Goal: Information Seeking & Learning: Check status

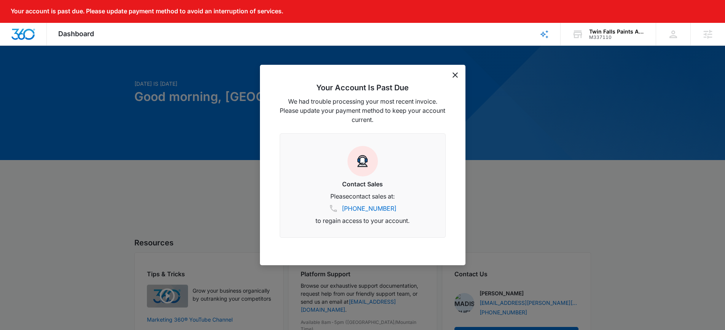
click at [454, 76] on icon "dismiss this dialog" at bounding box center [455, 74] width 5 height 5
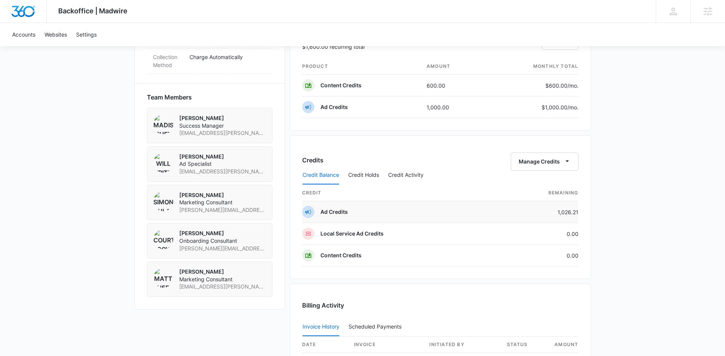
scroll to position [511, 0]
drag, startPoint x: 576, startPoint y: 213, endPoint x: 523, endPoint y: 211, distance: 53.7
click at [523, 211] on td "1,026.21" at bounding box center [538, 212] width 81 height 22
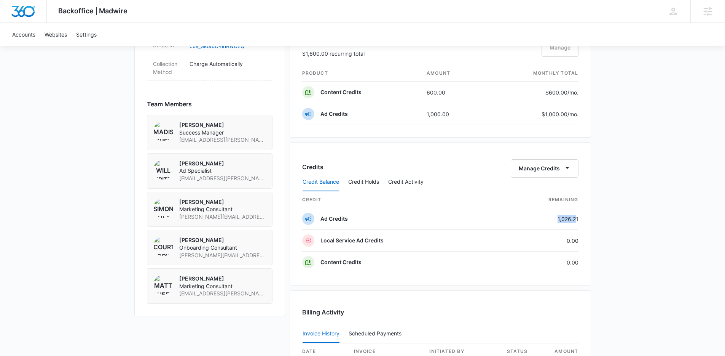
scroll to position [496, 0]
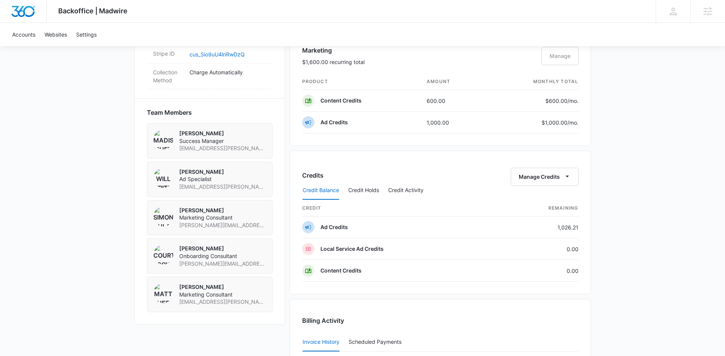
click at [595, 230] on div "Backoffice | Madwire Apps Settings MR Madison Ruff madison.ruff@madwire.com My …" at bounding box center [362, 35] width 725 height 1062
drag, startPoint x: 582, startPoint y: 225, endPoint x: 554, endPoint y: 225, distance: 28.2
click at [554, 225] on div "Credits Manage Credits Credit Balance Credit Holds Credit Activity credit Remai…" at bounding box center [440, 222] width 301 height 144
click at [555, 225] on td "1,026.21" at bounding box center [538, 227] width 81 height 22
click at [568, 226] on td "1,026.21" at bounding box center [538, 227] width 81 height 22
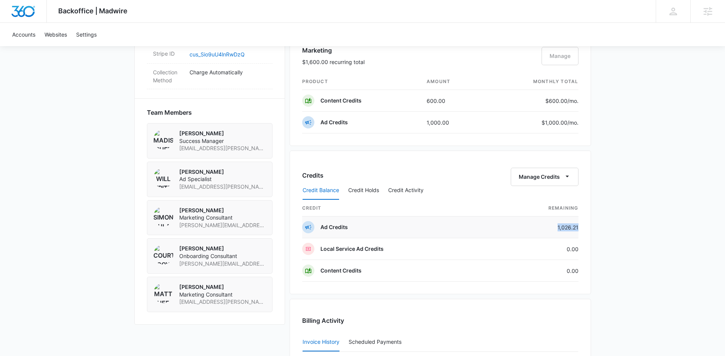
click at [568, 226] on td "1,026.21" at bounding box center [538, 227] width 81 height 22
click at [567, 225] on td "1,026.21" at bounding box center [538, 227] width 81 height 22
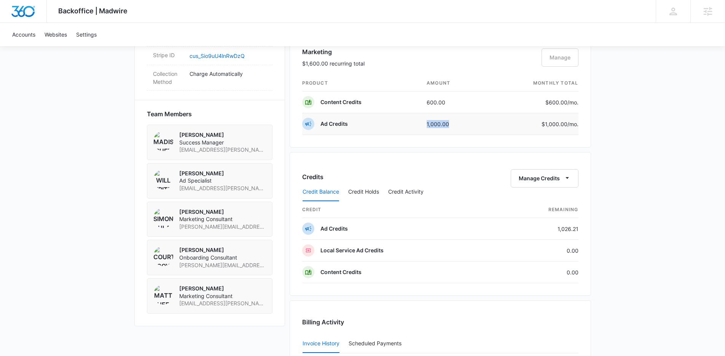
drag, startPoint x: 451, startPoint y: 125, endPoint x: 418, endPoint y: 121, distance: 33.3
click at [418, 121] on tr "Ad Credits 1,000.00 $1,000.00 /mo." at bounding box center [440, 124] width 276 height 22
drag, startPoint x: 453, startPoint y: 103, endPoint x: 425, endPoint y: 102, distance: 27.8
click at [425, 102] on td "600.00" at bounding box center [453, 102] width 65 height 22
click at [447, 65] on div "Marketing $1,600.00 recurring total Manage" at bounding box center [440, 61] width 276 height 28
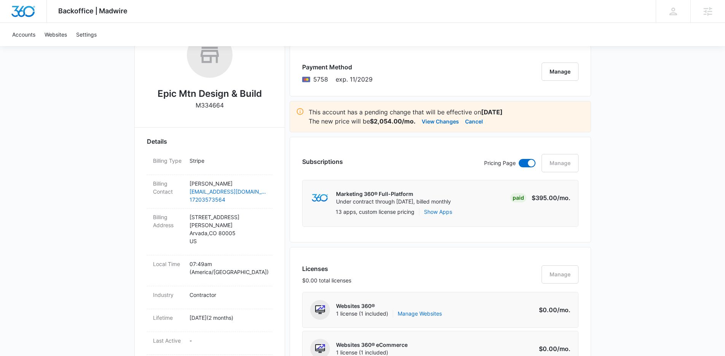
scroll to position [338, 0]
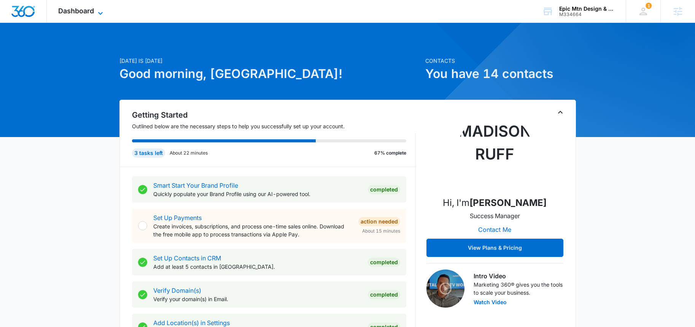
click at [60, 7] on span "Dashboard" at bounding box center [76, 11] width 36 height 8
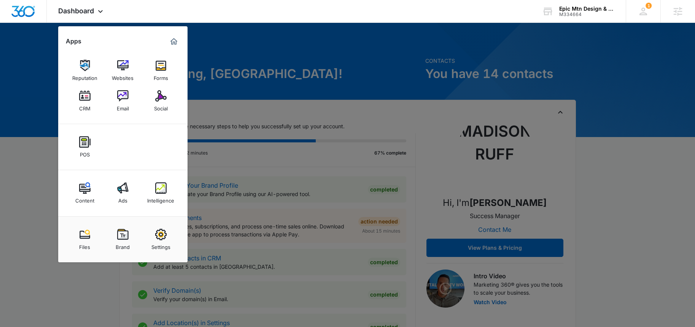
click at [281, 66] on div at bounding box center [347, 163] width 695 height 327
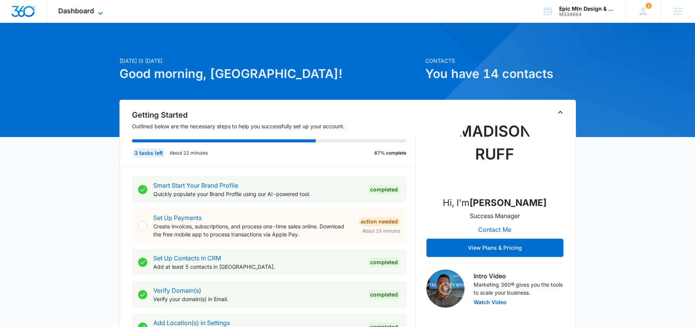
drag, startPoint x: 83, startPoint y: 13, endPoint x: 101, endPoint y: 14, distance: 18.3
click at [84, 14] on span "Dashboard" at bounding box center [76, 11] width 36 height 8
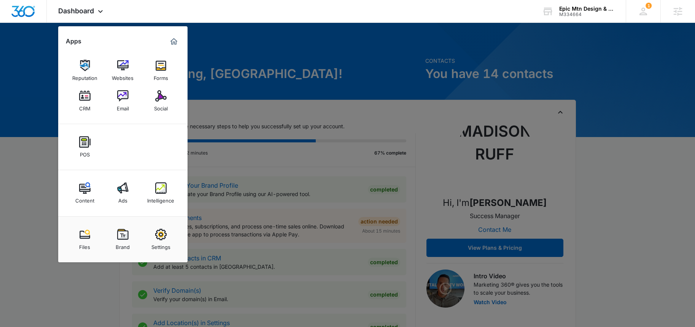
click at [284, 64] on div at bounding box center [347, 163] width 695 height 327
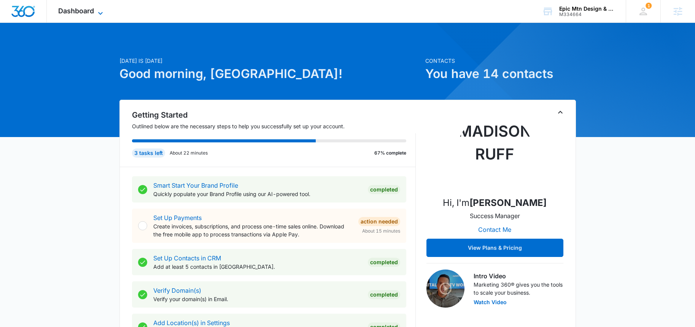
click at [98, 10] on icon at bounding box center [100, 13] width 9 height 9
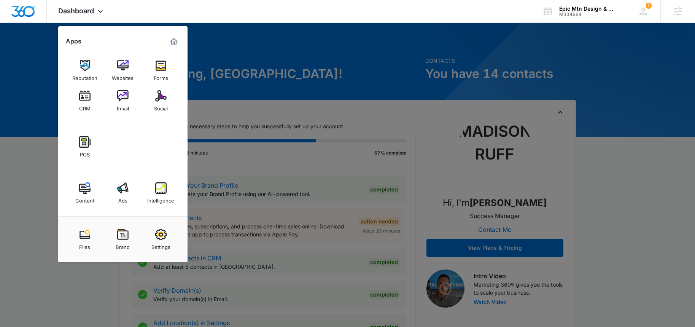
click at [119, 199] on div "Ads" at bounding box center [122, 199] width 9 height 10
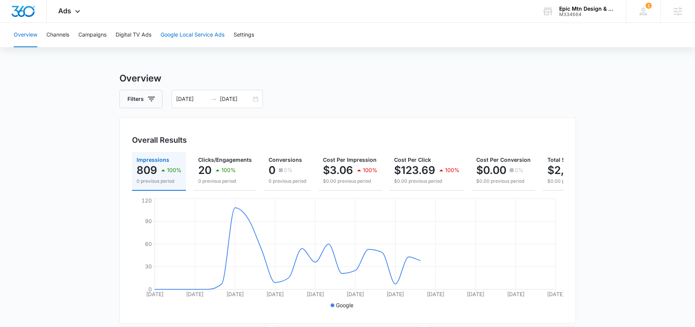
click at [207, 36] on button "Google Local Service Ads" at bounding box center [193, 35] width 64 height 24
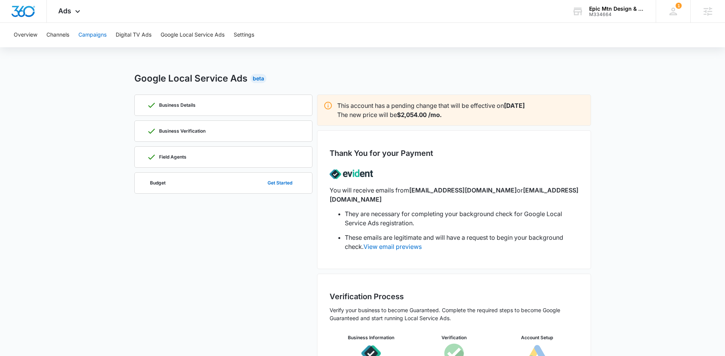
click at [102, 35] on button "Campaigns" at bounding box center [92, 35] width 28 height 24
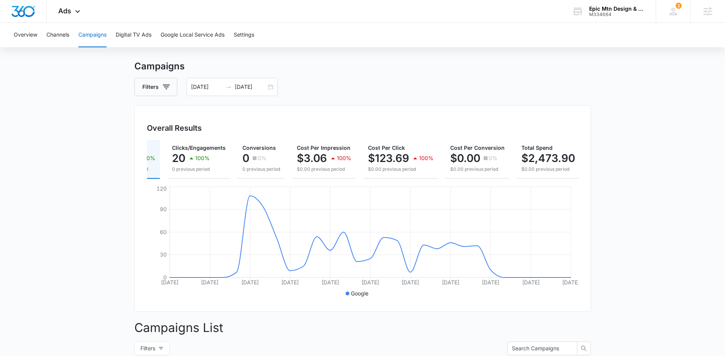
scroll to position [0, 69]
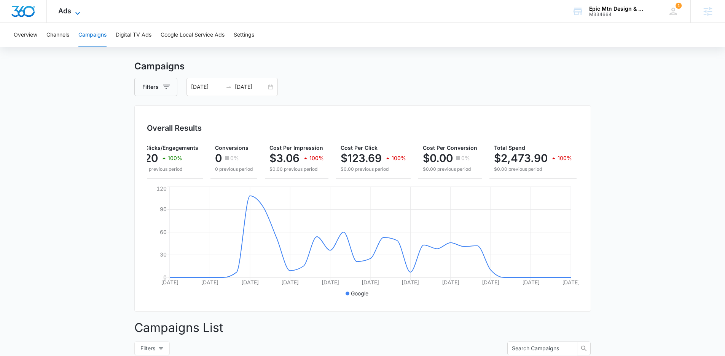
click at [65, 11] on span "Ads" at bounding box center [64, 11] width 13 height 8
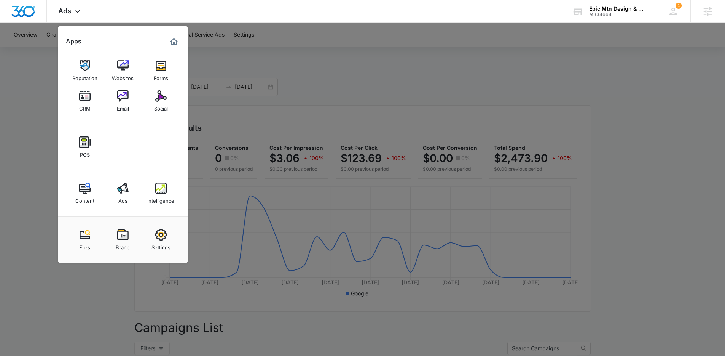
click at [129, 97] on link "Email" at bounding box center [122, 100] width 29 height 29
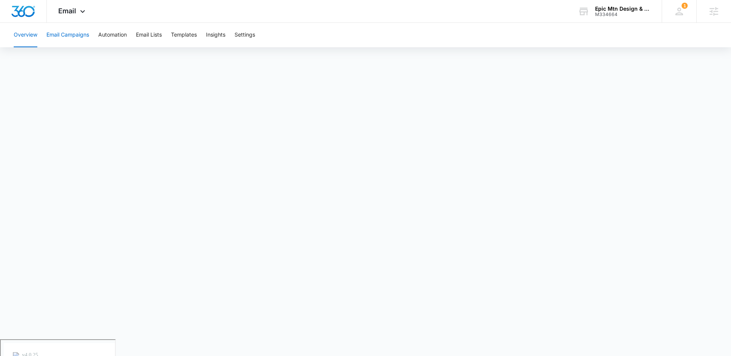
click at [68, 41] on button "Email Campaigns" at bounding box center [67, 35] width 43 height 24
click at [73, 12] on span "Email" at bounding box center [67, 11] width 18 height 8
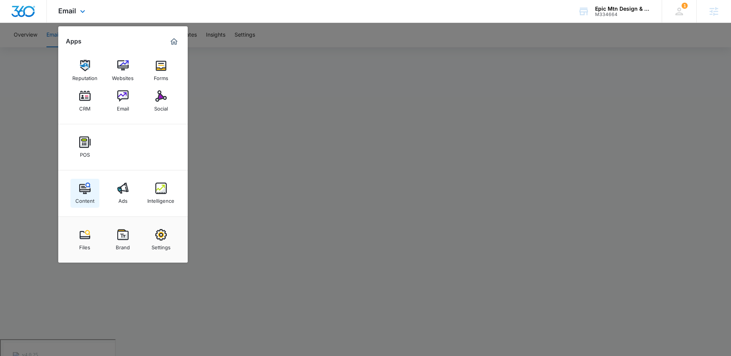
click at [87, 196] on div "Content" at bounding box center [84, 199] width 19 height 10
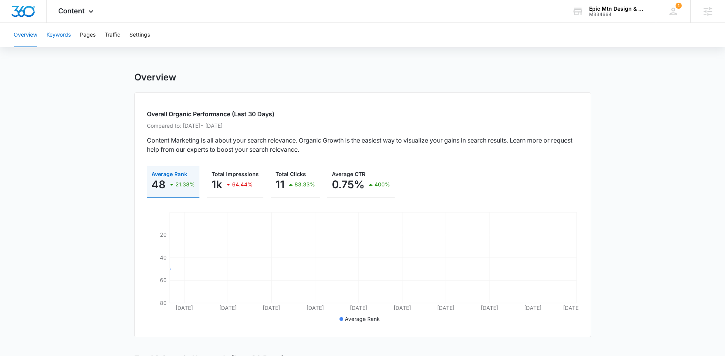
click at [67, 36] on button "Keywords" at bounding box center [58, 35] width 24 height 24
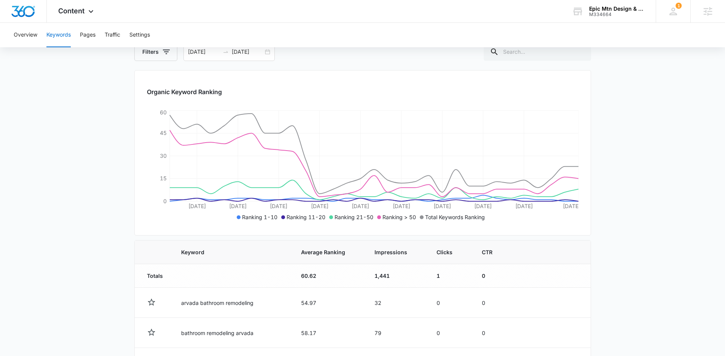
scroll to position [67, 0]
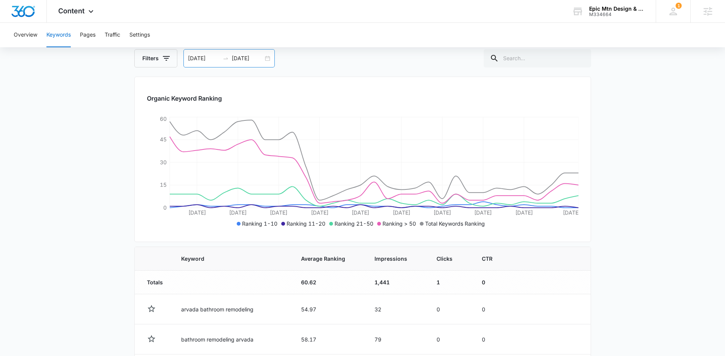
click at [265, 59] on div "09/02/2025 10/02/2025" at bounding box center [228, 58] width 91 height 18
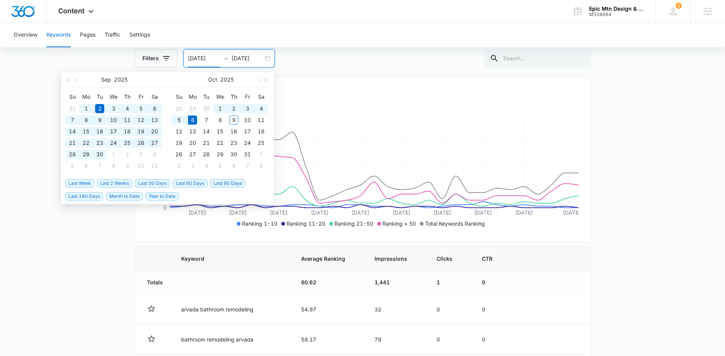
click at [155, 195] on span "Year to Date" at bounding box center [162, 196] width 33 height 8
type input "01/18/2025"
type input "[DATE]"
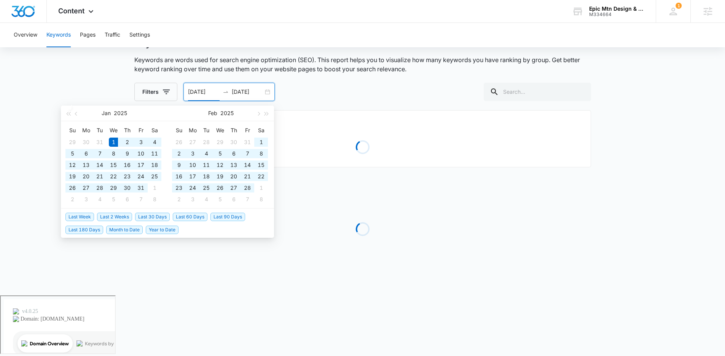
type input "01/01/2025"
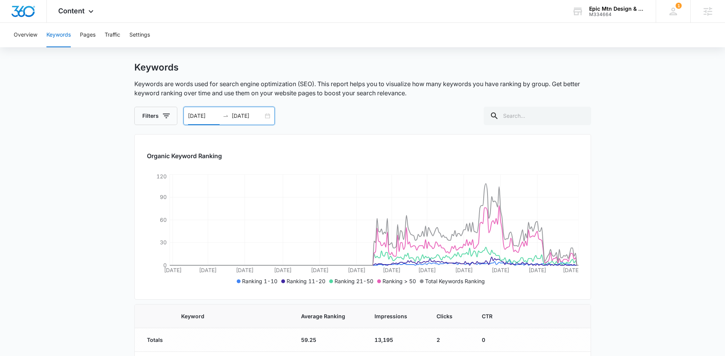
scroll to position [11, 0]
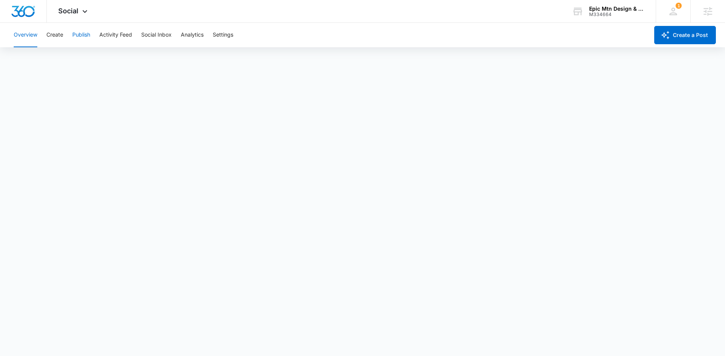
click at [78, 32] on button "Publish" at bounding box center [81, 35] width 18 height 24
click at [29, 32] on button "Overview" at bounding box center [26, 35] width 24 height 24
click at [47, 33] on button "Create" at bounding box center [54, 35] width 17 height 24
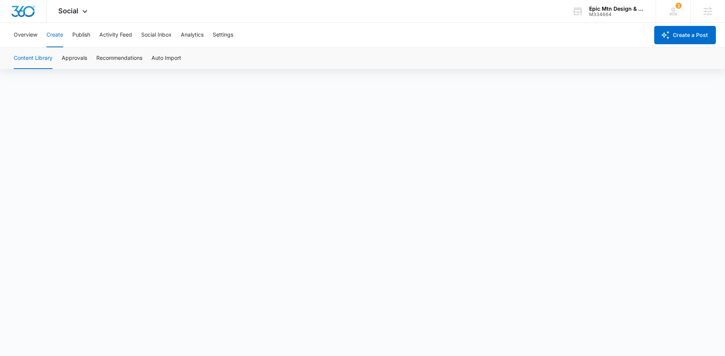
scroll to position [5, 0]
click at [82, 38] on button "Publish" at bounding box center [81, 35] width 18 height 24
click at [20, 40] on button "Overview" at bounding box center [26, 35] width 24 height 24
click at [88, 35] on button "Publish" at bounding box center [81, 35] width 18 height 24
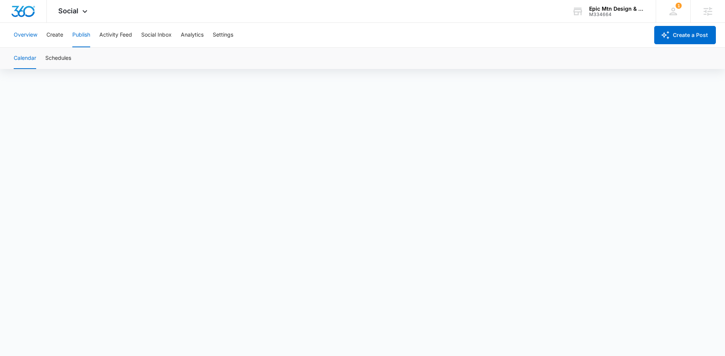
click at [28, 37] on button "Overview" at bounding box center [26, 35] width 24 height 24
drag, startPoint x: 77, startPoint y: 13, endPoint x: 101, endPoint y: 42, distance: 37.3
click at [77, 13] on span "Social" at bounding box center [68, 11] width 20 height 8
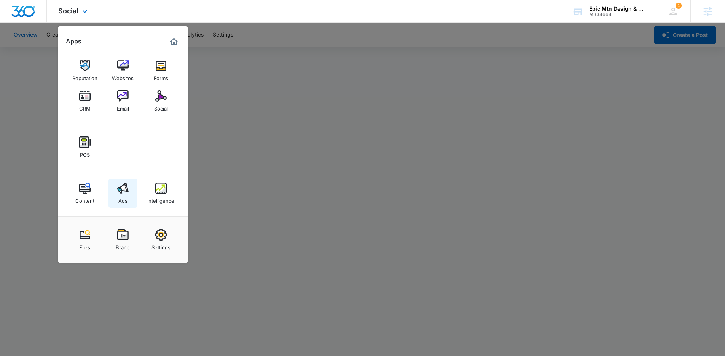
click at [132, 187] on link "Ads" at bounding box center [122, 193] width 29 height 29
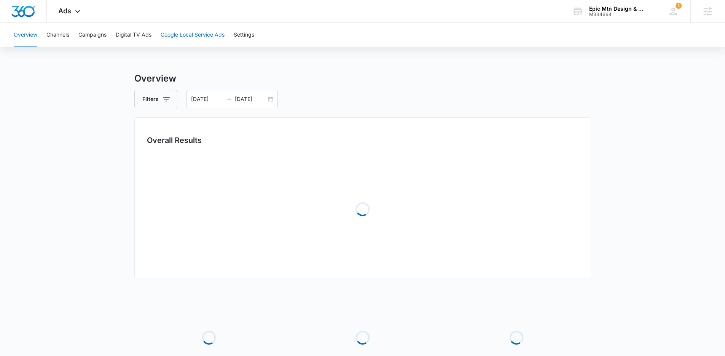
click at [188, 35] on button "Google Local Service Ads" at bounding box center [193, 35] width 64 height 24
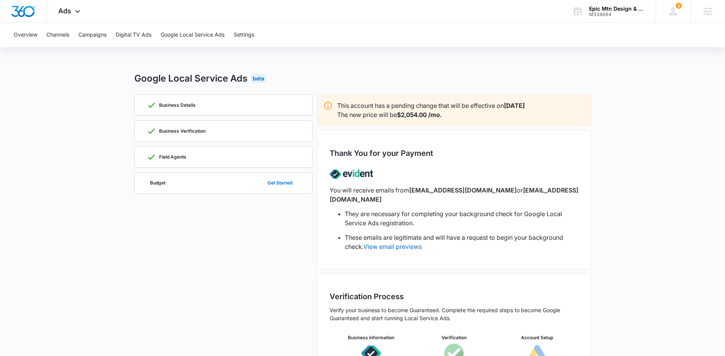
scroll to position [1, 0]
drag, startPoint x: 167, startPoint y: 159, endPoint x: 167, endPoint y: 163, distance: 4.6
click at [167, 163] on div "Field Agents" at bounding box center [223, 156] width 153 height 21
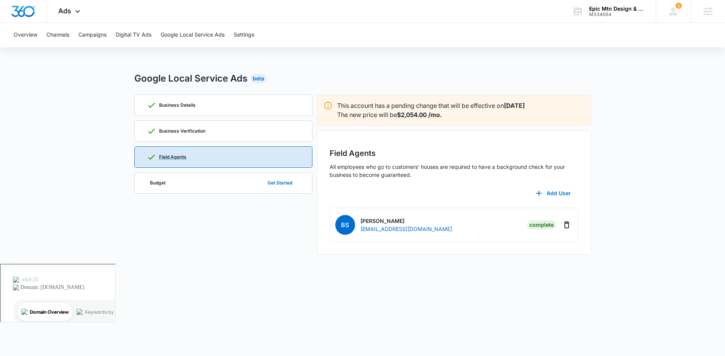
scroll to position [0, 0]
drag, startPoint x: 439, startPoint y: 177, endPoint x: 359, endPoint y: 172, distance: 79.7
click at [359, 172] on p "All employees who go to customers' houses are required to have a background che…" at bounding box center [456, 171] width 249 height 16
click at [395, 175] on p "All employees who go to customers' houses are required to have a background che…" at bounding box center [456, 171] width 249 height 16
click at [285, 222] on div "Business Details Business Verification Field Agents Budget Get Started" at bounding box center [226, 174] width 178 height 160
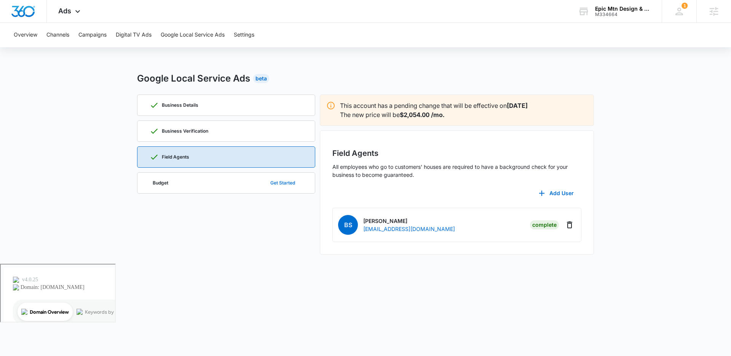
click at [295, 182] on button "Get Started" at bounding box center [283, 183] width 40 height 18
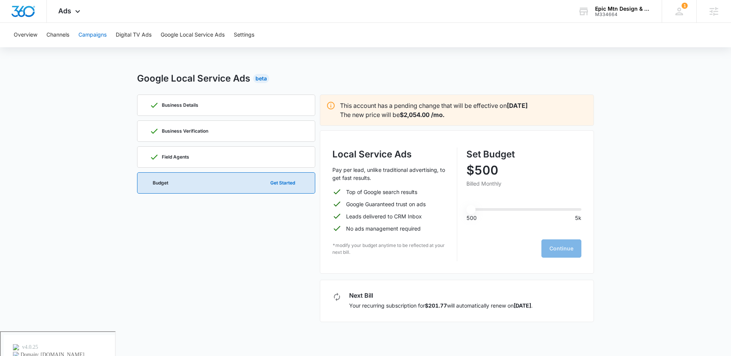
click at [92, 32] on button "Campaigns" at bounding box center [92, 35] width 28 height 24
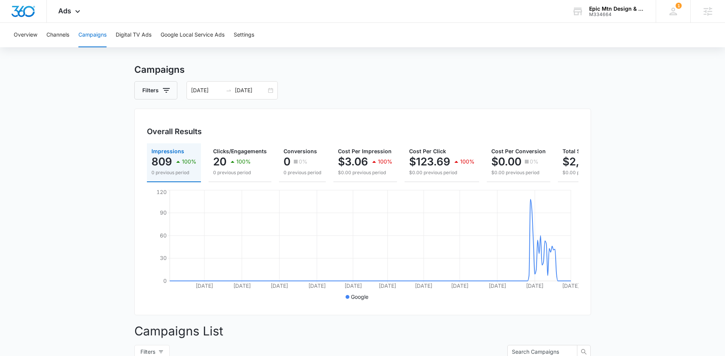
scroll to position [10, 0]
click at [205, 33] on button "Google Local Service Ads" at bounding box center [193, 35] width 64 height 24
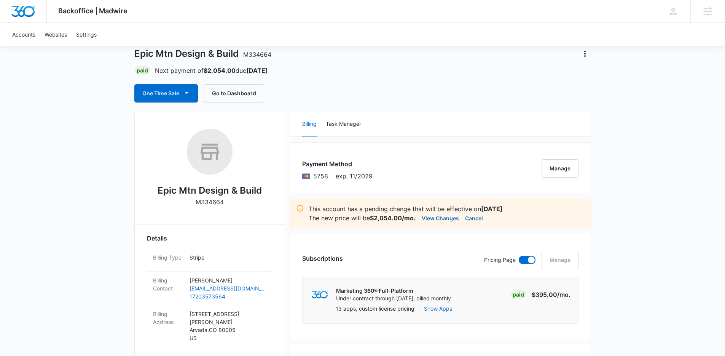
scroll to position [43, 0]
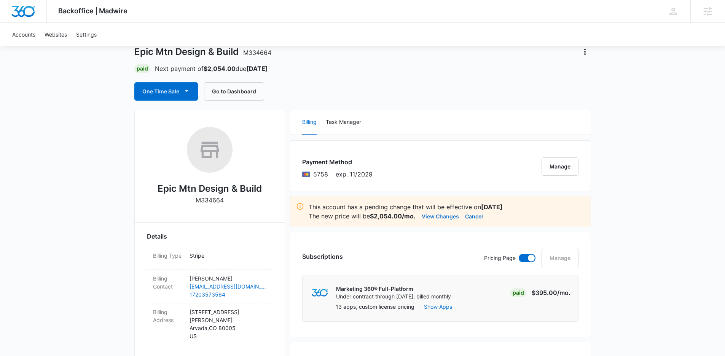
click at [438, 216] on button "View Changes" at bounding box center [440, 215] width 37 height 9
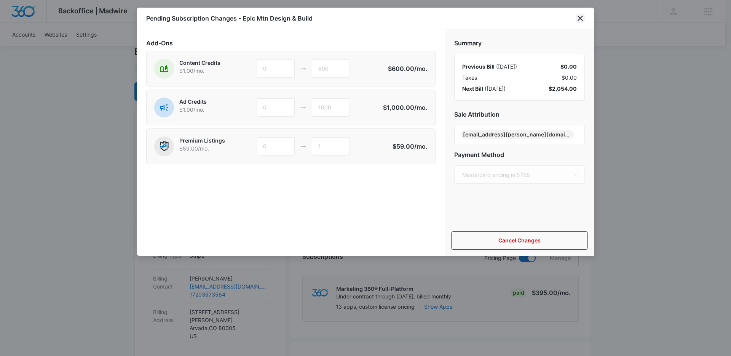
click at [577, 18] on icon "close" at bounding box center [580, 18] width 9 height 9
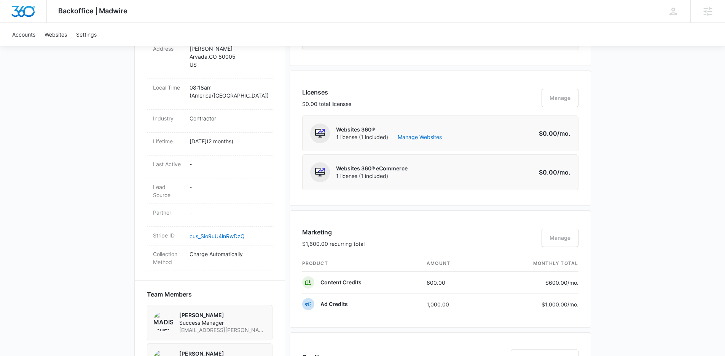
scroll to position [357, 0]
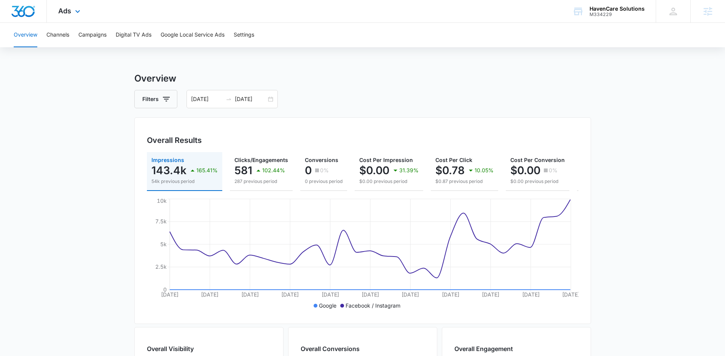
click at [59, 4] on div "Ads Apps Reputation Websites Forms CRM Email Social Payments POS Content Ads In…" at bounding box center [70, 11] width 47 height 22
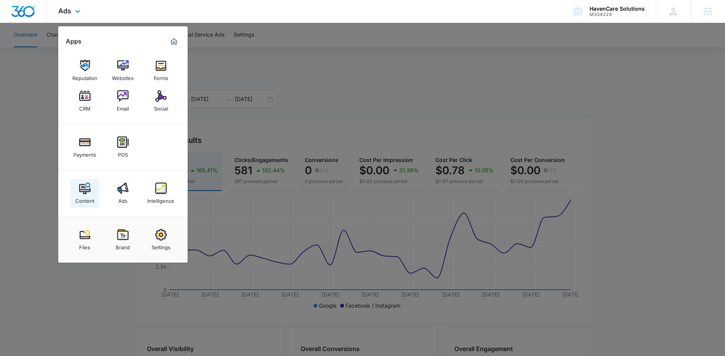
click at [76, 191] on link "Content" at bounding box center [84, 193] width 29 height 29
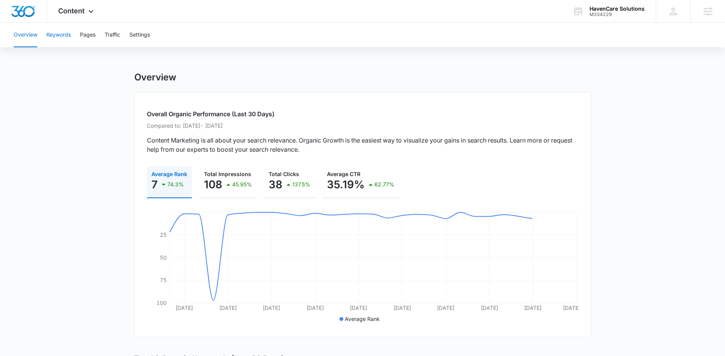
click at [63, 39] on button "Keywords" at bounding box center [58, 35] width 24 height 24
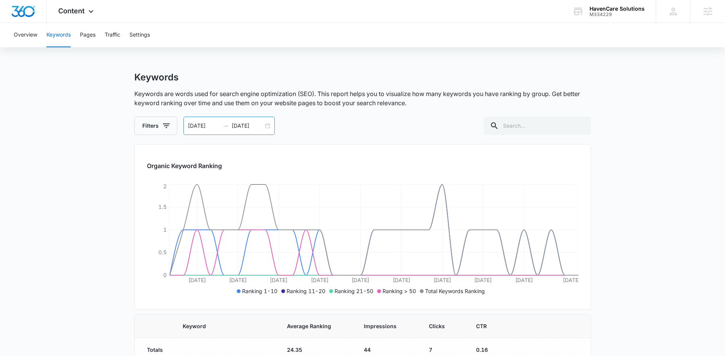
click at [268, 126] on div "09/01/2025 10/01/2025" at bounding box center [228, 125] width 91 height 18
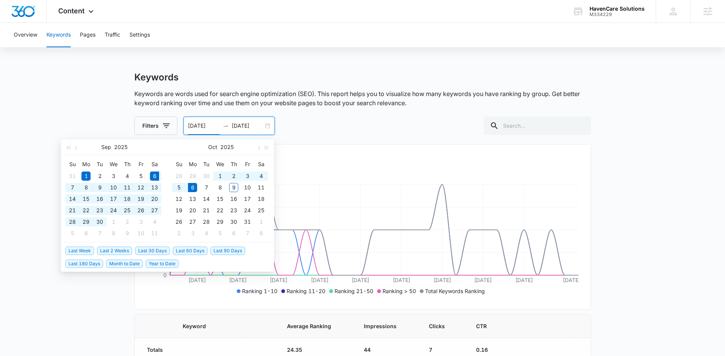
click at [144, 250] on span "Last 30 Days" at bounding box center [152, 250] width 35 height 8
type input "[DATE]"
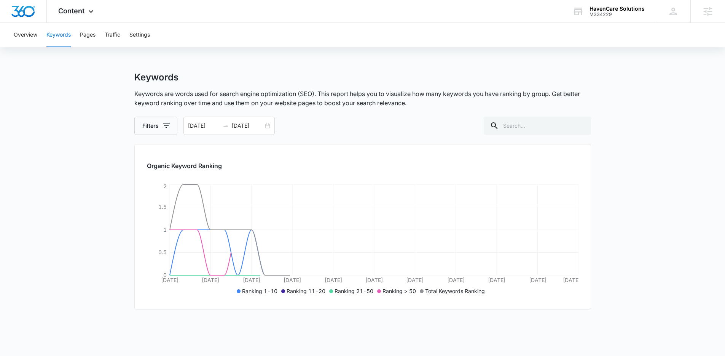
click at [309, 111] on div "Keywords Keywords are words used for search engine optimization (SEO). This rep…" at bounding box center [362, 103] width 457 height 63
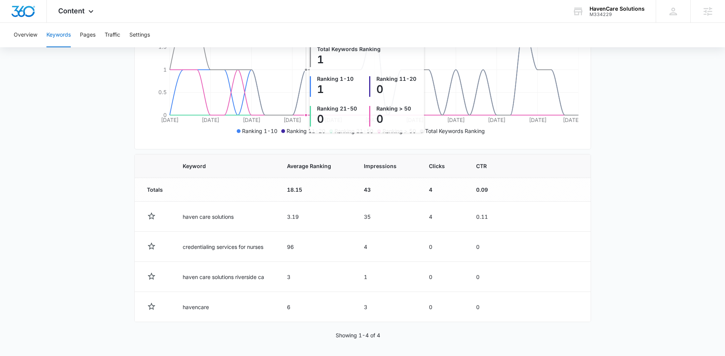
scroll to position [161, 0]
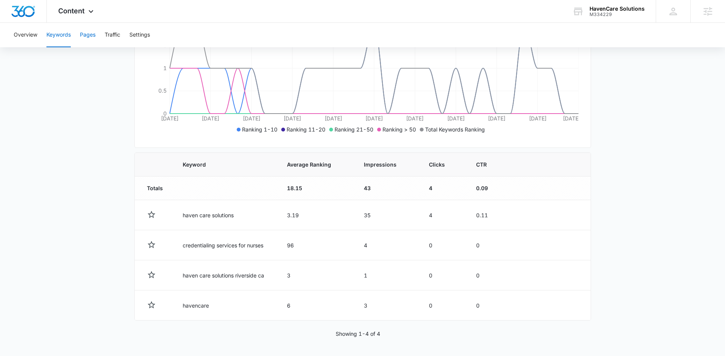
click at [94, 35] on button "Pages" at bounding box center [88, 35] width 16 height 24
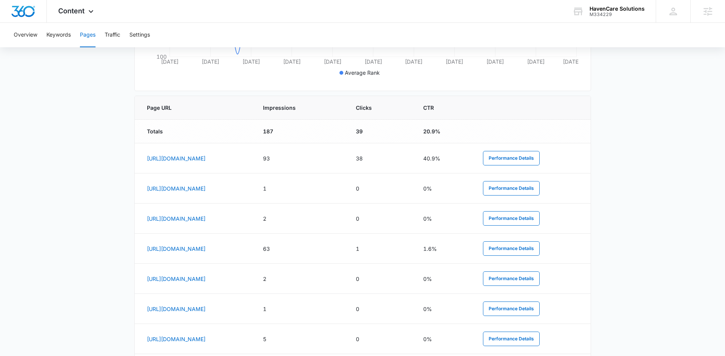
scroll to position [273, 0]
click at [84, 12] on span "Content" at bounding box center [71, 11] width 26 height 8
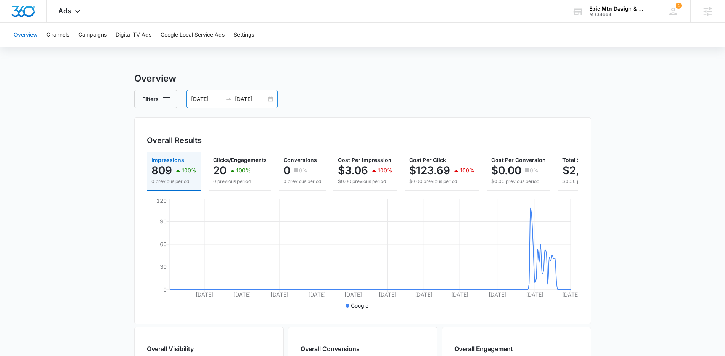
click at [268, 99] on div "[DATE] [DATE]" at bounding box center [232, 99] width 91 height 18
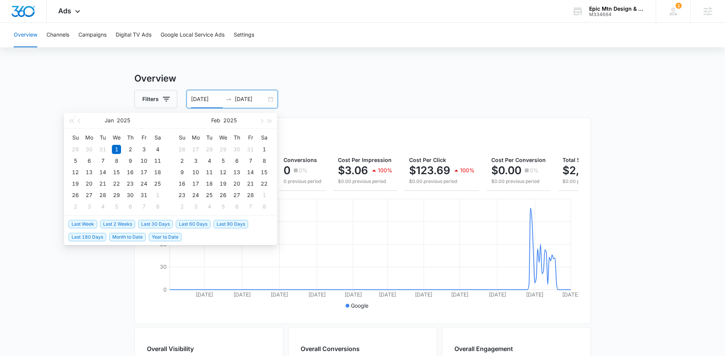
click at [165, 224] on span "Last 30 Days" at bounding box center [155, 224] width 35 height 8
type input "[DATE]"
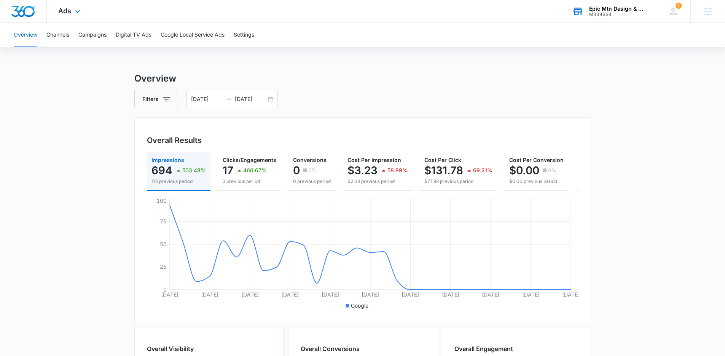
click at [601, 17] on div "Epic Mtn Design & Build M334664 Your Accounts View All" at bounding box center [608, 11] width 95 height 22
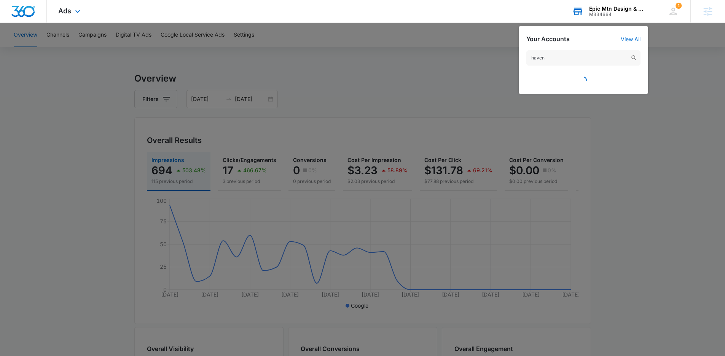
type input "havenc"
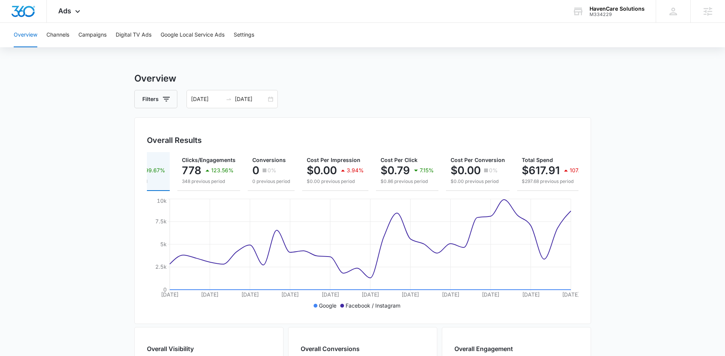
scroll to position [0, 51]
click at [105, 33] on button "Campaigns" at bounding box center [92, 35] width 28 height 24
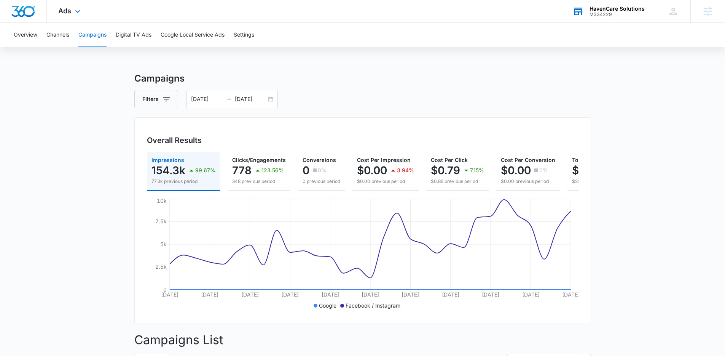
click at [647, 10] on div "HavenCare Solutions M334229 Your Accounts View All" at bounding box center [608, 11] width 95 height 22
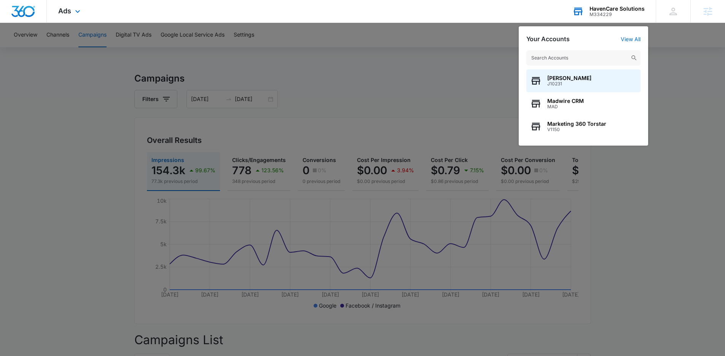
click at [617, 54] on input "text" at bounding box center [583, 57] width 114 height 15
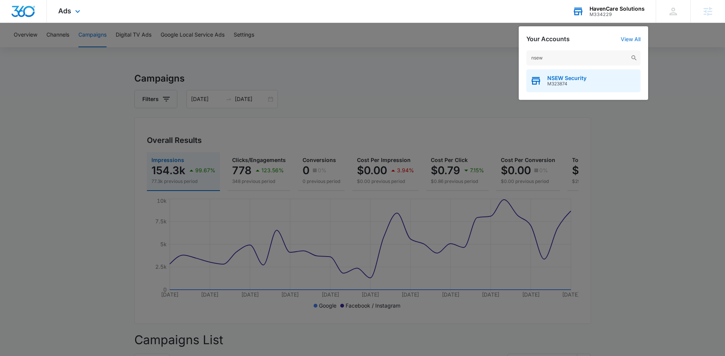
type input "nsew"
click at [574, 85] on span "M323874" at bounding box center [566, 83] width 39 height 5
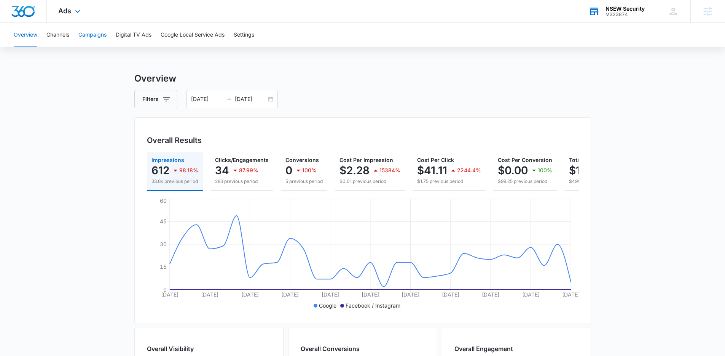
click at [100, 41] on button "Campaigns" at bounding box center [92, 35] width 28 height 24
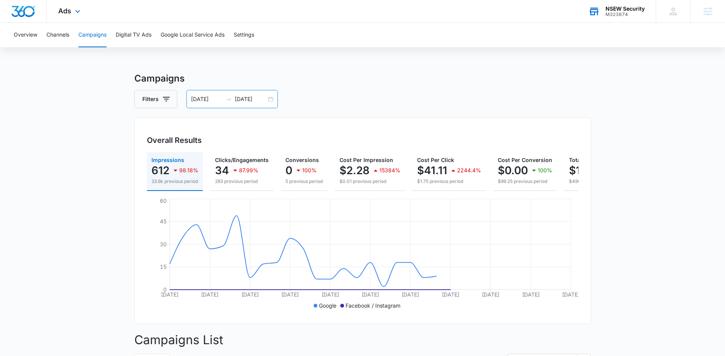
click at [267, 99] on div "09/07/2025 10/07/2025" at bounding box center [232, 99] width 91 height 18
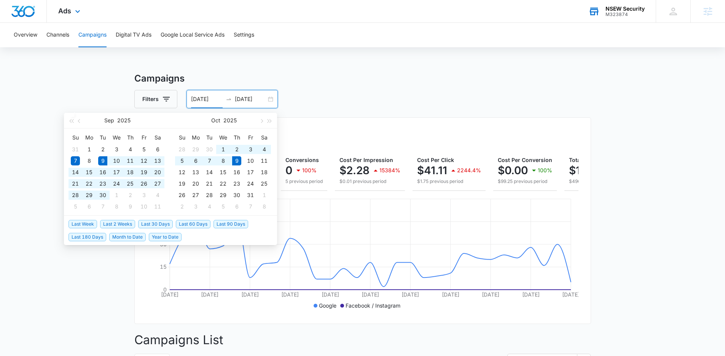
click at [154, 223] on span "Last 30 Days" at bounding box center [155, 224] width 35 height 8
type input "09/09/2025"
type input "[DATE]"
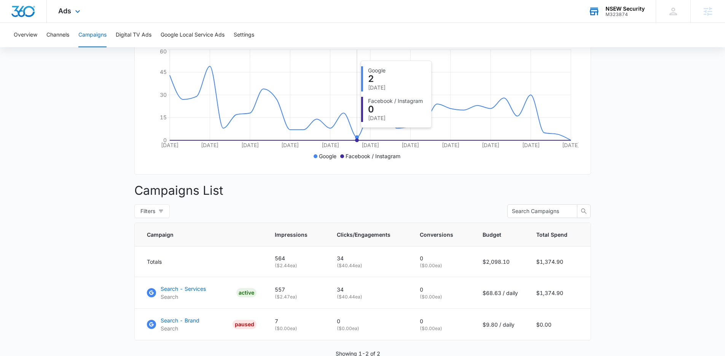
scroll to position [157, 0]
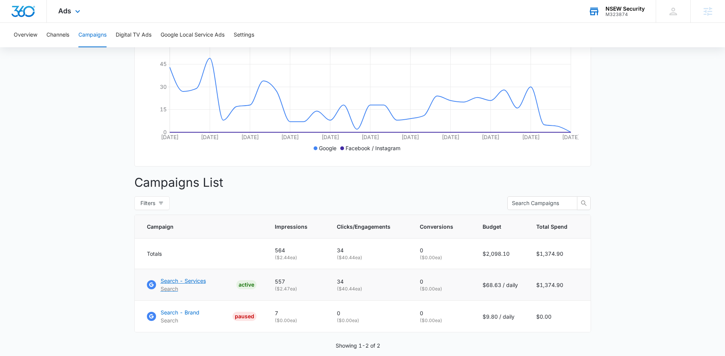
click at [196, 284] on p "Search - Services" at bounding box center [183, 280] width 45 height 8
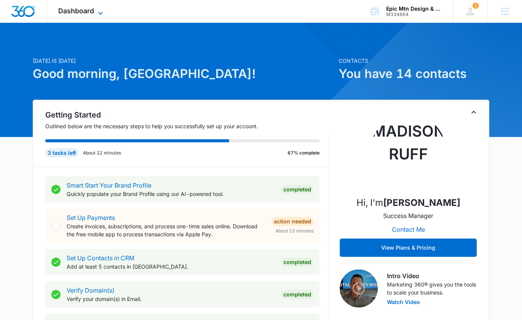
click at [87, 11] on span "Dashboard" at bounding box center [76, 11] width 36 height 8
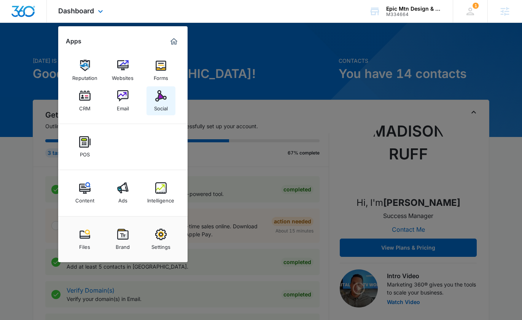
click at [168, 104] on link "Social" at bounding box center [161, 100] width 29 height 29
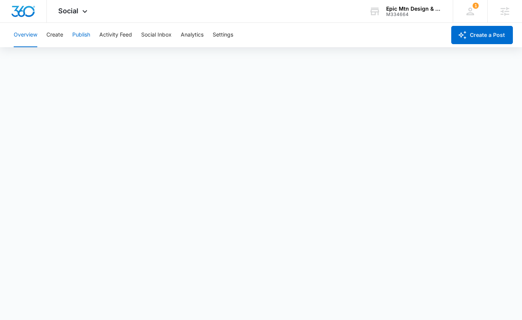
click at [87, 40] on button "Publish" at bounding box center [81, 35] width 18 height 24
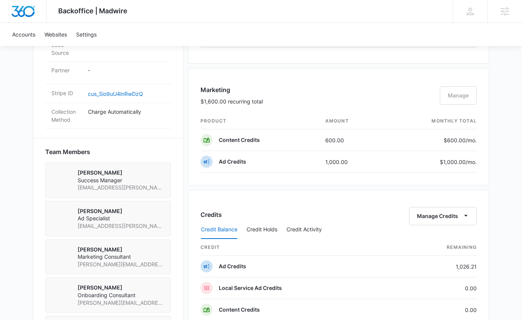
scroll to position [506, 0]
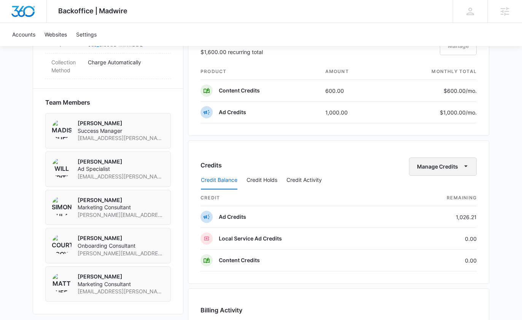
click at [437, 166] on button "Manage Credits" at bounding box center [443, 167] width 68 height 18
click at [450, 195] on button "Transfer Credits" at bounding box center [443, 190] width 67 height 11
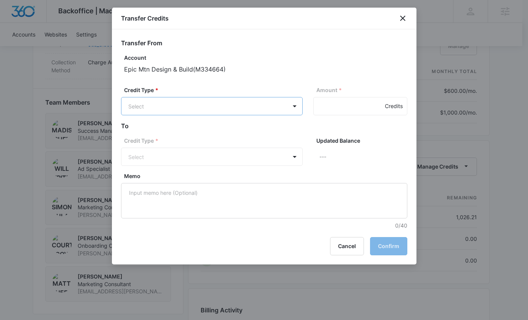
click at [227, 114] on body "Backoffice | Madwire Apps Settings [PERSON_NAME] [PERSON_NAME] [PERSON_NAME][EM…" at bounding box center [264, 55] width 528 height 1122
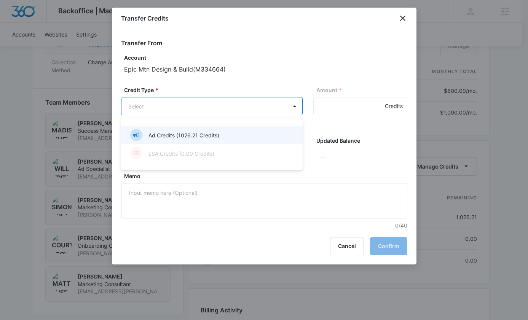
click at [223, 127] on div "Ad Credits (1026.21 Credits)" at bounding box center [212, 135] width 182 height 18
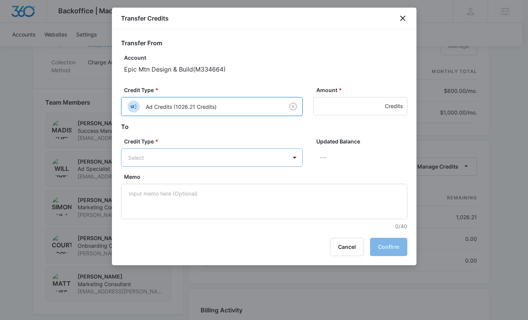
click at [250, 153] on body "Backoffice | Madwire Apps Settings MR Madison Ruff madison.ruff@madwire.com My …" at bounding box center [264, 55] width 528 height 1122
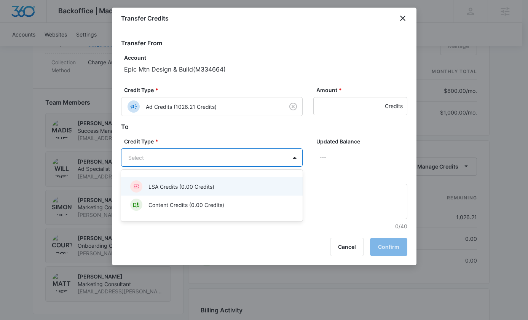
click at [255, 185] on div "LSA Credits (0.00 Credits)" at bounding box center [211, 186] width 162 height 12
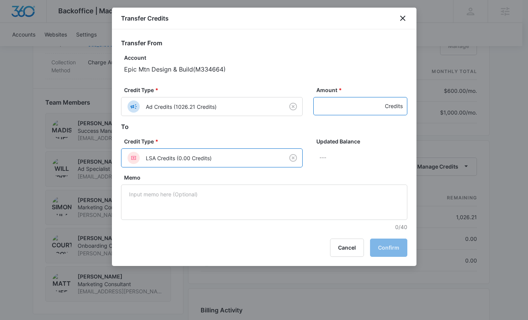
click at [353, 113] on input "Amount *" at bounding box center [360, 106] width 94 height 18
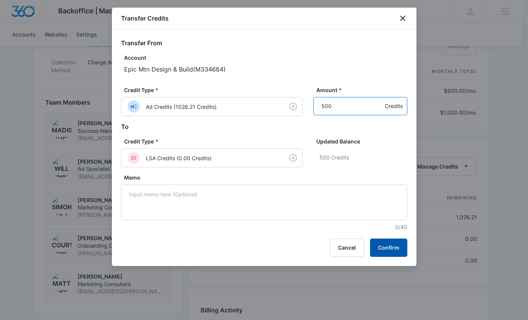
type input "500"
click at [394, 244] on button "Confirm" at bounding box center [388, 248] width 37 height 18
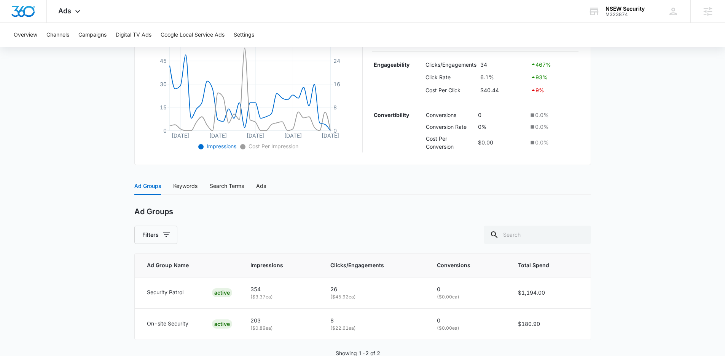
scroll to position [186, 0]
click at [258, 185] on div "Ads" at bounding box center [261, 184] width 10 height 8
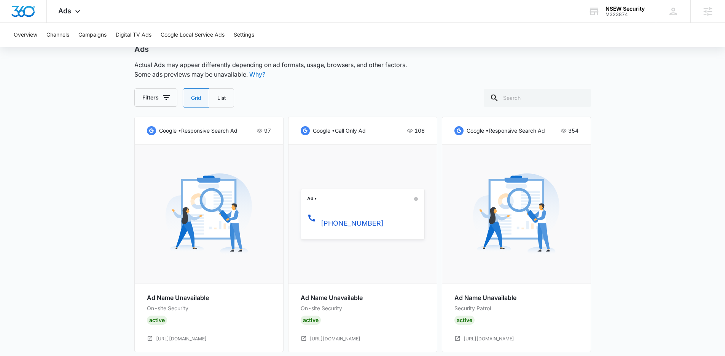
scroll to position [372, 0]
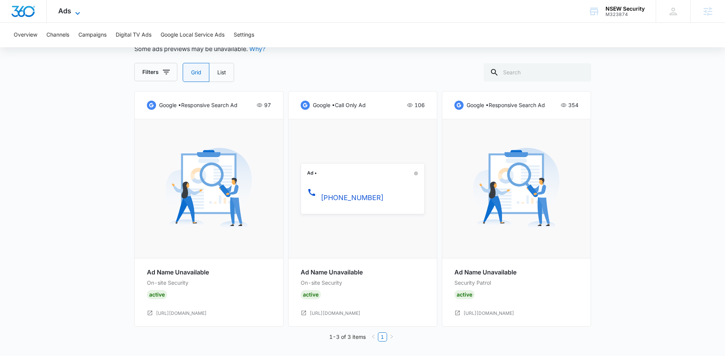
click at [75, 12] on icon at bounding box center [77, 13] width 9 height 9
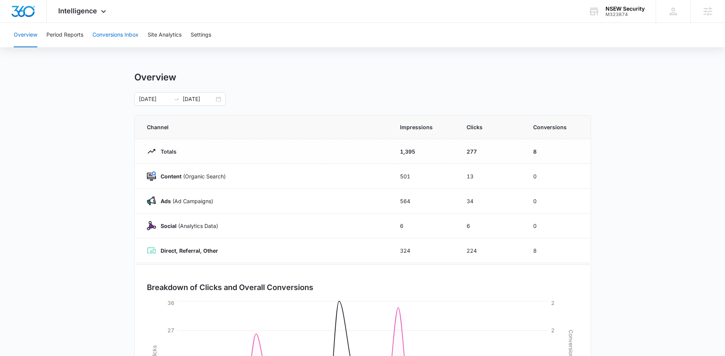
click at [123, 26] on button "Conversions Inbox" at bounding box center [115, 35] width 46 height 24
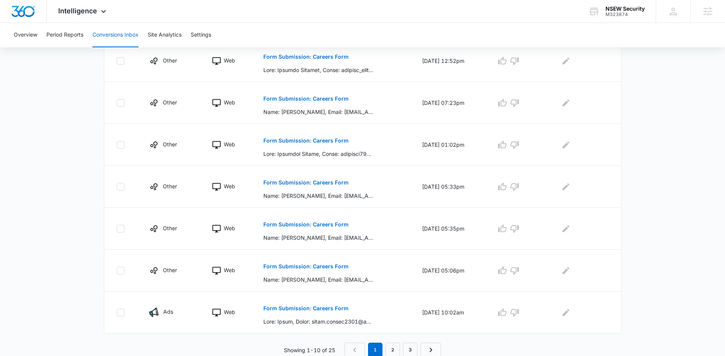
scroll to position [327, 0]
click at [392, 343] on link "2" at bounding box center [393, 348] width 14 height 14
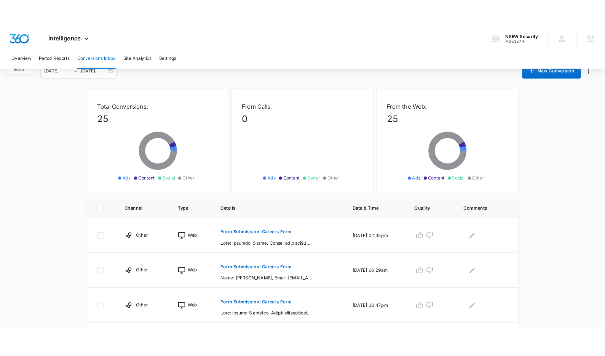
scroll to position [0, 0]
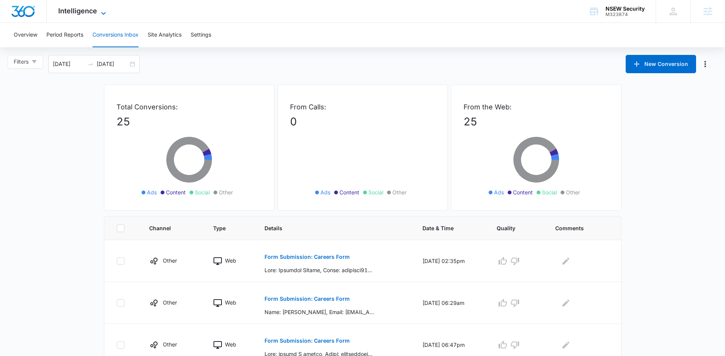
click at [101, 9] on icon at bounding box center [103, 13] width 9 height 9
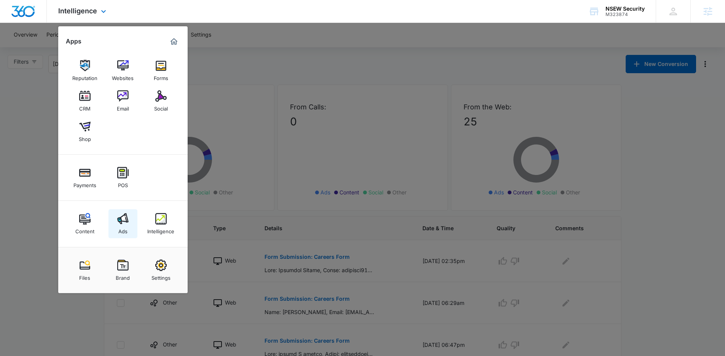
click at [128, 226] on link "Ads" at bounding box center [122, 223] width 29 height 29
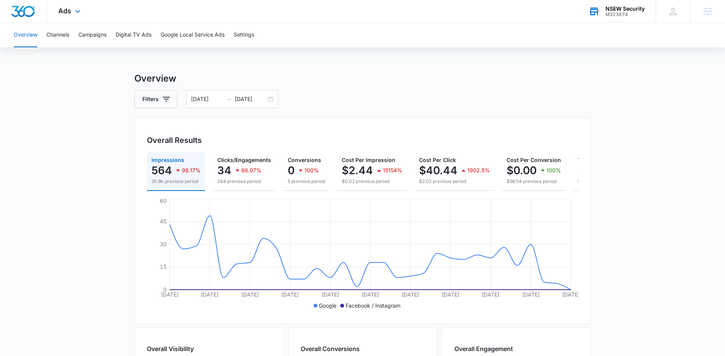
click at [624, 12] on div "M323874" at bounding box center [625, 14] width 39 height 5
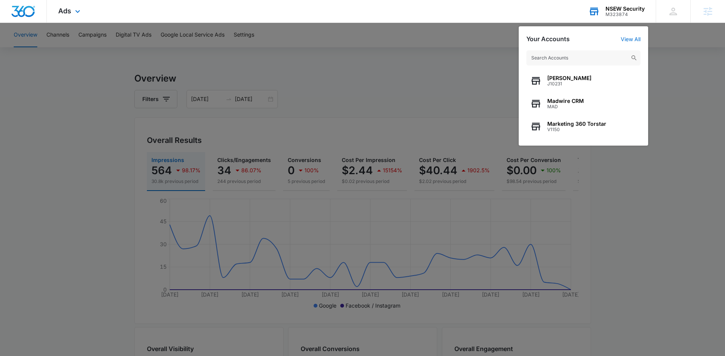
click at [599, 62] on input "text" at bounding box center [583, 57] width 114 height 15
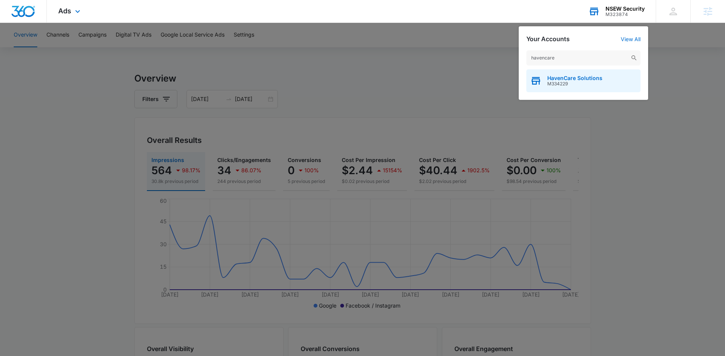
type input "havencare"
click at [581, 81] on span "M334229" at bounding box center [574, 83] width 55 height 5
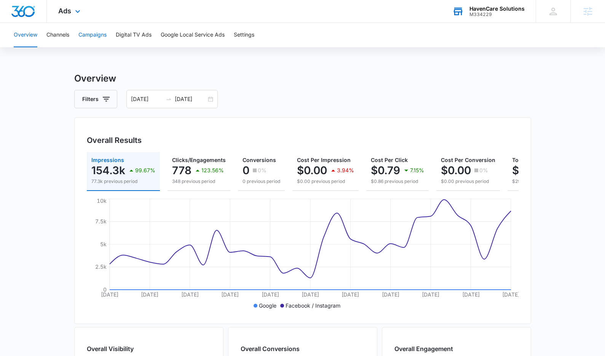
click at [95, 39] on button "Campaigns" at bounding box center [92, 35] width 28 height 24
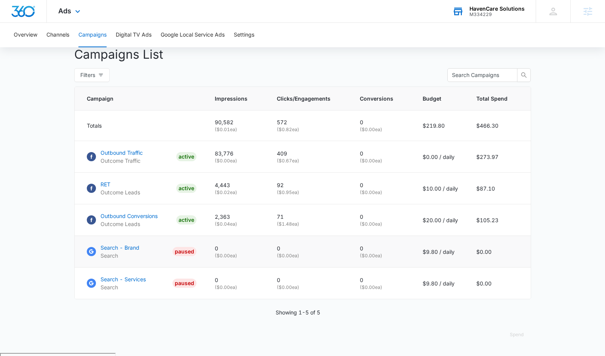
scroll to position [288, 0]
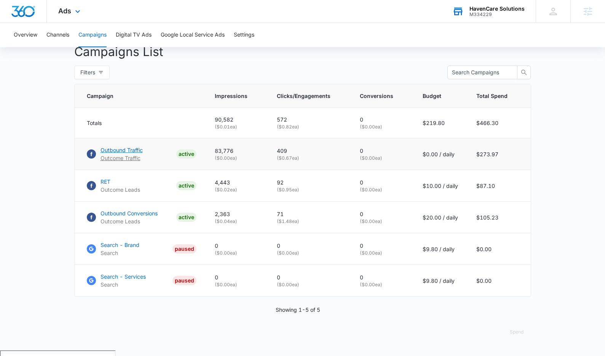
click at [128, 154] on p "Outbound Traffic" at bounding box center [121, 150] width 42 height 8
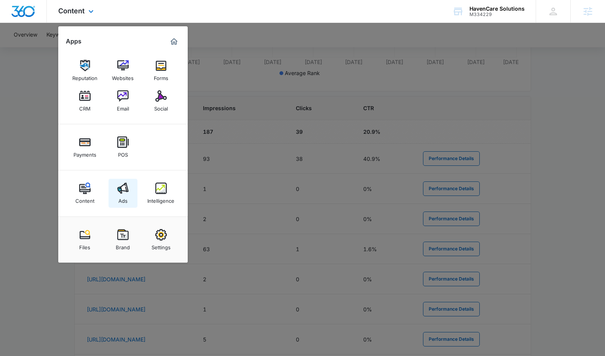
click at [117, 192] on img at bounding box center [122, 187] width 11 height 11
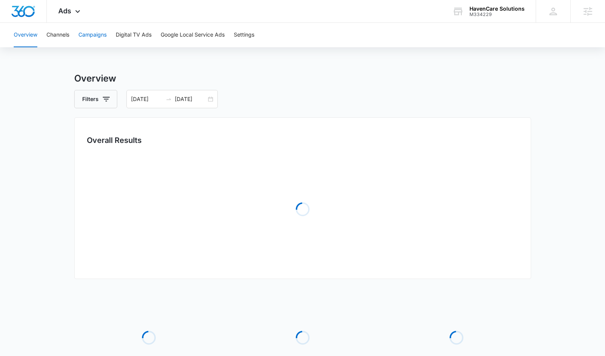
click at [95, 30] on button "Campaigns" at bounding box center [92, 35] width 28 height 24
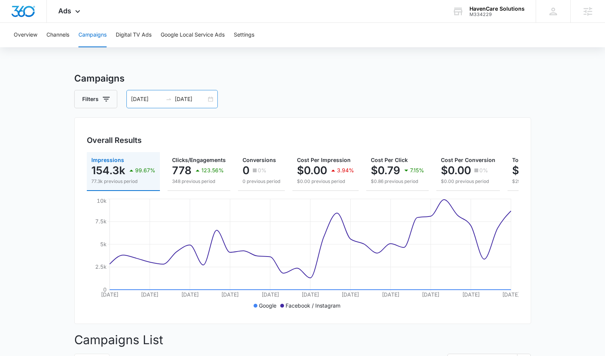
click at [213, 98] on div "[DATE] [DATE]" at bounding box center [171, 99] width 91 height 18
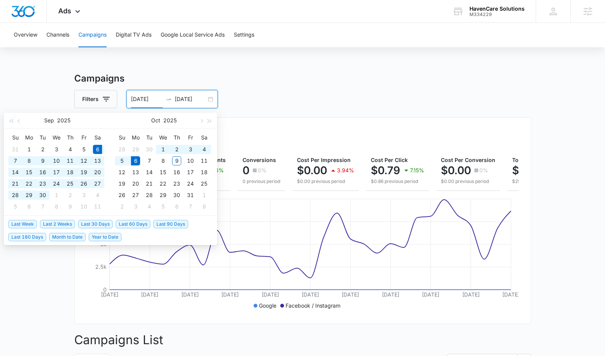
click at [62, 218] on li "Last 2 Weeks" at bounding box center [59, 223] width 38 height 13
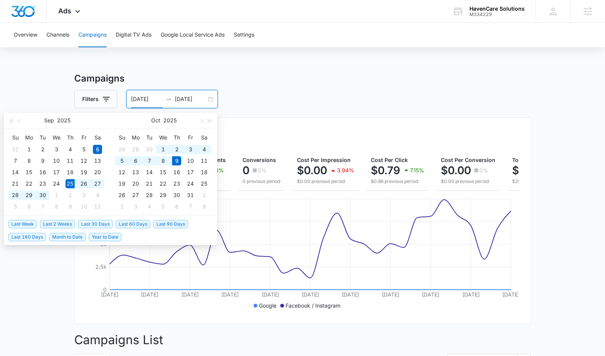
click at [60, 222] on span "Last 2 Weeks" at bounding box center [57, 224] width 35 height 8
type input "[DATE]"
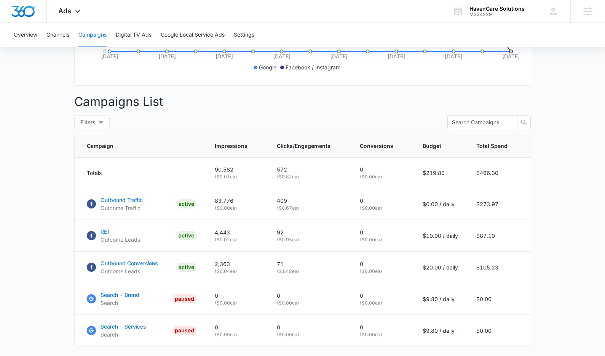
scroll to position [279, 0]
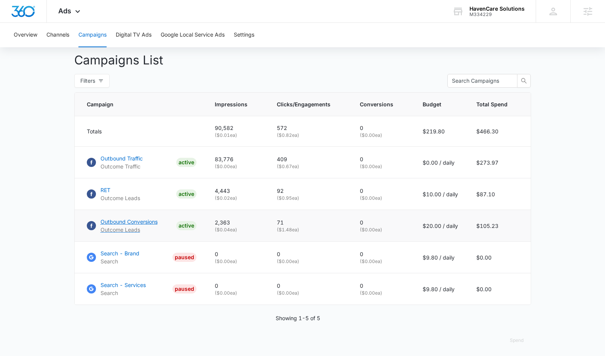
click at [153, 231] on p "Outcome Leads" at bounding box center [128, 229] width 57 height 8
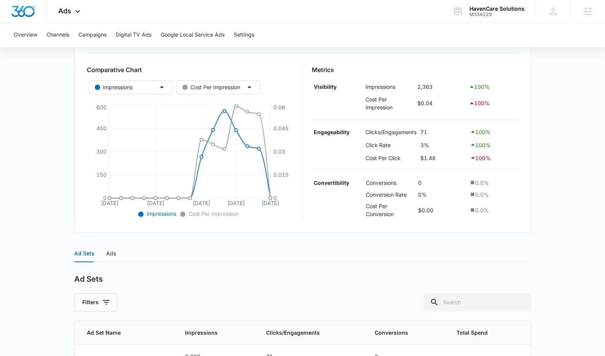
scroll to position [123, 0]
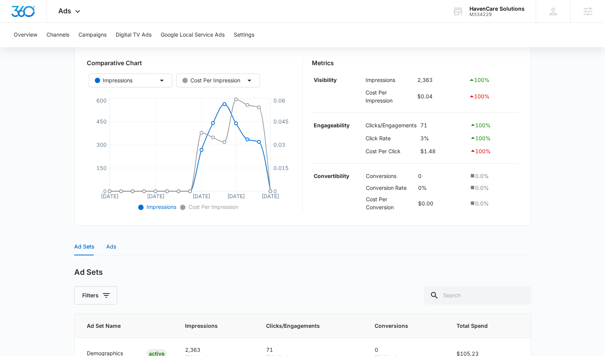
click at [115, 242] on div "Ads" at bounding box center [111, 246] width 10 height 8
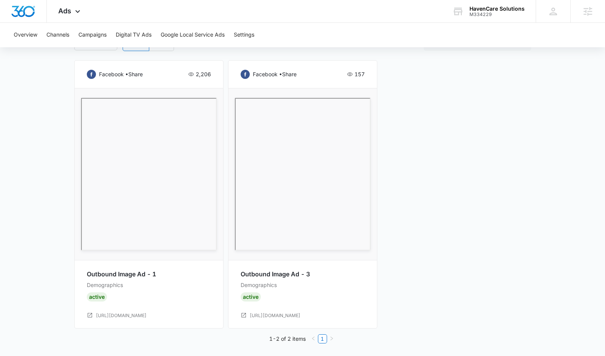
scroll to position [394, 0]
click at [91, 43] on button "Campaigns" at bounding box center [92, 35] width 28 height 24
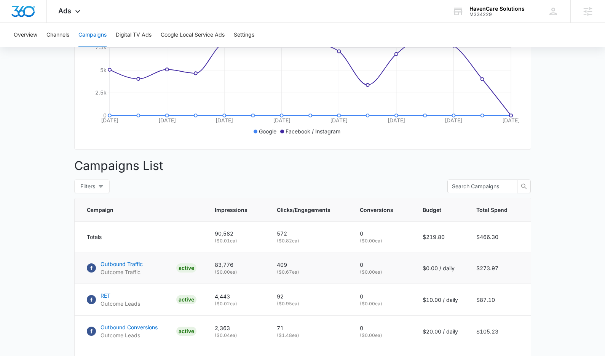
scroll to position [175, 0]
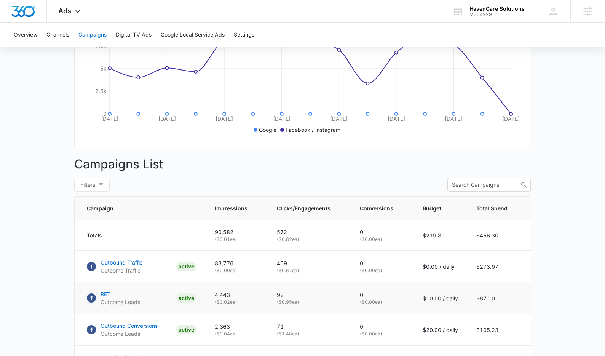
click at [103, 298] on p "RET" at bounding box center [120, 294] width 40 height 8
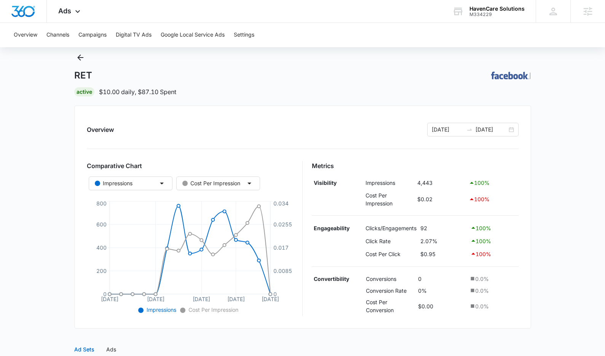
scroll to position [20, 0]
click at [81, 59] on icon "Back" at bounding box center [80, 57] width 9 height 9
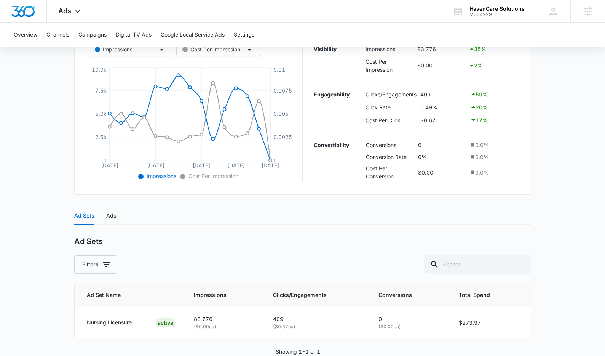
scroll to position [154, 0]
click at [107, 217] on div "Ads" at bounding box center [111, 215] width 10 height 8
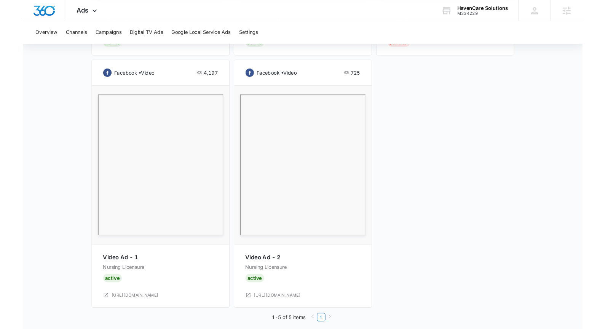
scroll to position [643, 0]
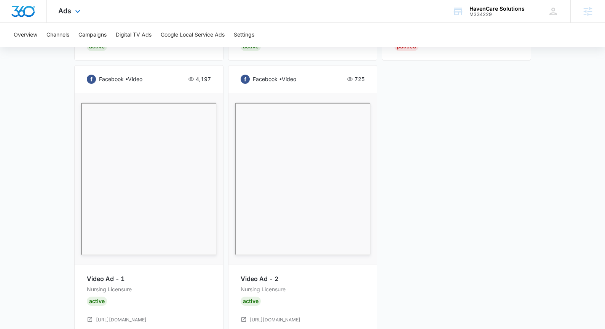
click at [81, 2] on div "Ads Apps Reputation Websites Forms CRM Email Social Payments POS Content Ads In…" at bounding box center [70, 11] width 47 height 22
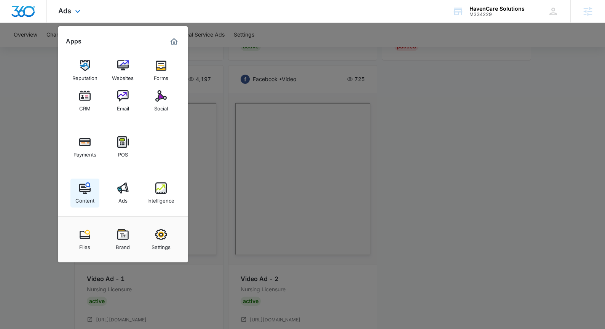
click at [86, 186] on img at bounding box center [84, 187] width 11 height 11
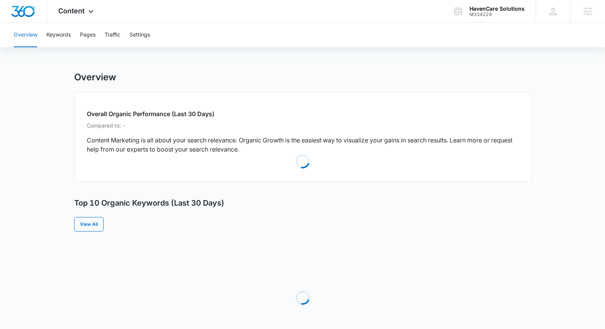
click at [41, 33] on div "Overview Keywords Pages Traffic Settings" at bounding box center [302, 35] width 587 height 24
click at [55, 37] on button "Keywords" at bounding box center [58, 35] width 24 height 24
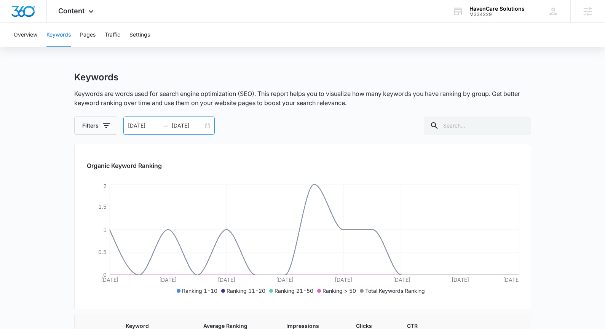
click at [206, 125] on div "09/25/2025 10/09/2025" at bounding box center [168, 125] width 91 height 18
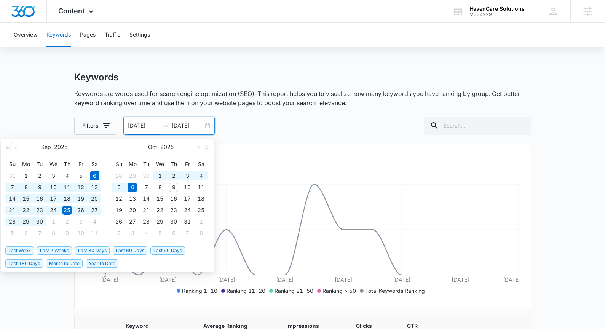
click at [95, 249] on span "Last 30 Days" at bounding box center [92, 250] width 35 height 8
type input "09/06/2025"
type input "10/06/2025"
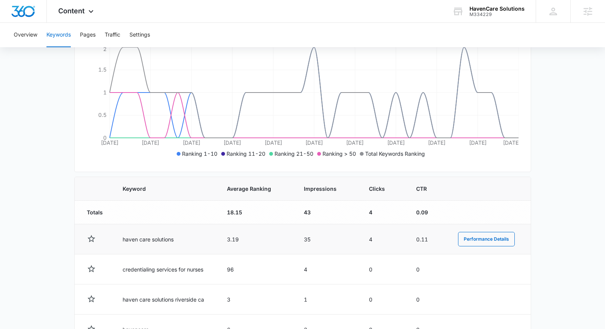
scroll to position [22, 0]
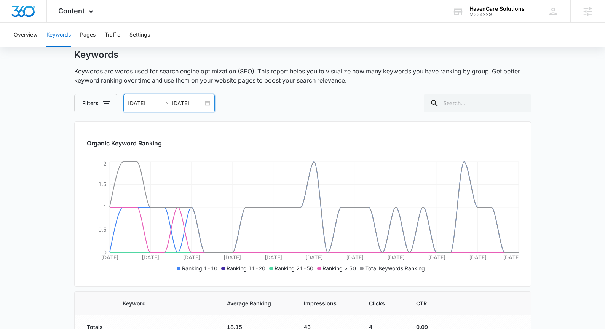
click at [206, 107] on div "09/06/2025 10/06/2025" at bounding box center [168, 103] width 91 height 18
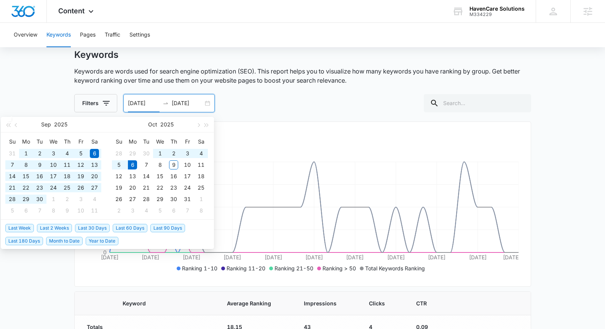
click at [125, 229] on span "Last 60 Days" at bounding box center [130, 228] width 35 height 8
type input "08/07/2025"
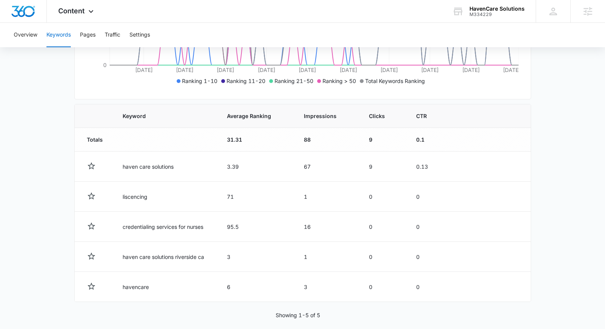
scroll to position [218, 0]
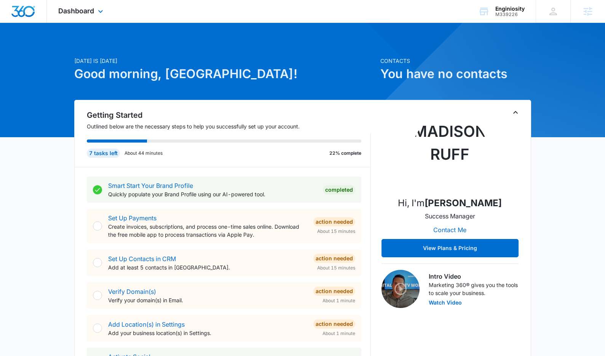
click at [84, 1] on div "Dashboard Apps Reputation Websites Forms CRM Email Social Shop Payments POS Con…" at bounding box center [82, 11] width 70 height 22
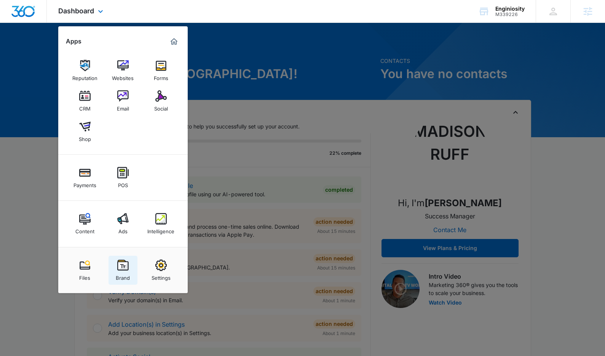
click at [124, 276] on div "Brand" at bounding box center [123, 276] width 14 height 10
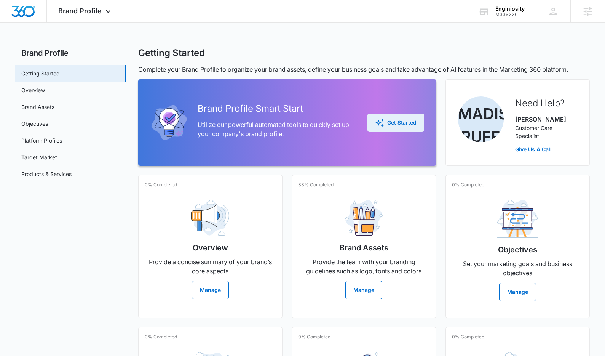
click at [399, 125] on div "Get Started" at bounding box center [395, 122] width 41 height 9
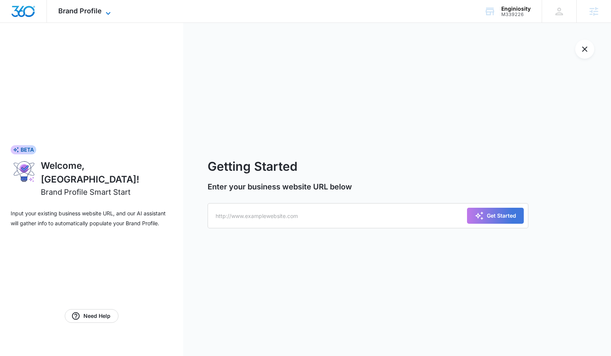
click at [83, 12] on span "Brand Profile" at bounding box center [79, 11] width 43 height 8
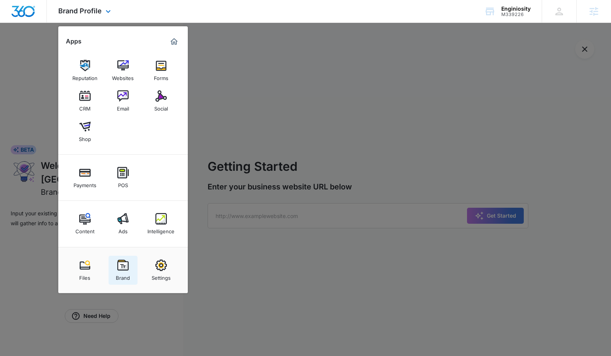
click at [112, 275] on link "Brand" at bounding box center [122, 269] width 29 height 29
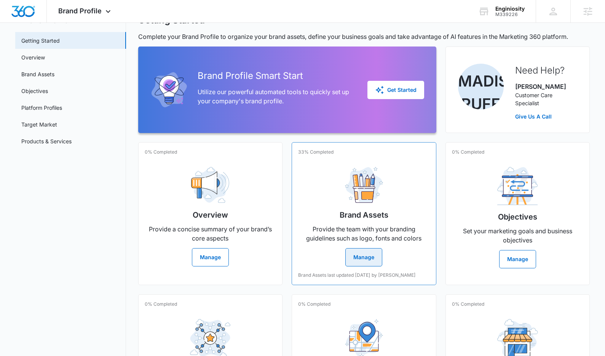
scroll to position [34, 0]
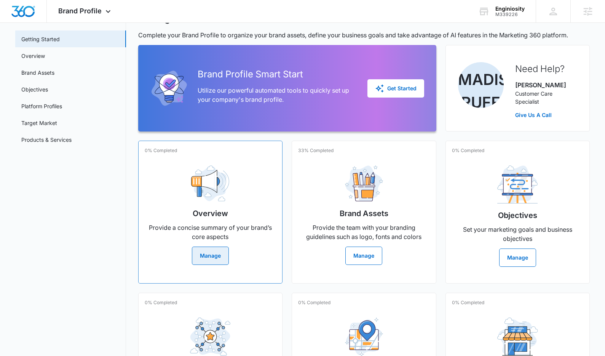
click at [203, 262] on button "Manage" at bounding box center [210, 255] width 37 height 18
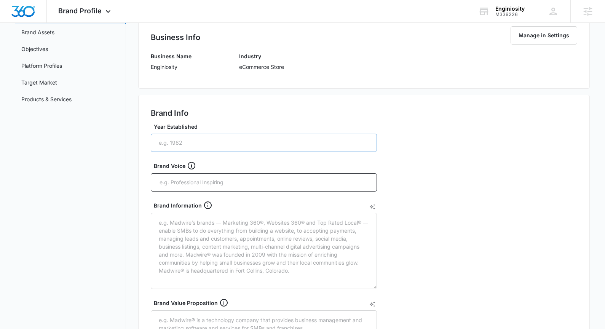
scroll to position [191, 0]
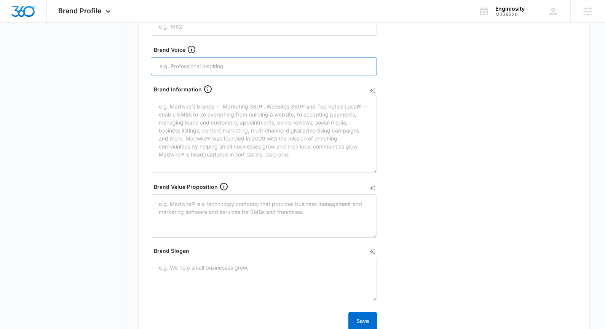
click at [194, 69] on input "text" at bounding box center [265, 66] width 212 height 11
type input "confident, empowering, credible, professional"
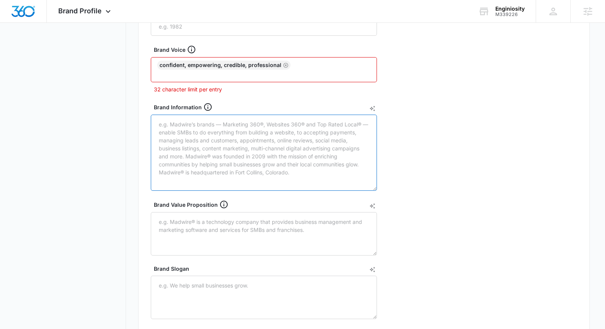
click at [273, 142] on textarea "Brand Information" at bounding box center [264, 153] width 226 height 76
paste textarea "This is a new venture creating a wearable posture device. The device uses a cus…"
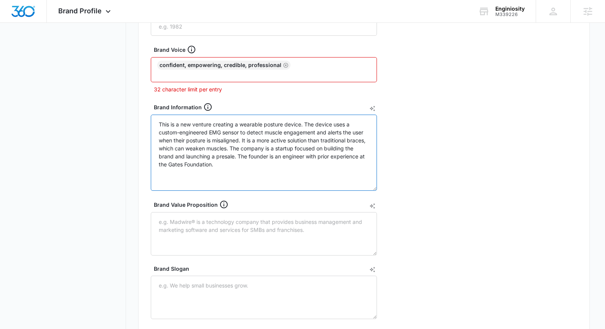
type textarea "This is a new venture creating a wearable posture device. The device uses a cus…"
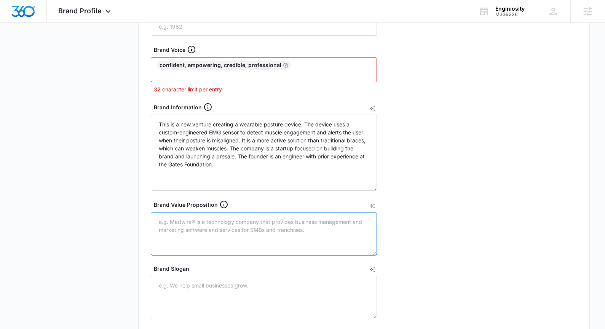
click at [280, 228] on textarea "Brand Value Proposition" at bounding box center [264, 233] width 226 height 43
paste textarea "The device's main selling point is its use of EMG sensors to accurately determi…"
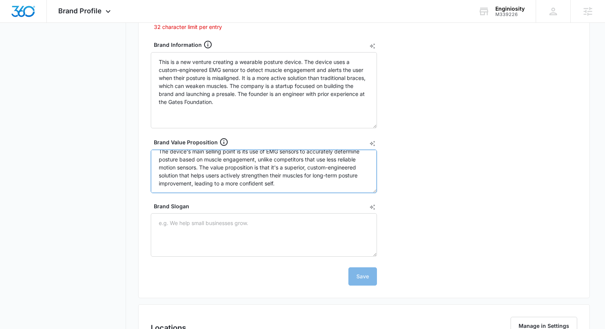
scroll to position [294, 0]
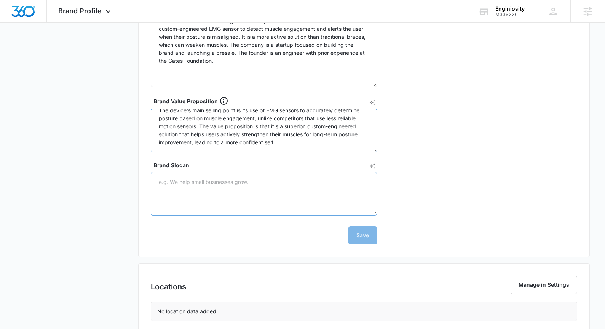
type textarea "The device's main selling point is its use of EMG sensors to accurately determi…"
click at [311, 190] on textarea "Brand Slogan" at bounding box center [264, 193] width 226 height 43
click at [400, 223] on div "Brand Info Year Established Brand Voice confident, empowering, credible, profes…" at bounding box center [364, 66] width 452 height 382
click at [285, 182] on textarea "Brand Slogan" at bounding box center [264, 193] width 226 height 43
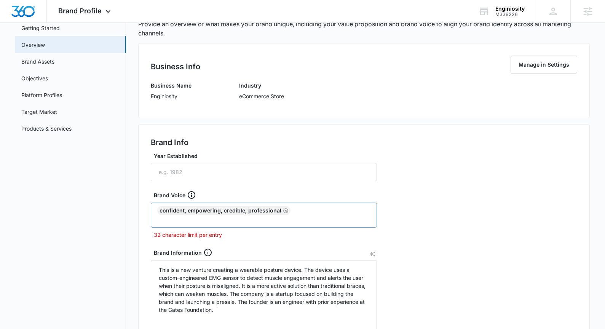
scroll to position [46, 0]
click at [283, 211] on icon "Remove" at bounding box center [286, 210] width 6 height 6
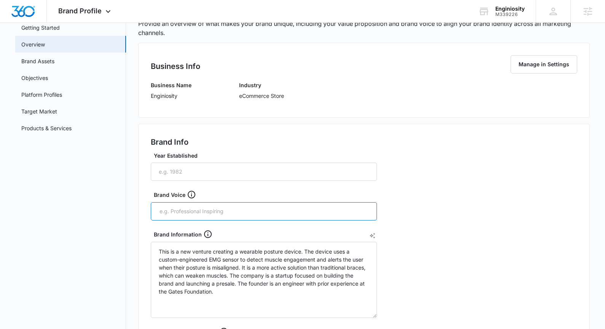
click at [282, 210] on input "text" at bounding box center [265, 211] width 212 height 11
type input "confident"
type input "empowering"
type input "credible"
type input "professional"
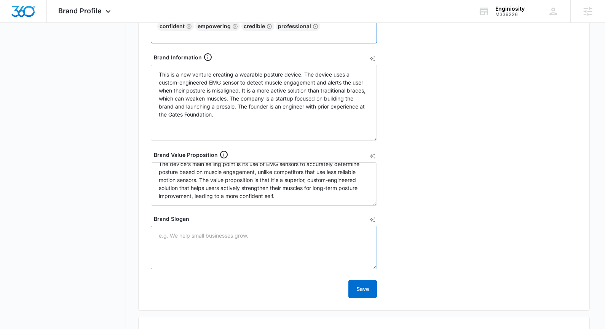
scroll to position [291, 0]
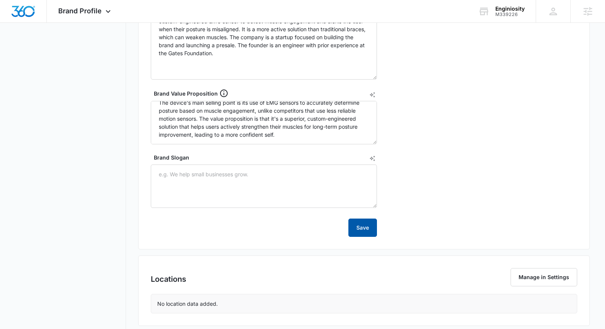
click at [371, 231] on button "Save" at bounding box center [362, 227] width 29 height 18
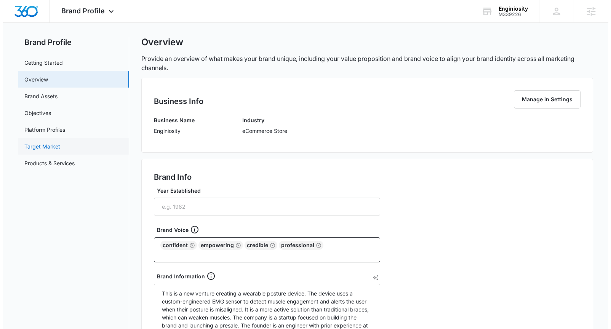
scroll to position [0, 0]
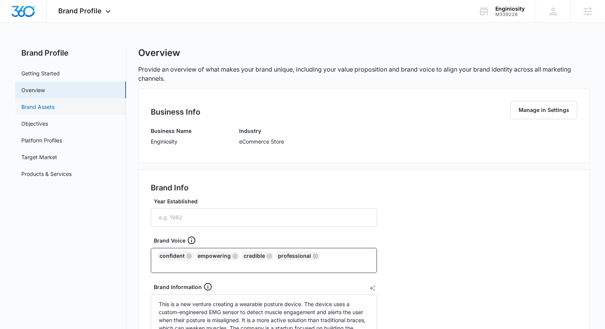
click at [51, 103] on link "Brand Assets" at bounding box center [37, 107] width 33 height 8
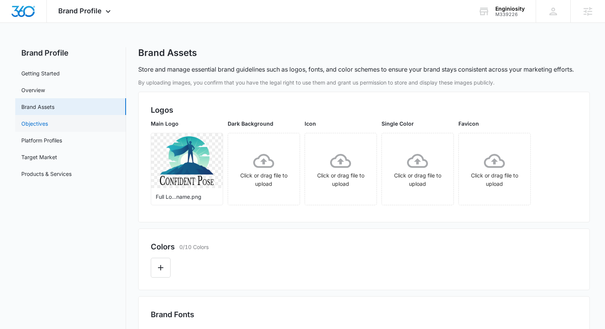
click at [42, 120] on link "Objectives" at bounding box center [34, 124] width 27 height 8
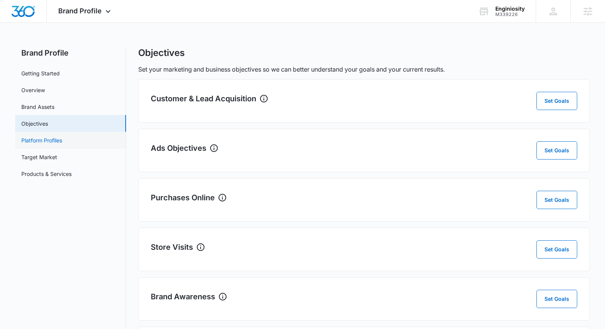
click at [53, 141] on link "Platform Profiles" at bounding box center [41, 140] width 41 height 8
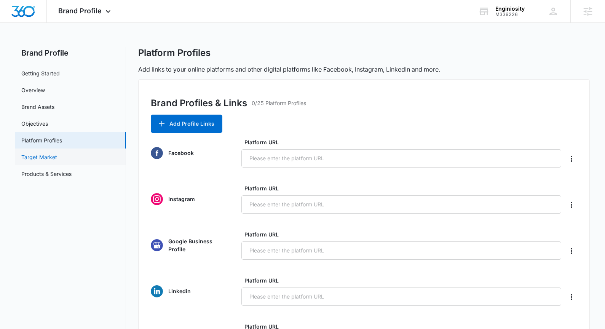
click at [57, 161] on link "Target Market" at bounding box center [39, 157] width 36 height 8
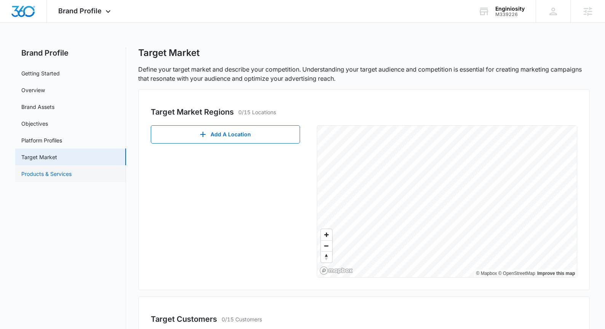
click at [62, 170] on link "Products & Services" at bounding box center [46, 174] width 50 height 8
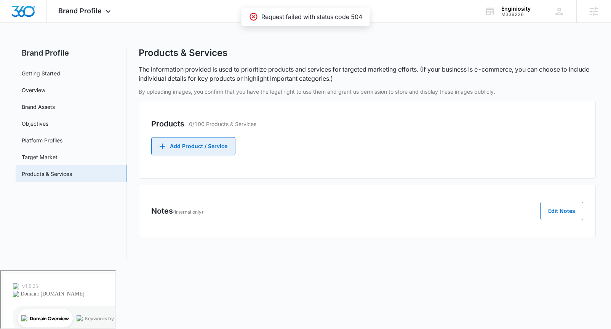
click at [179, 144] on button "Add Product / Service" at bounding box center [193, 146] width 84 height 18
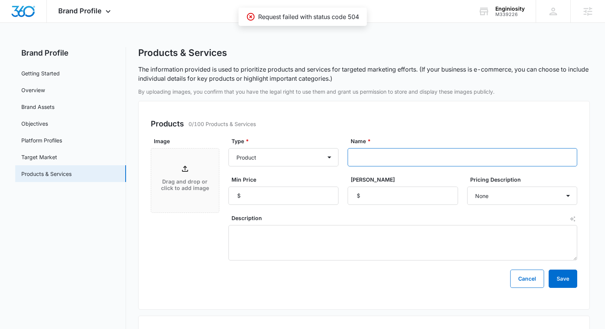
click at [395, 149] on input "Name *" at bounding box center [463, 157] width 230 height 18
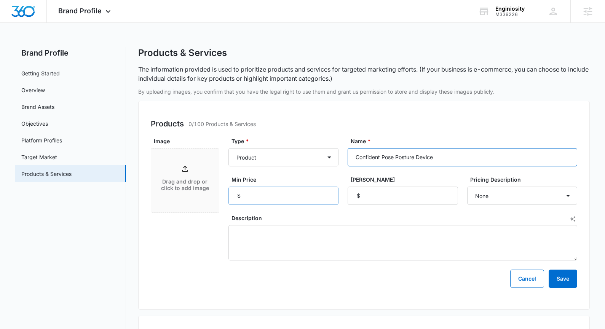
type input "Confident Pose Posture Device"
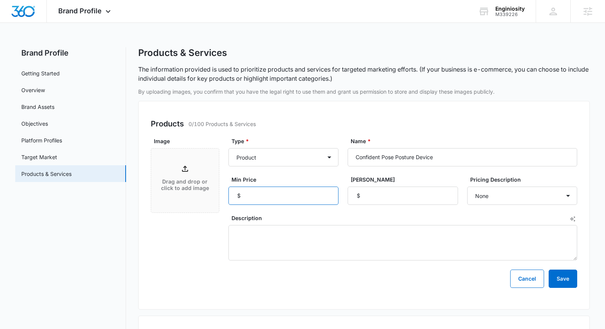
click at [267, 198] on input "Min Price" at bounding box center [283, 196] width 110 height 18
type input "150"
click at [459, 111] on div "Products 0/100 Products & Services Image Drag and drop or click to add image Ty…" at bounding box center [364, 205] width 452 height 209
click at [569, 273] on button "Save" at bounding box center [563, 279] width 29 height 18
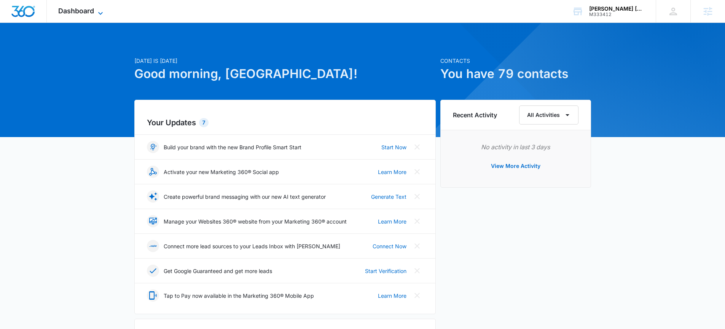
click at [90, 14] on span "Dashboard" at bounding box center [76, 11] width 36 height 8
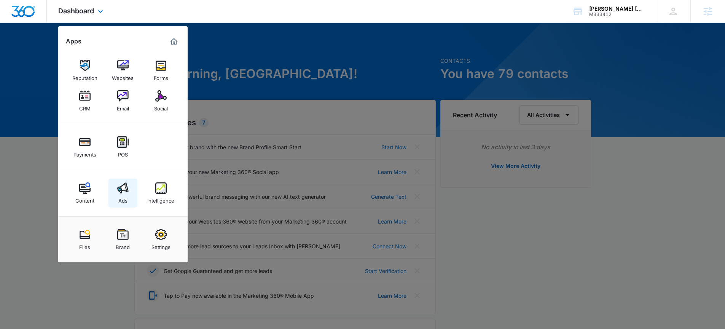
click at [118, 192] on img at bounding box center [122, 187] width 11 height 11
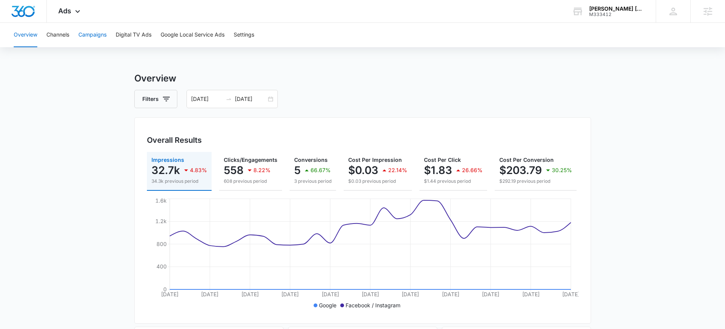
click at [83, 37] on button "Campaigns" at bounding box center [92, 35] width 28 height 24
drag, startPoint x: 301, startPoint y: 142, endPoint x: 302, endPoint y: 149, distance: 7.0
click at [301, 142] on div "Overall Results" at bounding box center [363, 139] width 432 height 11
click at [303, 155] on button "Conversions 5 66.67% 3 previous period" at bounding box center [313, 171] width 46 height 39
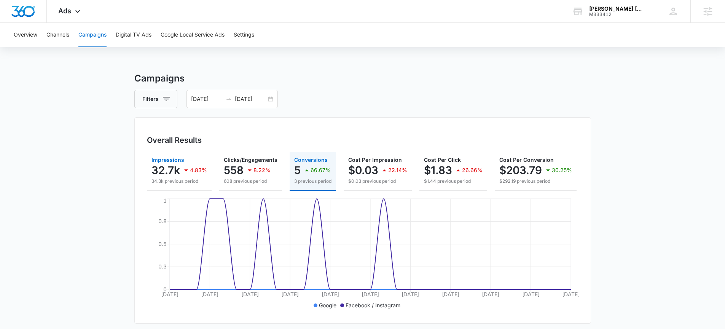
click at [183, 160] on p "Impressions" at bounding box center [179, 159] width 56 height 5
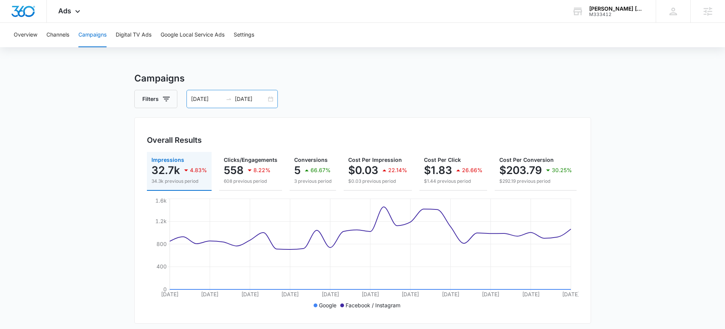
click at [272, 99] on div "09/01/2025 10/01/2025" at bounding box center [232, 99] width 91 height 18
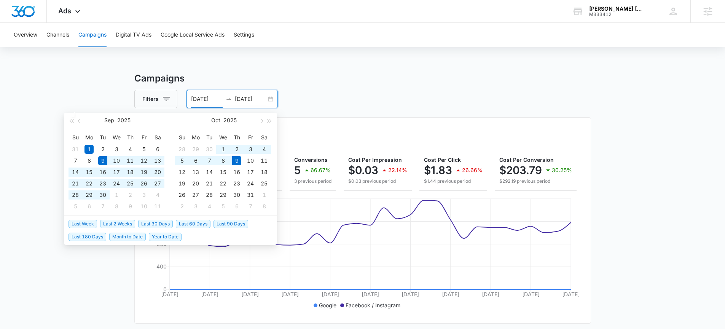
click at [168, 222] on span "Last 30 Days" at bounding box center [155, 224] width 35 height 8
type input "[DATE]"
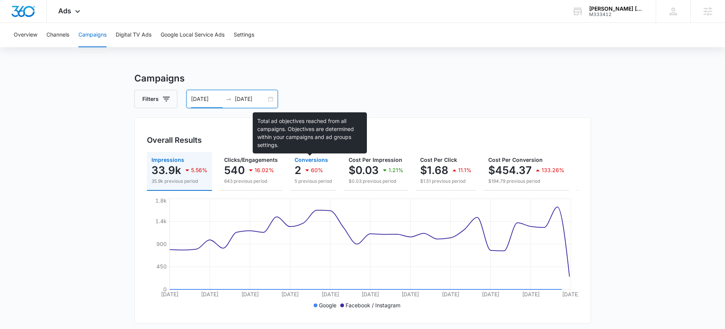
click at [302, 161] on span "Conversions" at bounding box center [311, 159] width 33 height 6
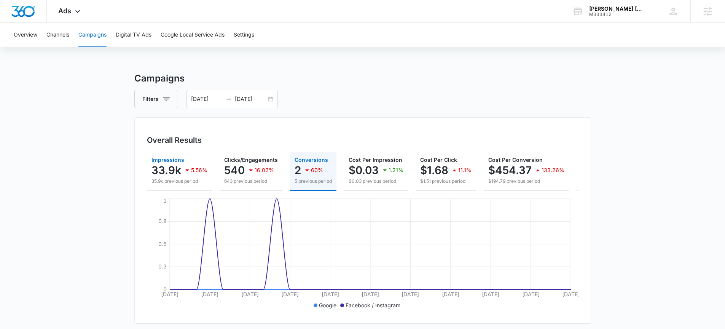
click at [193, 166] on div "5.56%" at bounding box center [195, 170] width 25 height 15
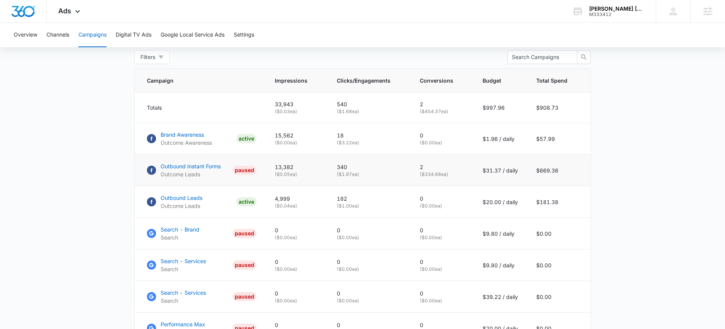
scroll to position [301, 0]
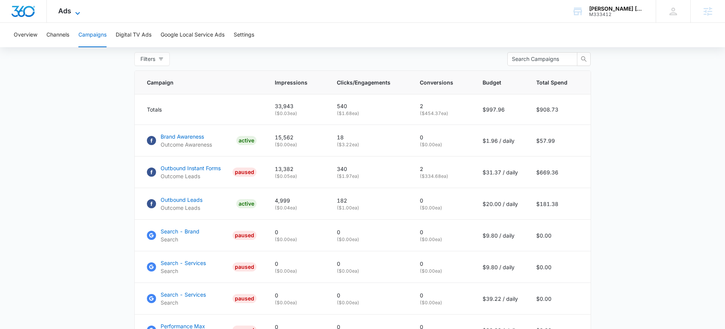
click at [80, 13] on icon at bounding box center [77, 13] width 9 height 9
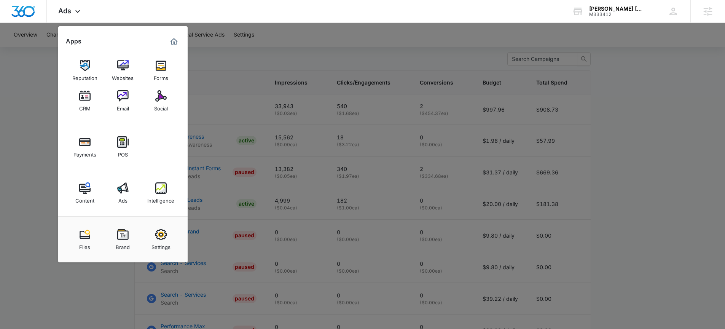
click at [261, 102] on div at bounding box center [362, 164] width 725 height 329
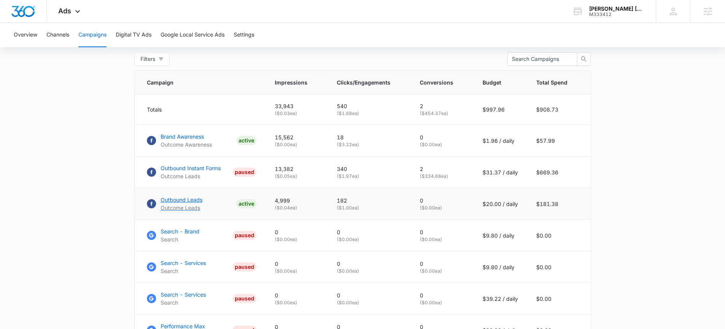
click at [193, 209] on p "Outcome Leads" at bounding box center [182, 208] width 42 height 8
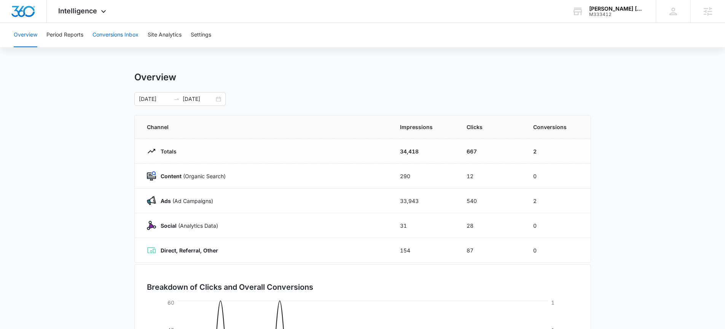
click at [100, 36] on button "Conversions Inbox" at bounding box center [115, 35] width 46 height 24
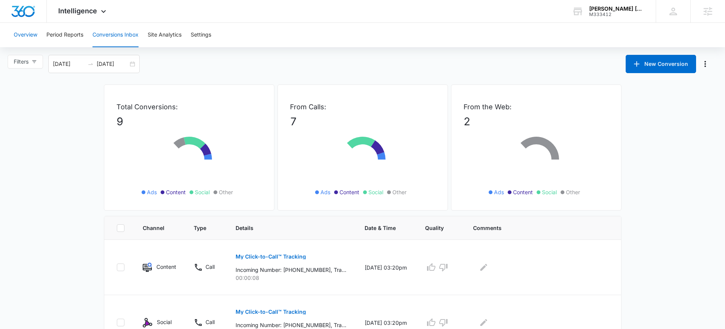
click at [35, 43] on button "Overview" at bounding box center [26, 35] width 24 height 24
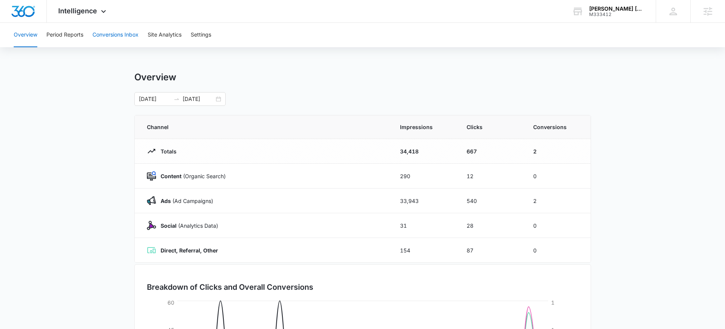
click at [111, 37] on button "Conversions Inbox" at bounding box center [115, 35] width 46 height 24
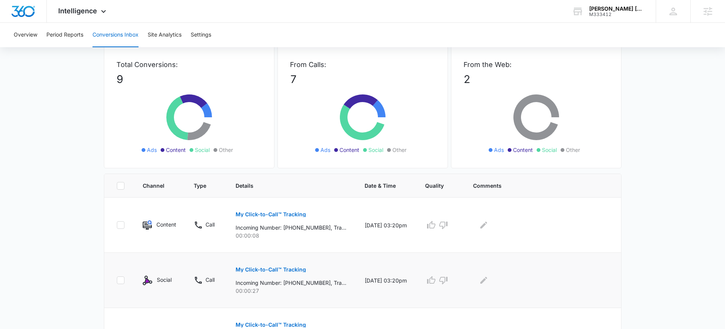
scroll to position [86, 0]
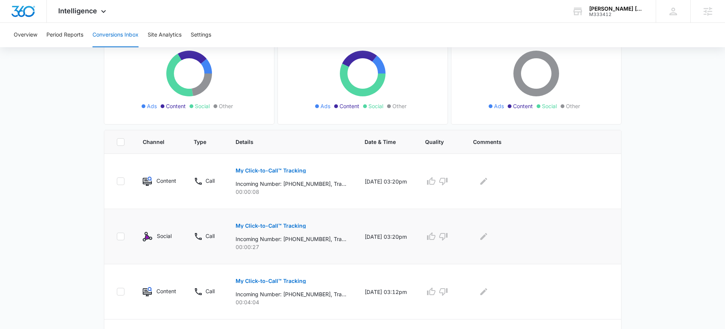
click at [273, 228] on p "My Click-to-Call™ Tracking" at bounding box center [271, 225] width 70 height 5
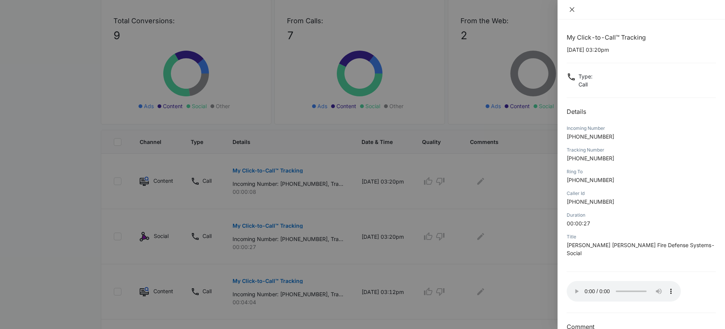
click at [570, 9] on icon "close" at bounding box center [572, 9] width 6 height 6
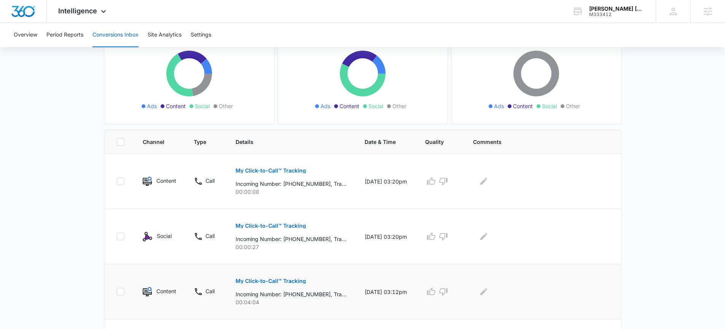
click at [226, 270] on td "My Click-to-Call™ Tracking Incoming Number: [PHONE_NUMBER], Tracking Number: [P…" at bounding box center [290, 291] width 129 height 55
click at [255, 277] on button "My Click-to-Call™ Tracking" at bounding box center [271, 281] width 70 height 18
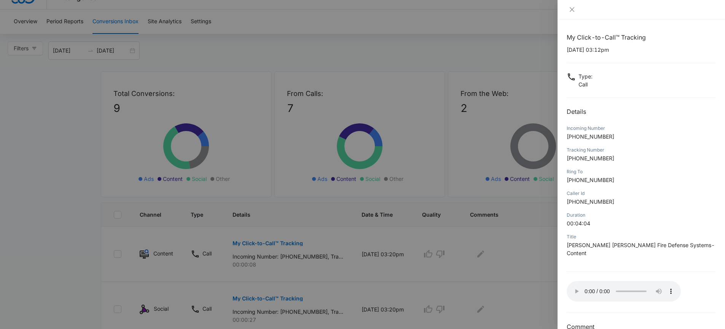
scroll to position [10, 0]
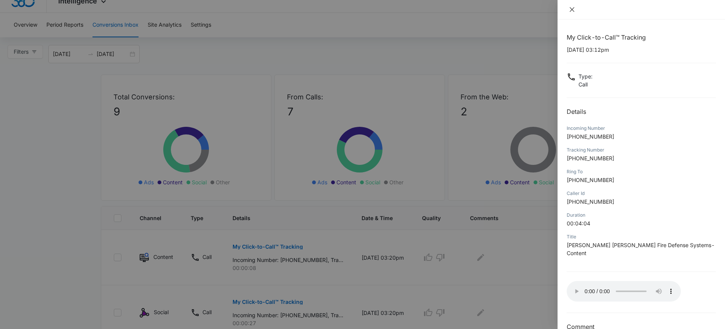
click at [568, 10] on button "Close" at bounding box center [572, 9] width 11 height 7
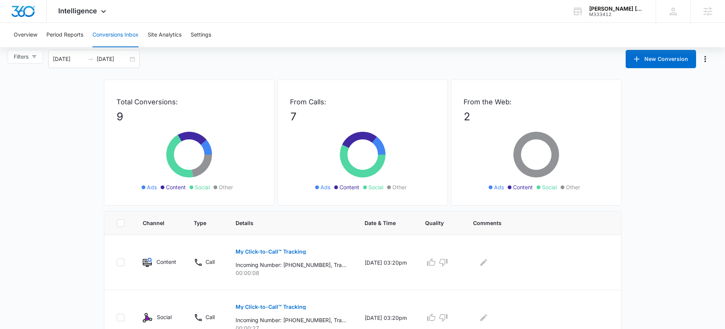
scroll to position [0, 0]
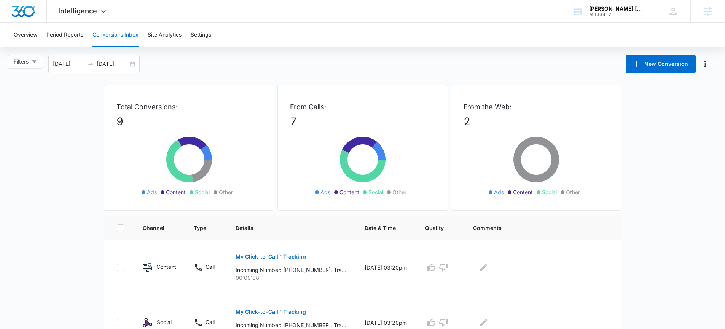
click at [108, 11] on div "Intelligence Apps Reputation Websites Forms CRM Email Social Payments POS Conte…" at bounding box center [83, 11] width 73 height 22
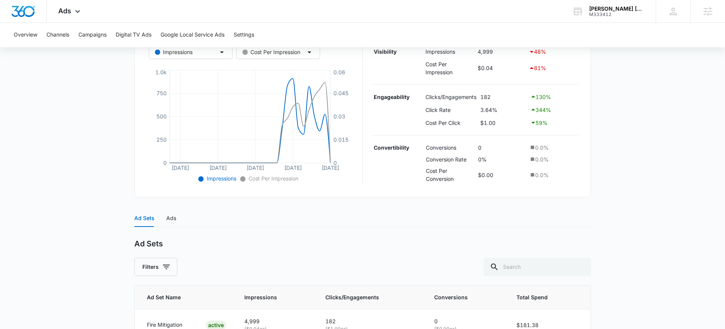
scroll to position [199, 0]
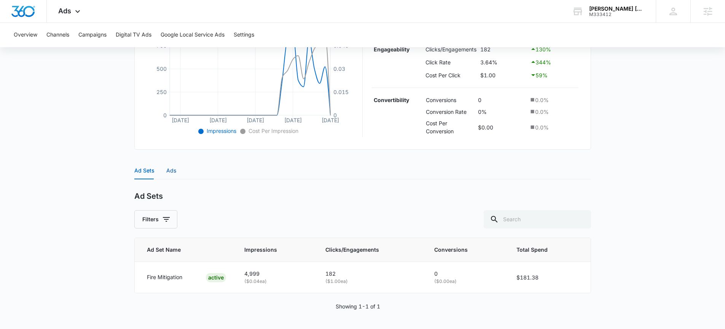
click at [166, 173] on div "Ads" at bounding box center [171, 170] width 10 height 8
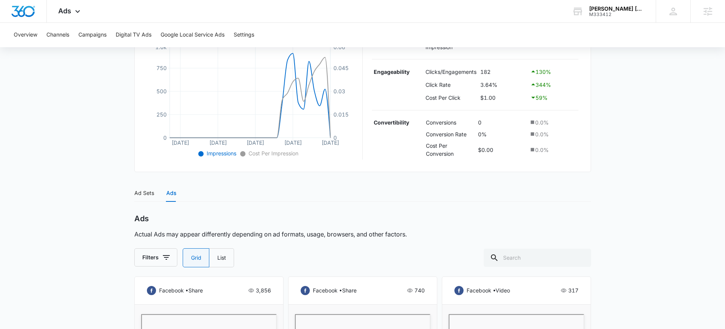
scroll to position [0, 0]
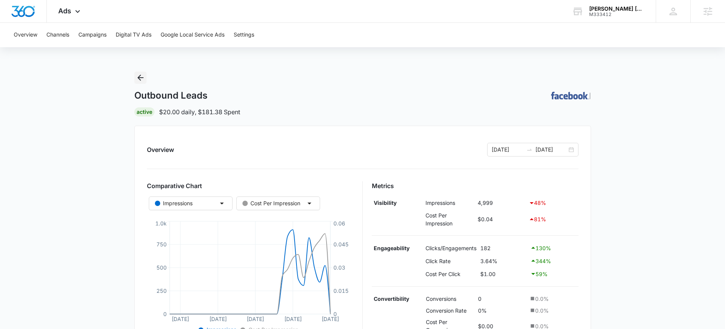
click at [136, 81] on icon "Back" at bounding box center [140, 77] width 9 height 9
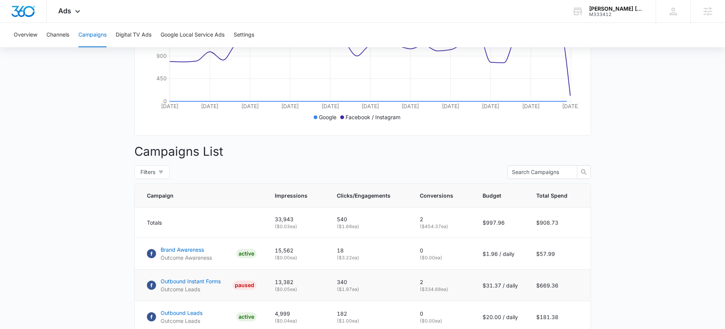
scroll to position [194, 0]
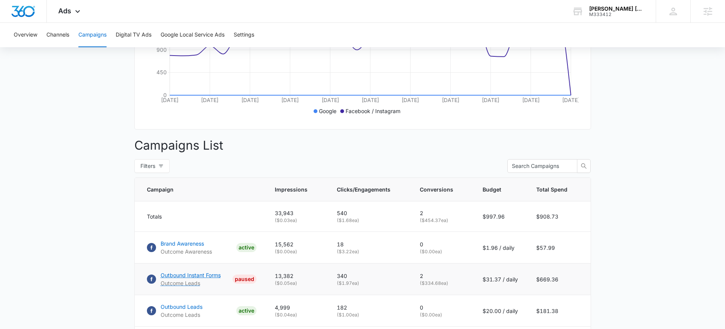
click at [207, 279] on p "Outbound Instant Forms" at bounding box center [191, 275] width 60 height 8
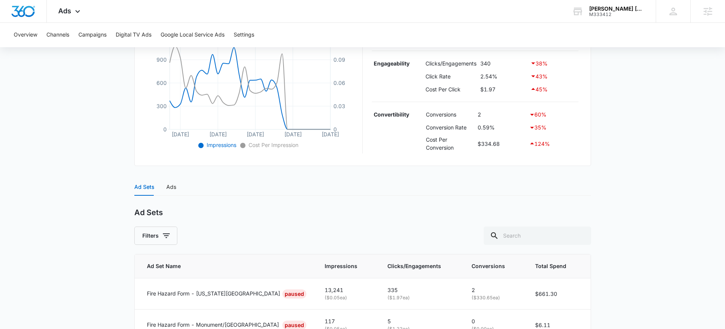
scroll to position [263, 0]
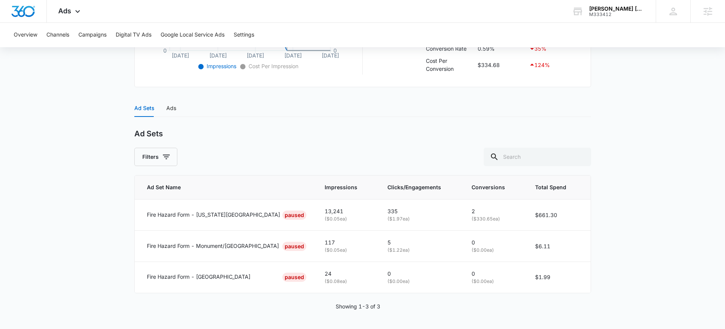
click at [163, 108] on div "Ad Sets Ads" at bounding box center [155, 108] width 42 height 18
click at [166, 110] on div "Ads" at bounding box center [171, 108] width 10 height 8
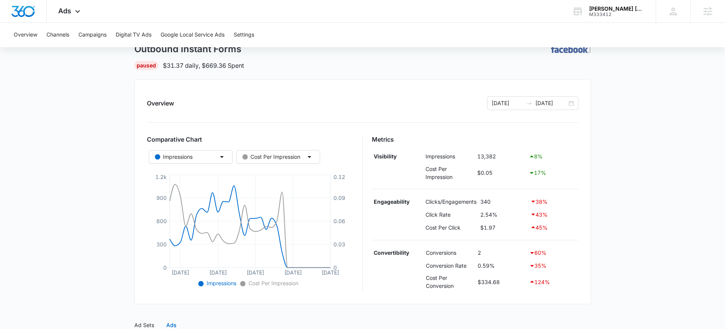
scroll to position [25, 0]
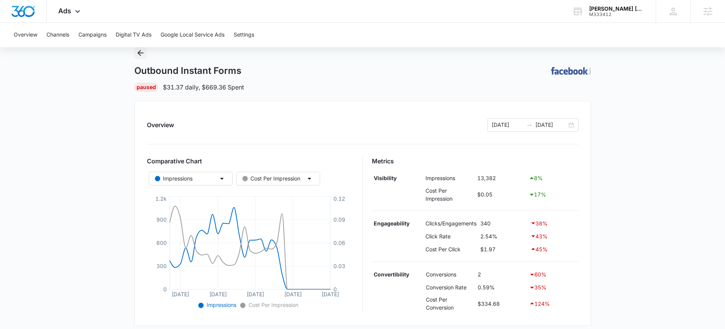
click at [139, 54] on icon "Back" at bounding box center [140, 53] width 6 height 6
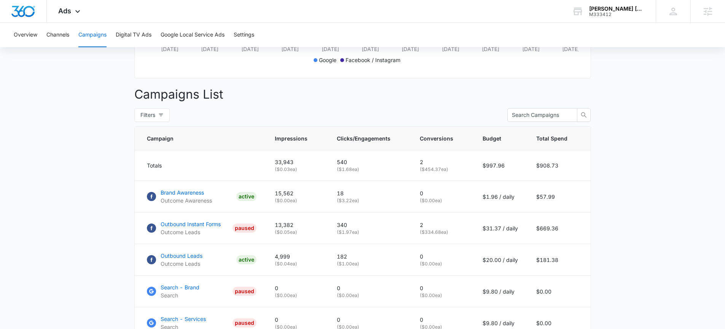
scroll to position [266, 0]
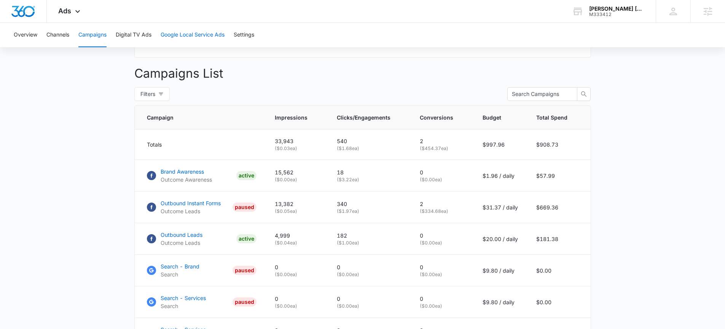
click at [162, 32] on button "Google Local Service Ads" at bounding box center [193, 35] width 64 height 24
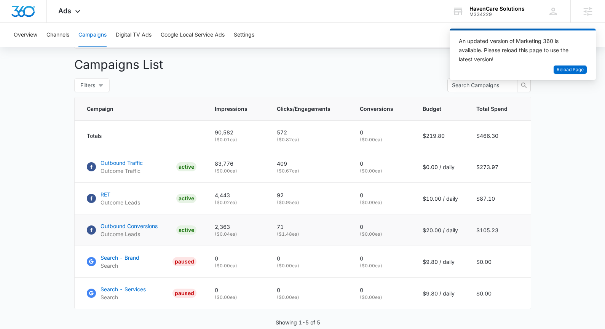
scroll to position [276, 0]
click at [113, 166] on p "Outbound Traffic" at bounding box center [121, 162] width 42 height 8
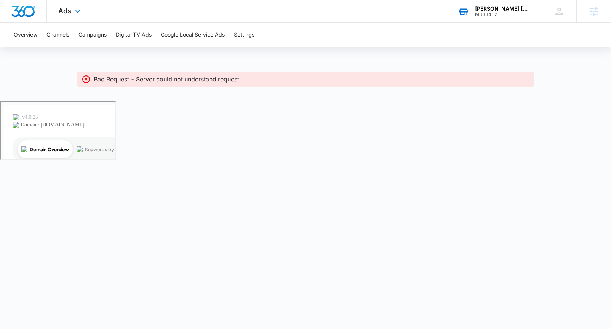
click at [499, 13] on div "M333412" at bounding box center [503, 14] width 56 height 5
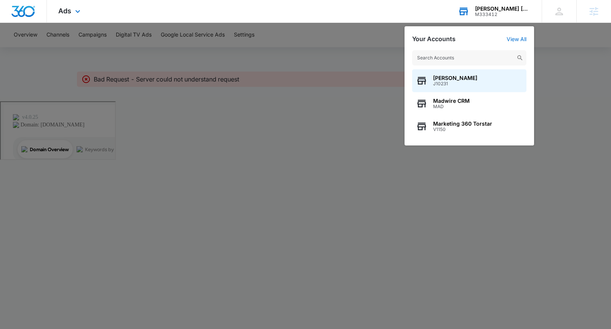
click at [468, 57] on input "text" at bounding box center [469, 57] width 114 height 15
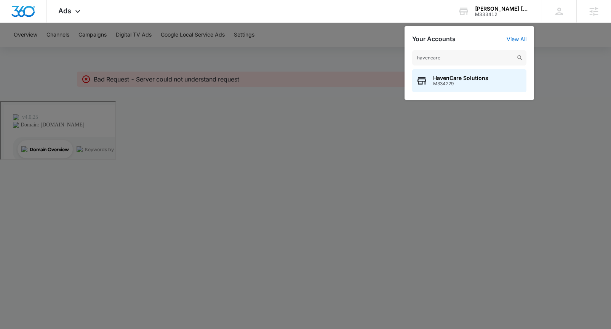
type input "havencare"
click at [461, 78] on span "HavenCare Solutions" at bounding box center [460, 78] width 55 height 6
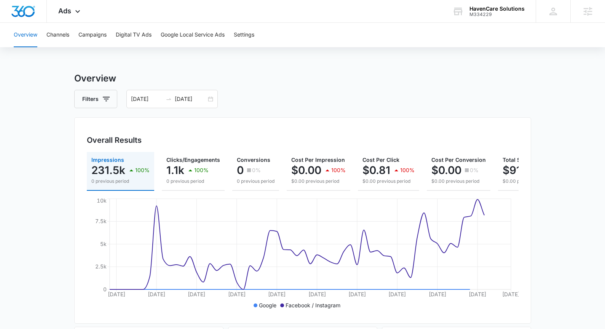
click at [77, 31] on div "Overview Channels Campaigns Digital TV Ads Google Local Service Ads Settings" at bounding box center [302, 35] width 587 height 24
click at [85, 33] on button "Campaigns" at bounding box center [92, 35] width 28 height 24
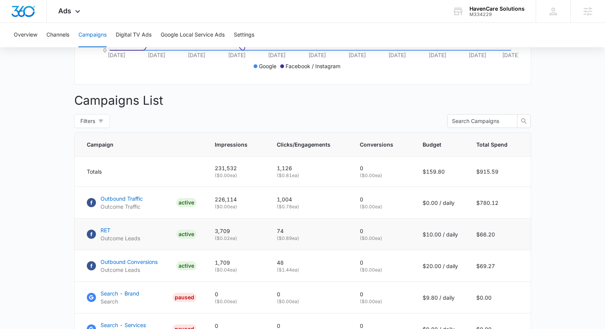
scroll to position [245, 0]
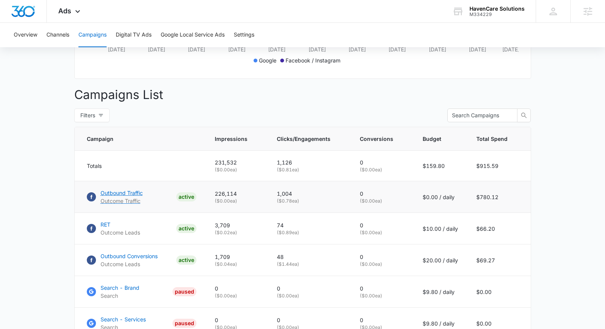
click at [124, 197] on p "Outbound Traffic" at bounding box center [121, 193] width 42 height 8
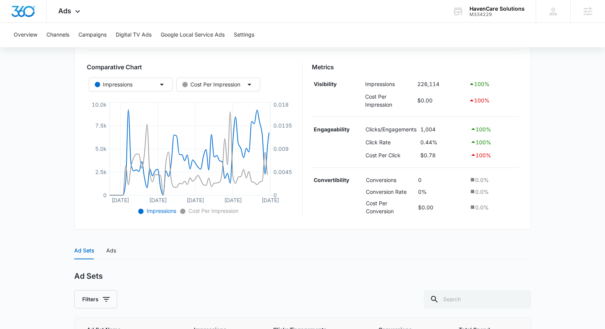
scroll to position [199, 0]
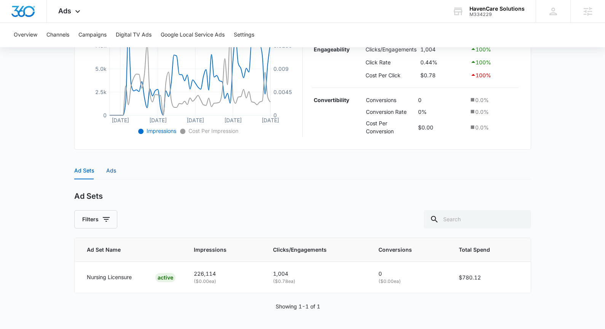
click at [106, 172] on div "Ads" at bounding box center [111, 170] width 10 height 8
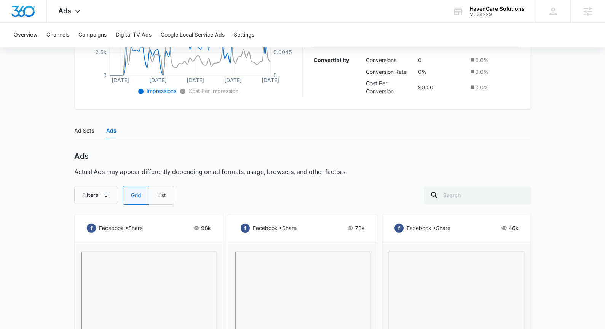
scroll to position [0, 0]
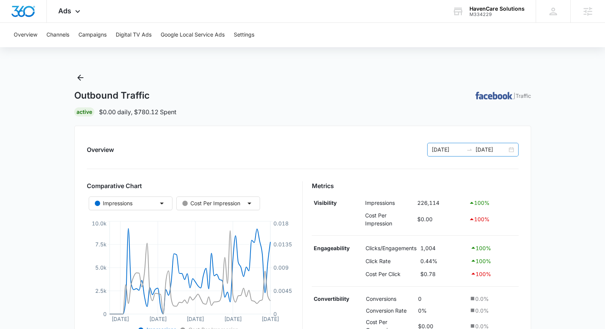
click at [510, 147] on div "08/07/2025 10/06/2025" at bounding box center [472, 150] width 91 height 14
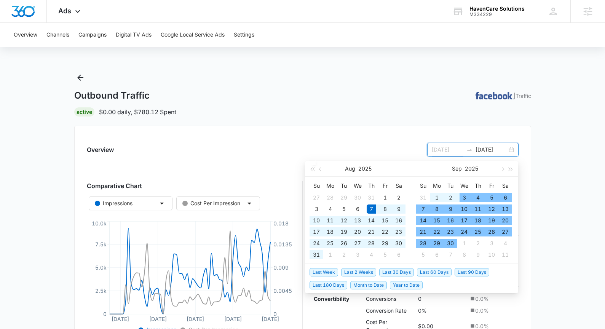
type input "08/07/2025"
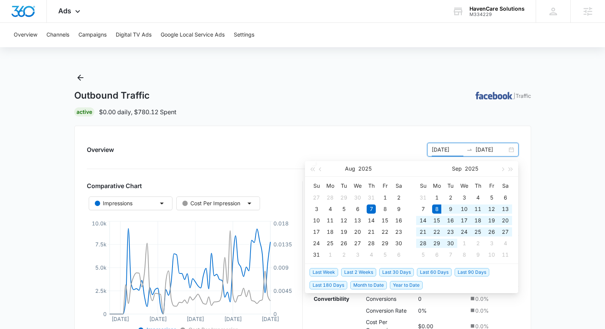
click at [406, 270] on span "Last 30 Days" at bounding box center [396, 272] width 35 height 8
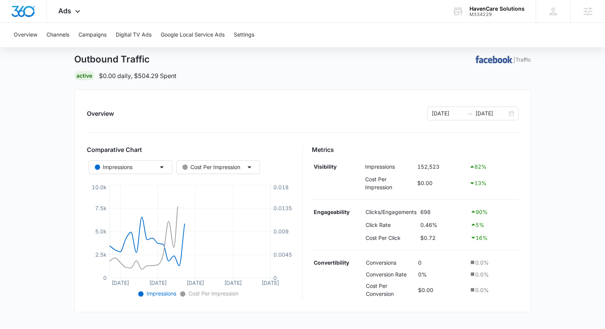
scroll to position [199, 0]
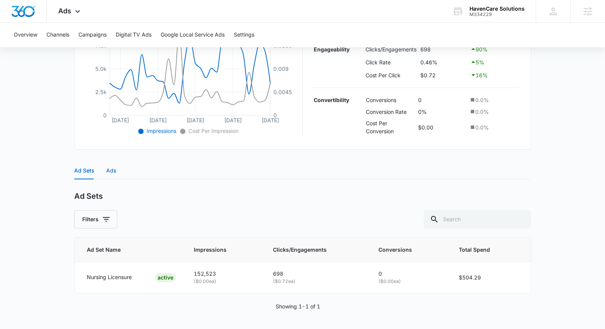
click at [114, 172] on div "Ads" at bounding box center [111, 170] width 10 height 8
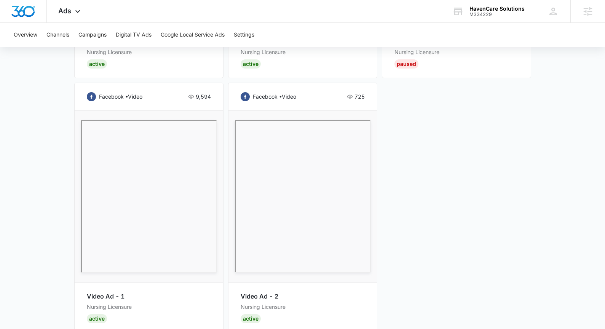
scroll to position [626, 0]
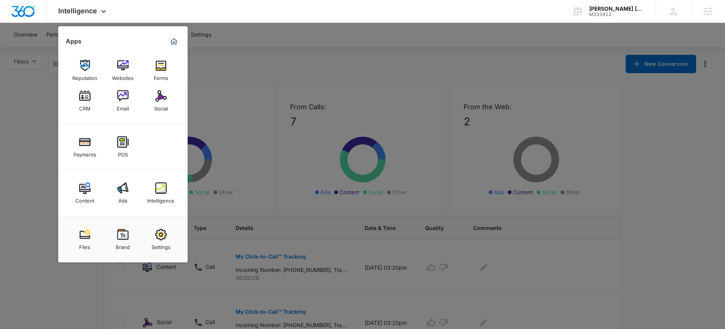
click at [258, 77] on div at bounding box center [362, 164] width 725 height 329
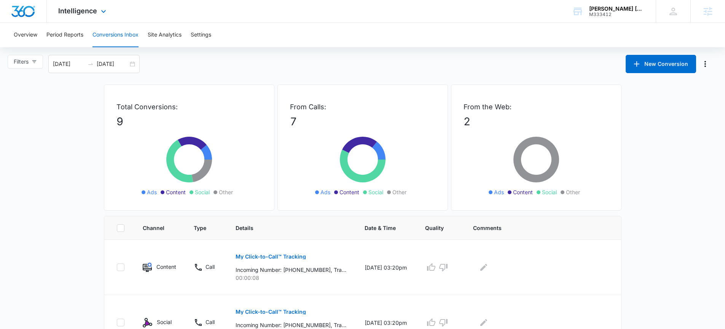
click at [70, 19] on div "Intelligence Apps Reputation Websites Forms CRM Email Social Payments POS Conte…" at bounding box center [83, 11] width 73 height 22
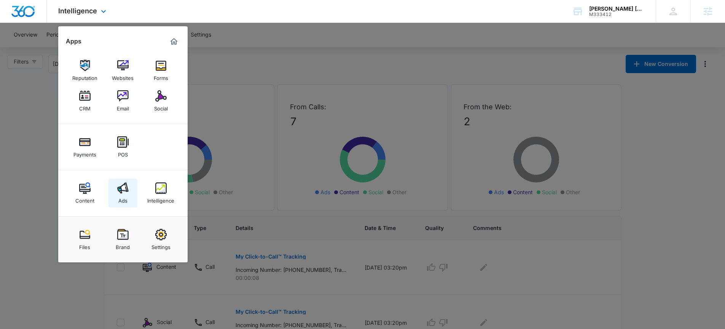
click at [126, 195] on div "Ads" at bounding box center [122, 199] width 9 height 10
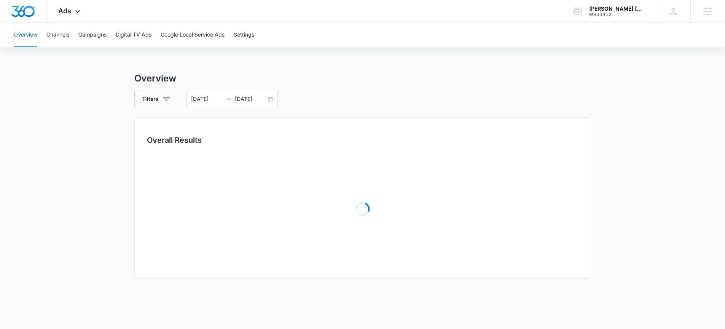
click at [73, 38] on div "Overview Channels Campaigns Digital TV Ads Google Local Service Ads Settings" at bounding box center [362, 35] width 707 height 24
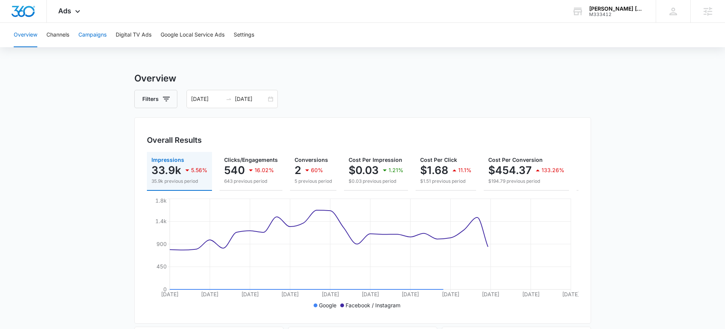
click at [97, 37] on button "Campaigns" at bounding box center [92, 35] width 28 height 24
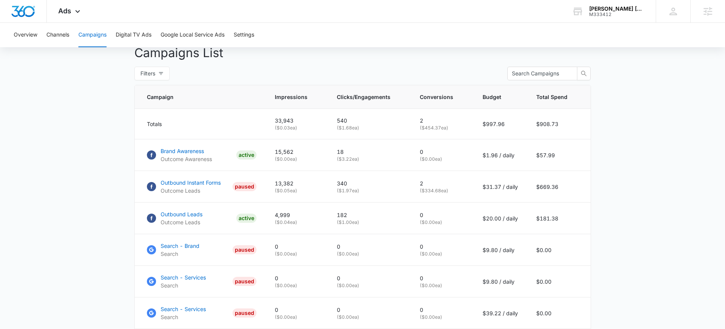
scroll to position [285, 0]
drag, startPoint x: 466, startPoint y: 226, endPoint x: 415, endPoint y: 224, distance: 51.1
click at [415, 224] on td "0 ( $0.00 ea)" at bounding box center [442, 220] width 63 height 32
click at [207, 203] on td "Outbound Instant Forms Outcome Leads PAUSED" at bounding box center [200, 188] width 131 height 32
click at [201, 219] on p "Outbound Leads" at bounding box center [182, 215] width 42 height 8
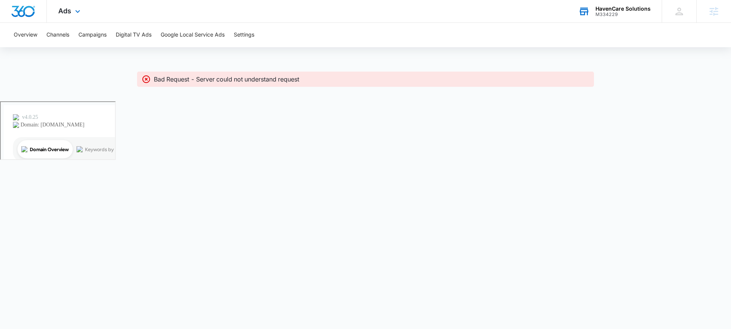
click at [605, 21] on div "HavenCare Solutions M334229 Your Accounts View All" at bounding box center [614, 11] width 95 height 22
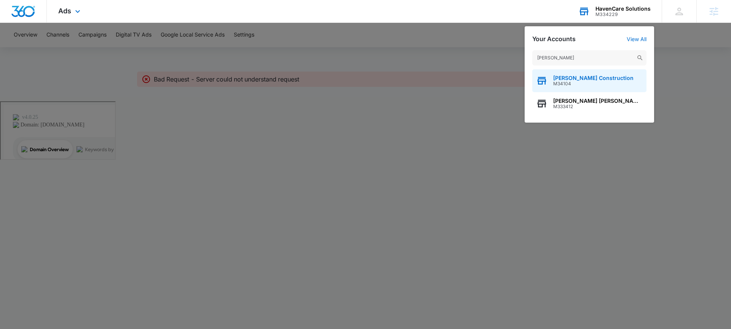
type input "[PERSON_NAME]"
click at [588, 77] on span "[PERSON_NAME] Construction" at bounding box center [593, 78] width 80 height 6
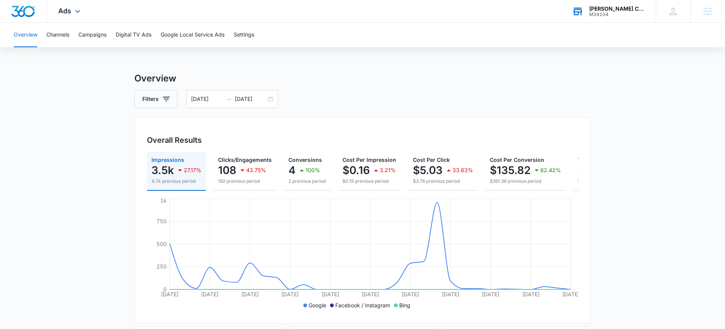
click at [604, 19] on div "[PERSON_NAME] Construction M34104 Your Accounts View All" at bounding box center [608, 11] width 95 height 22
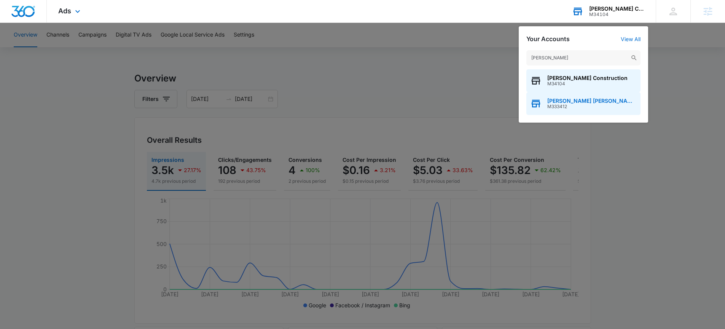
type input "[PERSON_NAME]"
click at [593, 101] on span "[PERSON_NAME] [PERSON_NAME] Fire Defense Systems" at bounding box center [591, 101] width 89 height 6
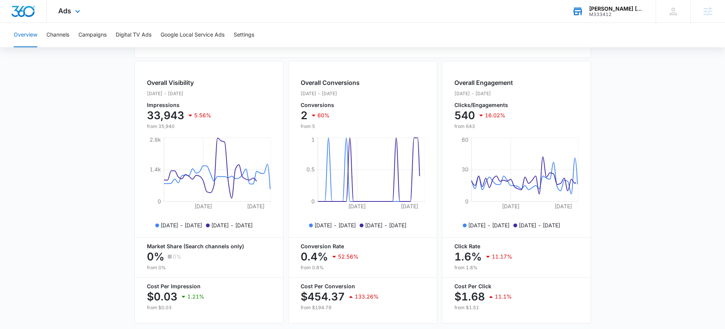
scroll to position [295, 0]
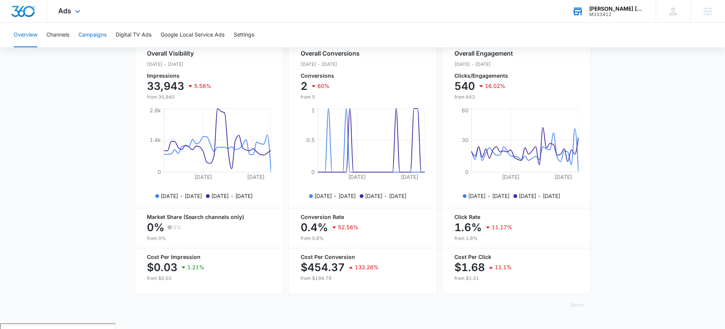
click at [86, 41] on button "Campaigns" at bounding box center [92, 35] width 28 height 24
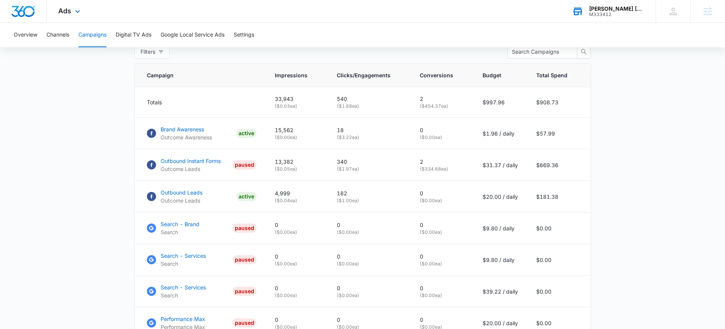
scroll to position [311, 0]
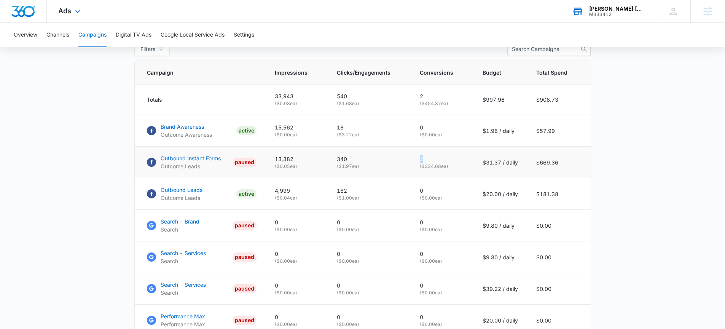
drag, startPoint x: 429, startPoint y: 166, endPoint x: 416, endPoint y: 165, distance: 12.3
click at [415, 166] on td "2 ( $334.68 ea)" at bounding box center [442, 163] width 63 height 32
click at [402, 161] on p "340" at bounding box center [369, 159] width 65 height 8
click at [204, 196] on link "Outbound Leads Outcome Leads ACTIVE" at bounding box center [202, 194] width 110 height 16
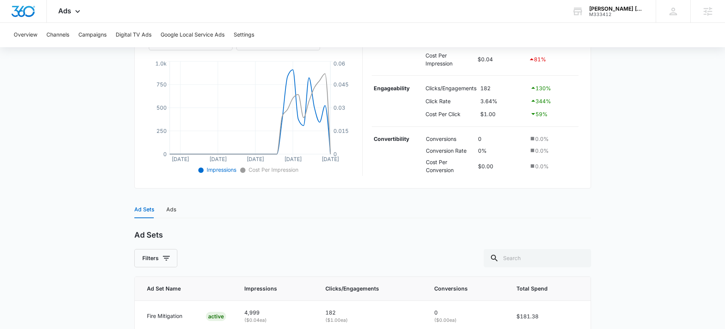
scroll to position [160, 0]
drag, startPoint x: 486, startPoint y: 139, endPoint x: 472, endPoint y: 139, distance: 14.9
click at [472, 139] on tr "Convertibility Conversions 0 0.0 %" at bounding box center [475, 138] width 207 height 12
click at [611, 140] on main "Outbound Leads | Active $20.00 daily , $181.38 Spent Overview 09/09/2025 10/09/…" at bounding box center [362, 139] width 725 height 456
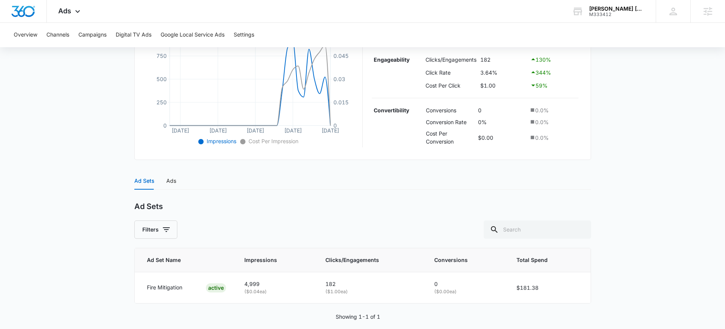
scroll to position [197, 0]
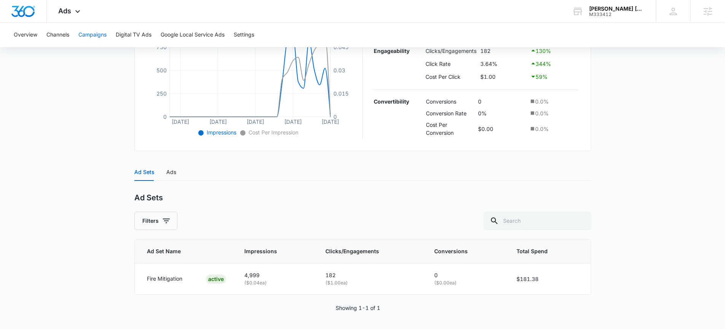
click at [98, 28] on button "Campaigns" at bounding box center [92, 35] width 28 height 24
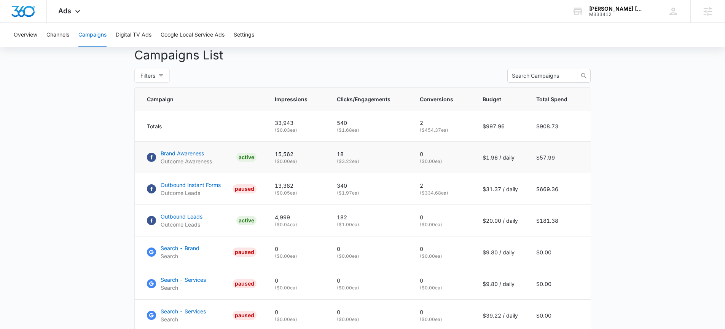
scroll to position [285, 0]
click at [187, 218] on p "Outbound Leads" at bounding box center [182, 215] width 42 height 8
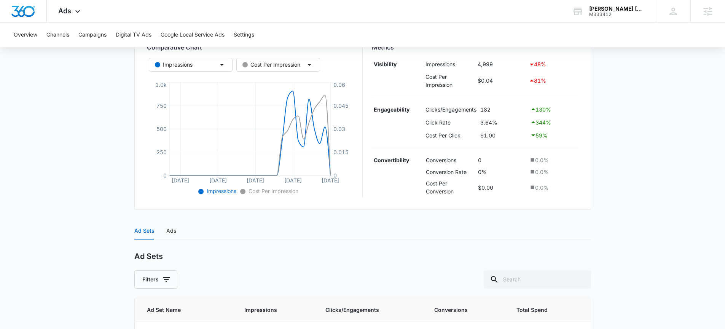
scroll to position [140, 0]
drag, startPoint x: 499, startPoint y: 121, endPoint x: 470, endPoint y: 121, distance: 28.2
click at [470, 121] on tr "Click Rate 3.64% 344 %" at bounding box center [475, 120] width 207 height 13
click at [86, 145] on main "Outbound Leads | Active $20.00 daily , $181.38 Spent Overview 09/09/2025 10/09/…" at bounding box center [362, 159] width 725 height 456
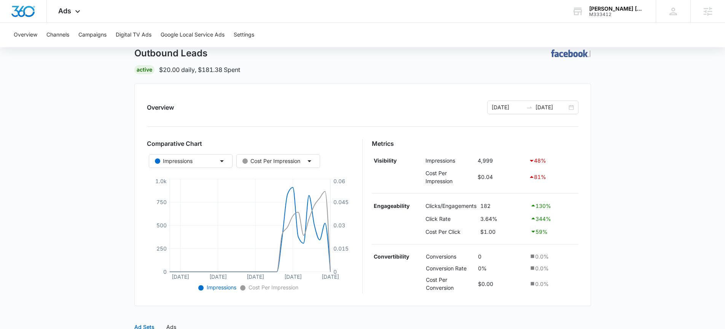
scroll to position [18, 0]
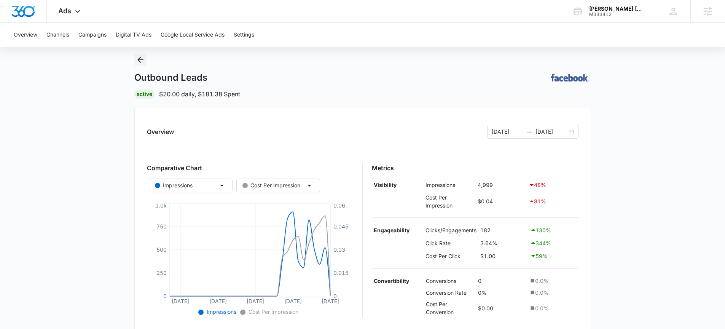
click at [138, 58] on icon "Back" at bounding box center [140, 59] width 9 height 9
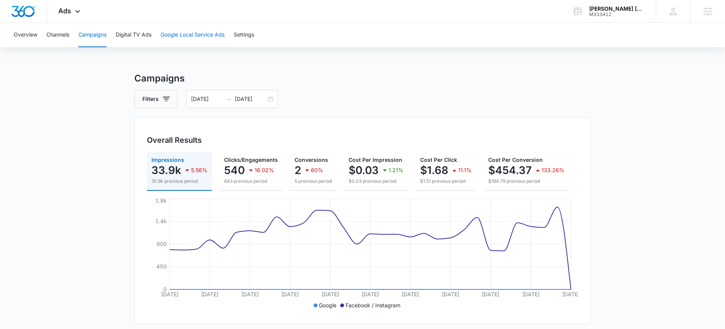
click at [212, 35] on button "Google Local Service Ads" at bounding box center [193, 35] width 64 height 24
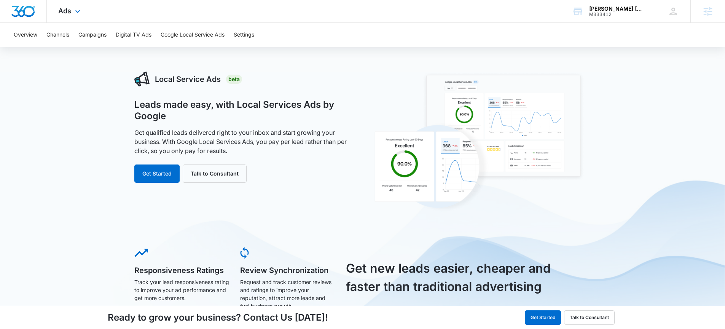
click at [71, 13] on div "Ads Apps Reputation Websites Forms CRM Email Social Payments POS Content Ads In…" at bounding box center [70, 11] width 47 height 22
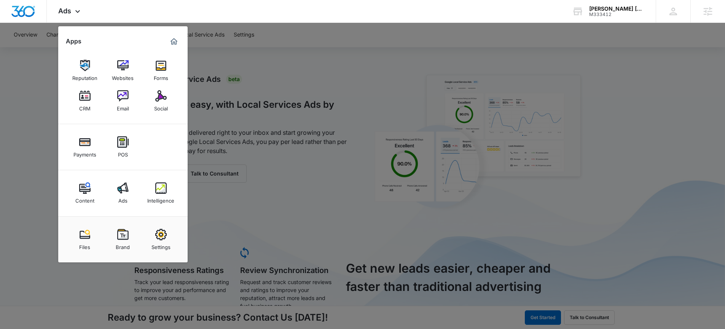
drag, startPoint x: 241, startPoint y: 85, endPoint x: 100, endPoint y: 49, distance: 144.4
click at [241, 85] on div at bounding box center [362, 164] width 725 height 329
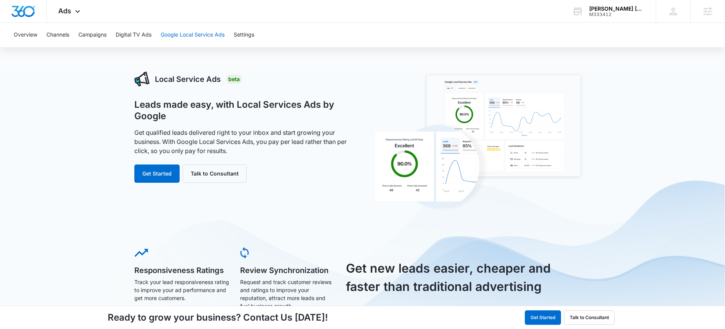
click at [206, 41] on button "Google Local Service Ads" at bounding box center [193, 35] width 64 height 24
click at [159, 168] on button "Get Started" at bounding box center [156, 173] width 45 height 18
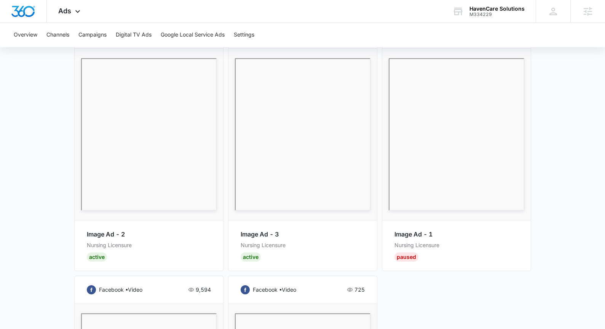
scroll to position [295, 0]
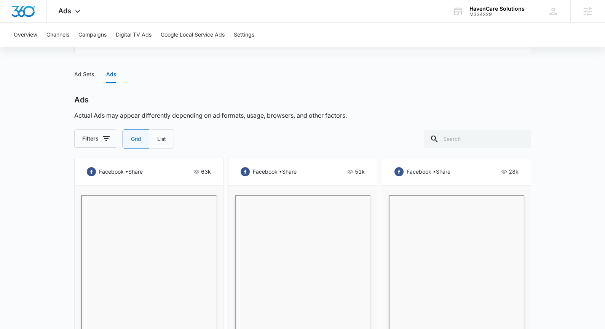
click at [62, 102] on main "Outbound Traffic | Traffic Active $0.00 daily , $504.29 Spent Overview [DATE] […" at bounding box center [302, 243] width 605 height 933
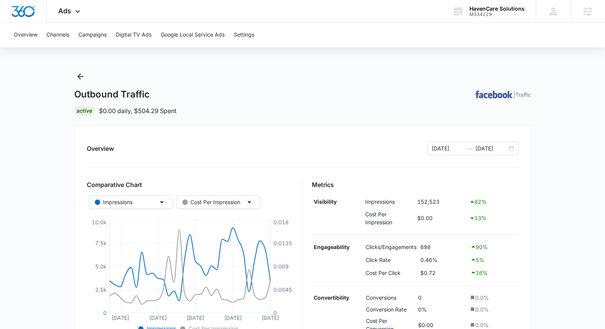
scroll to position [2, 0]
click at [77, 75] on icon "Back" at bounding box center [80, 76] width 9 height 9
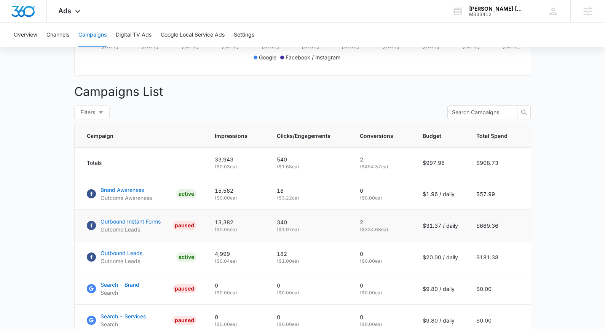
scroll to position [255, 0]
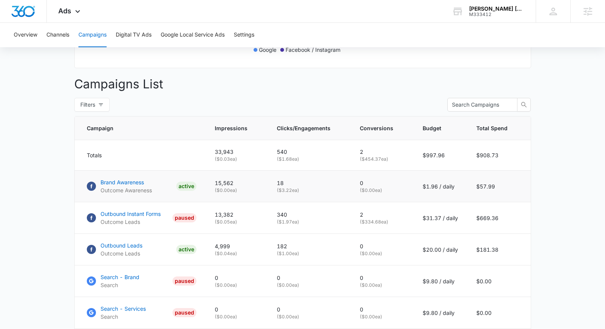
click at [128, 202] on td "Brand Awareness Outcome Awareness ACTIVE" at bounding box center [140, 187] width 131 height 32
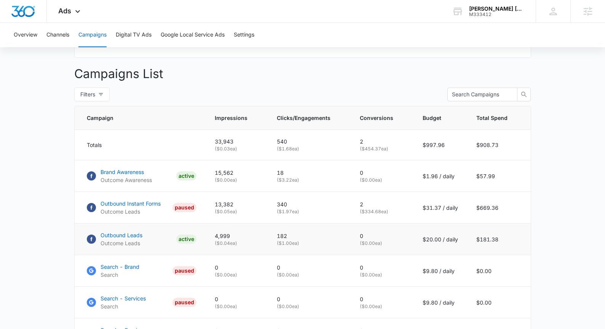
scroll to position [268, 0]
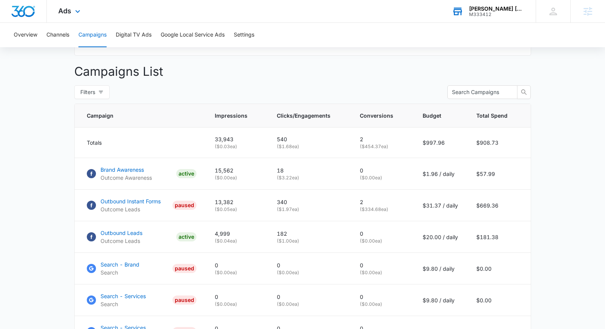
click at [474, 19] on div "Holladay Raines Fire Defense Systems M333412 Your Accounts View All" at bounding box center [487, 11] width 95 height 22
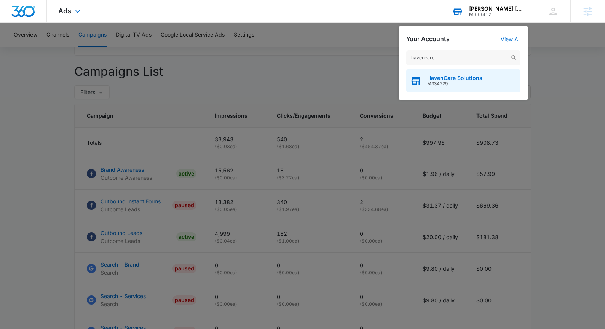
type input "havencare"
click at [446, 79] on span "HavenCare Solutions" at bounding box center [454, 78] width 55 height 6
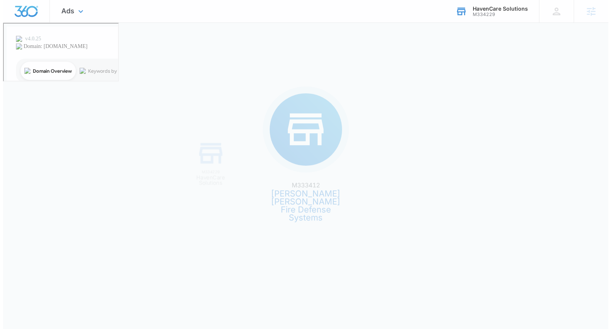
scroll to position [0, 0]
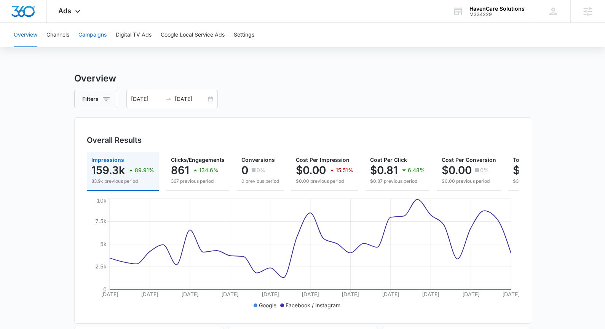
click at [98, 30] on button "Campaigns" at bounding box center [92, 35] width 28 height 24
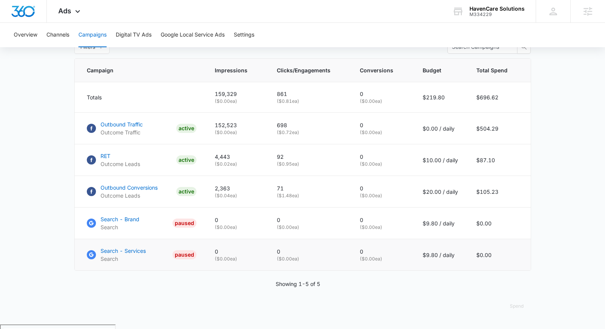
scroll to position [314, 0]
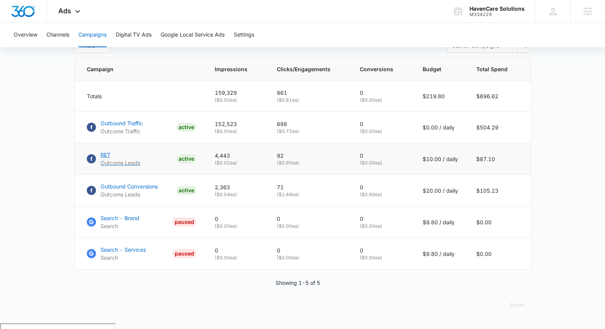
click at [102, 159] on p "RET" at bounding box center [120, 155] width 40 height 8
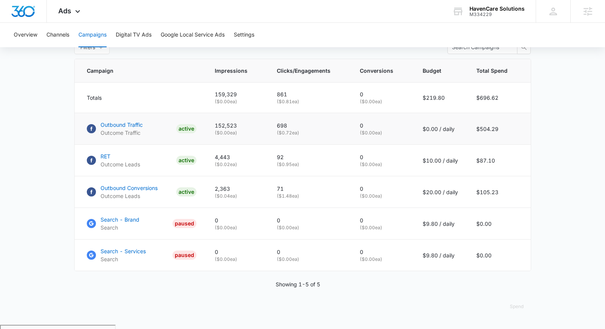
scroll to position [314, 0]
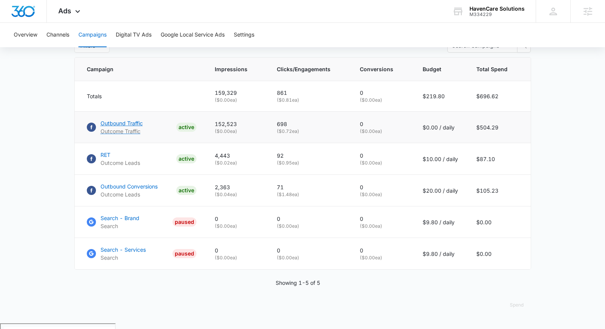
click at [134, 127] on p "Outbound Traffic" at bounding box center [121, 123] width 42 height 8
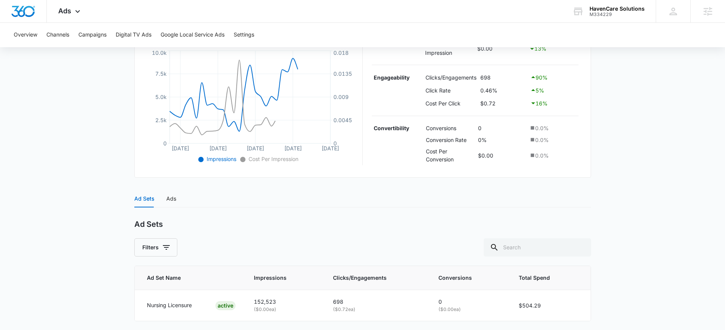
scroll to position [198, 0]
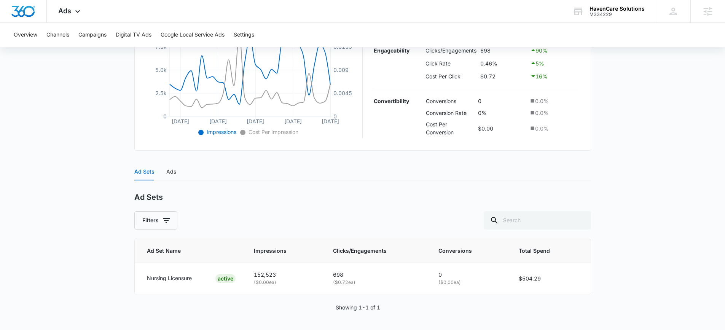
click at [175, 175] on div "Ad Sets Ads Ad Sets Filters Ad Set Name Impressions Clicks/Engagements Conversi…" at bounding box center [362, 242] width 457 height 158
click at [175, 175] on div "Ad Sets Ads" at bounding box center [362, 172] width 457 height 18
click at [175, 173] on div "Ads" at bounding box center [171, 171] width 10 height 8
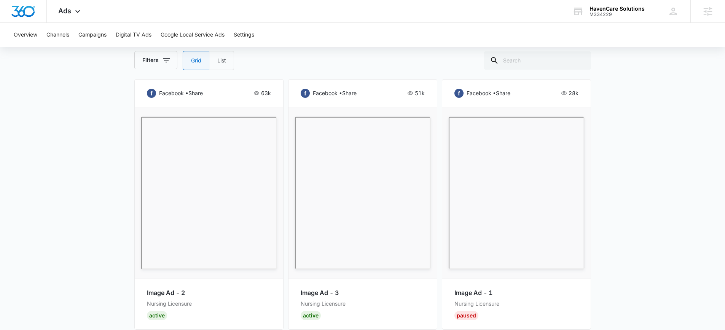
scroll to position [375, 0]
drag, startPoint x: 498, startPoint y: 316, endPoint x: 461, endPoint y: 292, distance: 43.9
click at [461, 292] on div "Image Ad - 1 Nursing Licensure Paused" at bounding box center [516, 303] width 124 height 32
click at [584, 95] on div "facebook • share 28k Image Ad - 1 Nursing Licensure Paused" at bounding box center [516, 203] width 149 height 250
drag, startPoint x: 573, startPoint y: 92, endPoint x: 555, endPoint y: 93, distance: 18.3
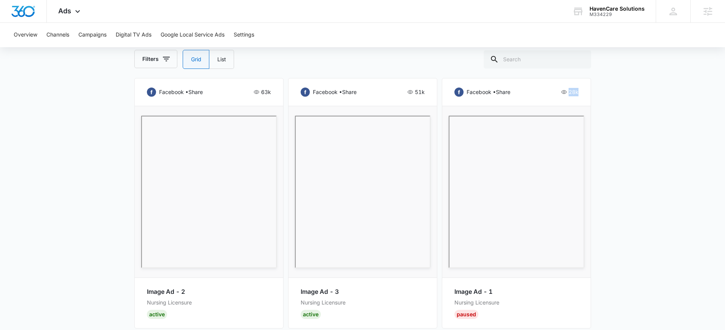
click at [555, 93] on div "facebook • share 28k Image Ad - 1 Nursing Licensure Paused" at bounding box center [516, 203] width 149 height 250
click at [404, 60] on div "Filters Grid List" at bounding box center [362, 59] width 457 height 19
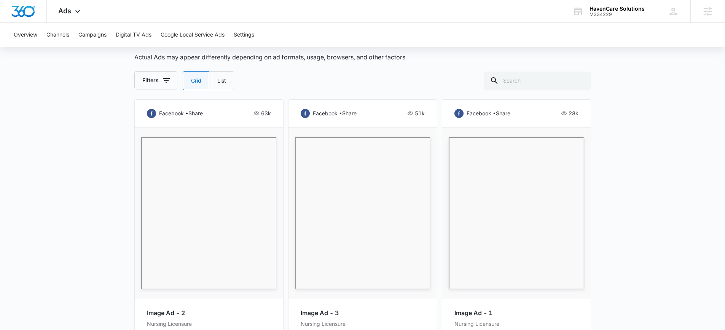
scroll to position [0, 0]
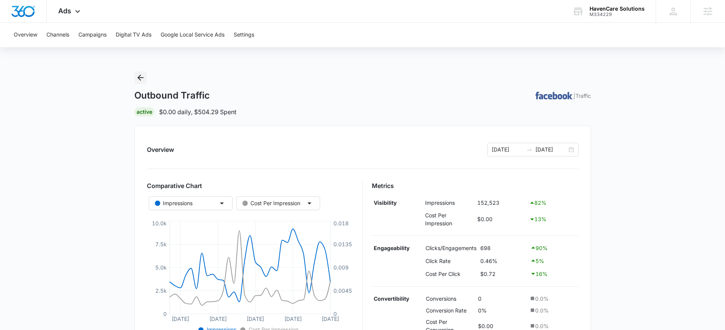
click at [140, 75] on icon "Back" at bounding box center [140, 78] width 6 height 6
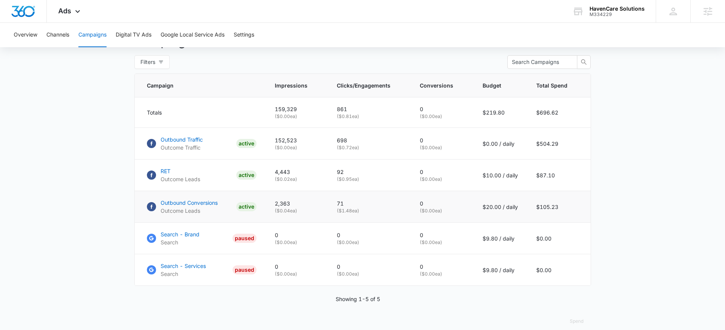
scroll to position [313, 0]
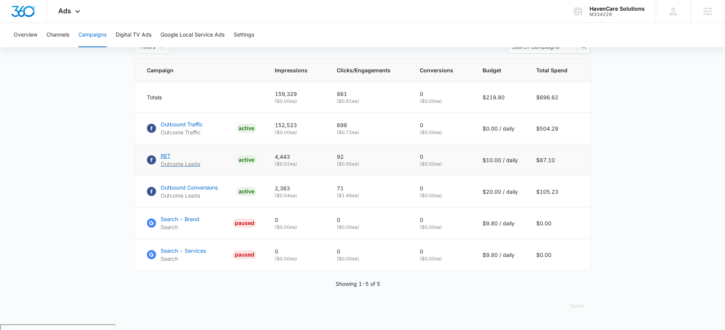
click at [167, 160] on p "RET" at bounding box center [181, 156] width 40 height 8
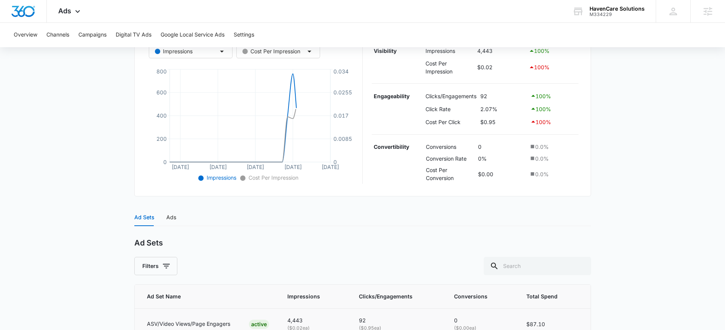
scroll to position [198, 0]
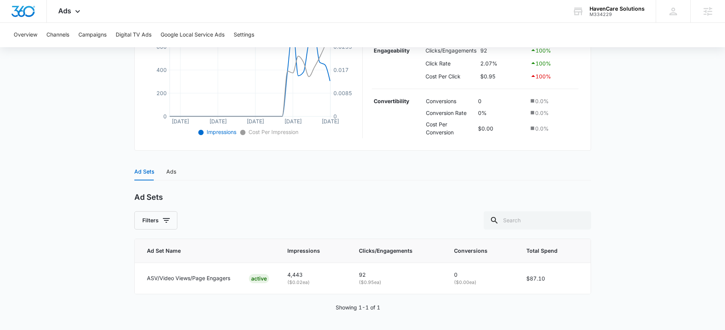
click at [161, 171] on div "Ad Sets Ads" at bounding box center [155, 172] width 42 height 18
click at [170, 173] on div "Ads" at bounding box center [171, 171] width 10 height 8
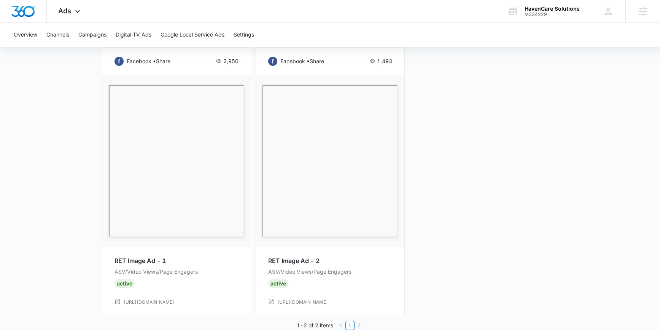
scroll to position [405, 0]
click at [608, 74] on main "RET | Active $10.00 daily , $87.10 Spent Overview 09/08/2025 10/08/2025 Compara…" at bounding box center [330, 6] width 660 height 678
click at [456, 136] on div "facebook • share 2,950 RET Image Ad - 1 ASV/Video Views/Page Engagers Active ht…" at bounding box center [330, 183] width 457 height 268
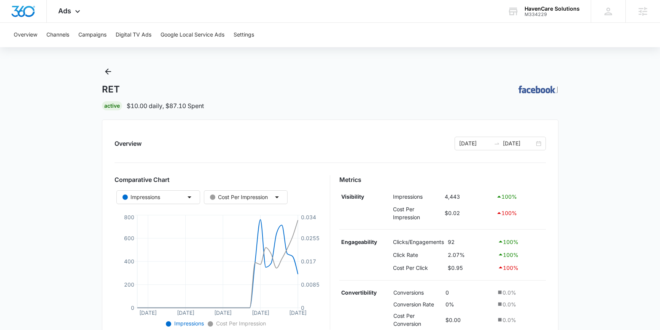
scroll to position [0, 0]
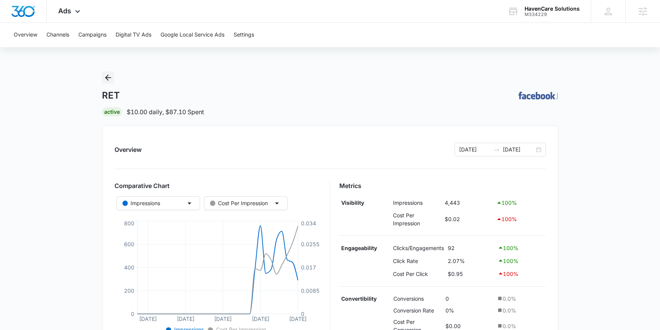
click at [105, 79] on icon "Back" at bounding box center [108, 77] width 9 height 9
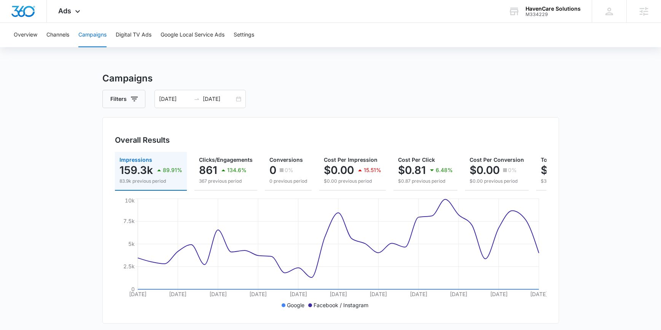
drag, startPoint x: 417, startPoint y: 94, endPoint x: 407, endPoint y: 94, distance: 9.5
click at [417, 94] on div "Filters [DATE] [DATE]" at bounding box center [330, 99] width 457 height 18
click at [71, 18] on div "Ads Apps Reputation Websites Forms CRM Email Social Payments POS Content Ads In…" at bounding box center [70, 11] width 47 height 22
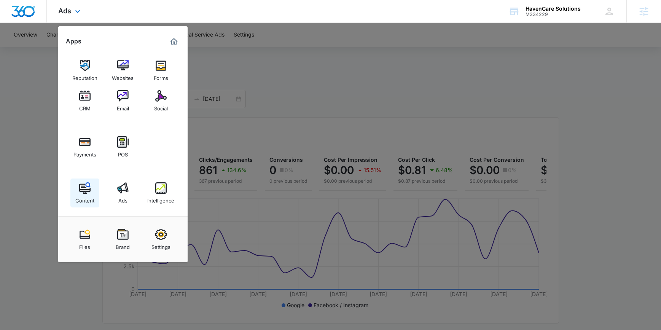
click at [86, 202] on div "Content" at bounding box center [84, 199] width 19 height 10
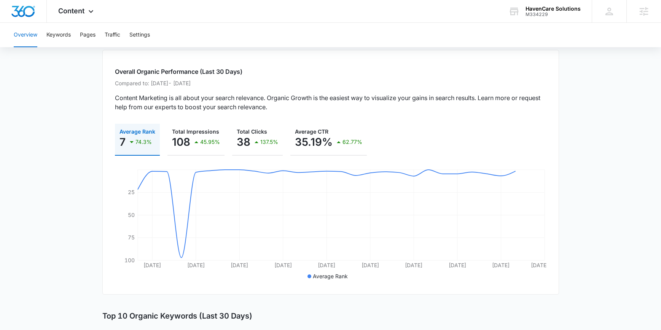
scroll to position [45, 0]
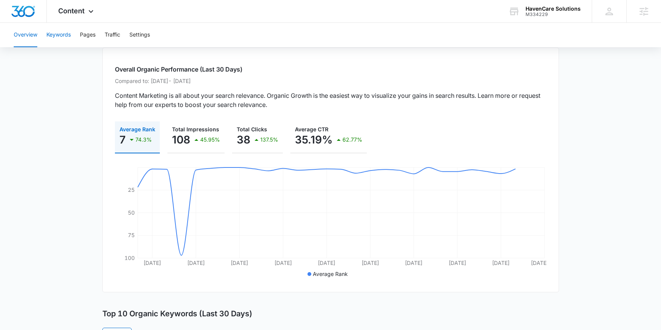
click at [61, 30] on button "Keywords" at bounding box center [58, 35] width 24 height 24
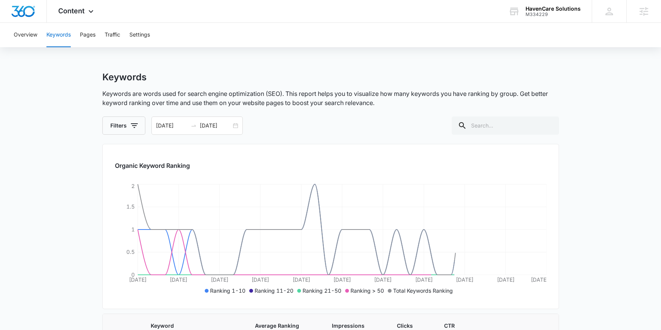
click at [236, 137] on div "Keywords Keywords are words used for search engine optimization (SEO). This rep…" at bounding box center [330, 294] width 457 height 445
click at [234, 128] on div "09/08/2025 10/08/2025" at bounding box center [196, 125] width 91 height 18
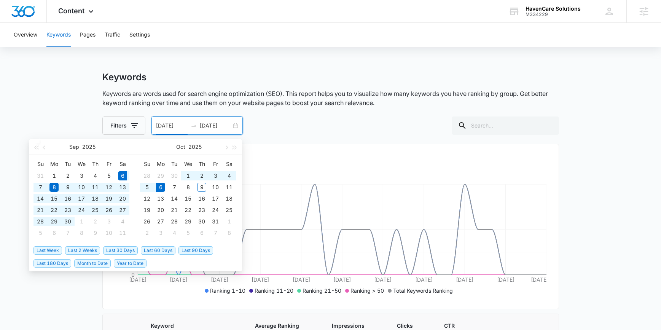
drag, startPoint x: 128, startPoint y: 251, endPoint x: 179, endPoint y: 200, distance: 71.9
click at [128, 251] on span "Last 30 Days" at bounding box center [120, 250] width 35 height 8
type input "09/06/2025"
type input "10/06/2025"
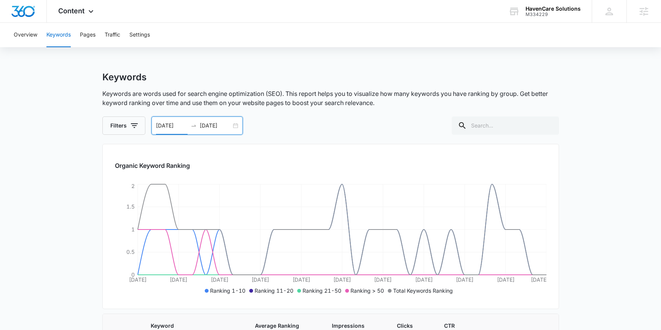
click at [266, 123] on div "Filters 09/06/2025 10/06/2025 Sep 2025 Su Mo Tu We Th Fr Sa 31 1 2 3 4 5 6 7 8 …" at bounding box center [330, 125] width 457 height 18
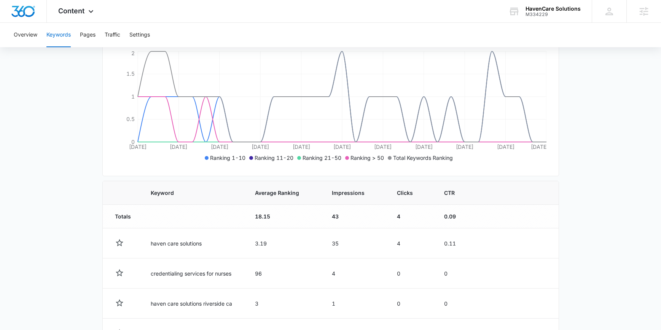
scroll to position [187, 0]
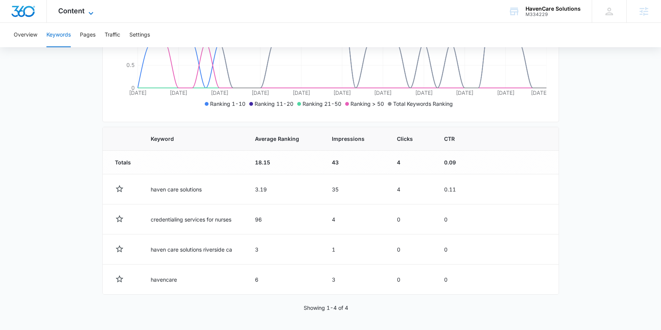
click at [92, 11] on icon at bounding box center [90, 13] width 9 height 9
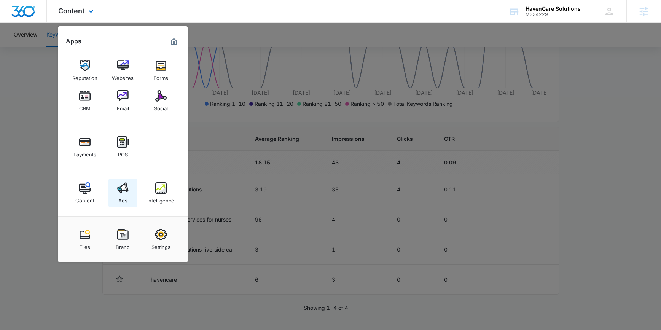
click at [121, 197] on div "Ads" at bounding box center [122, 199] width 9 height 10
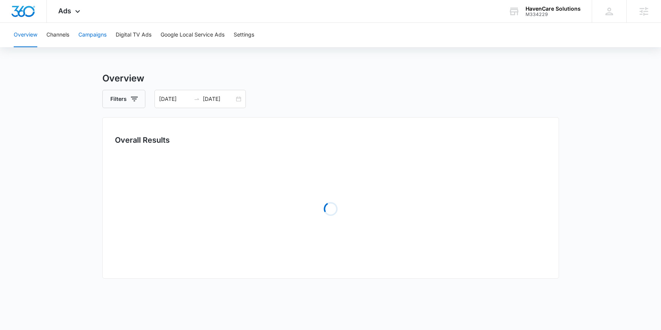
click at [101, 39] on button "Campaigns" at bounding box center [92, 35] width 28 height 24
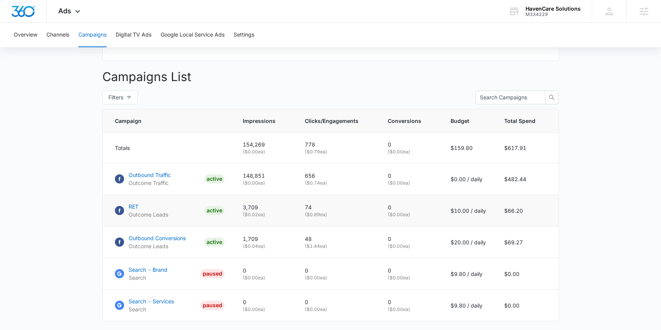
scroll to position [266, 0]
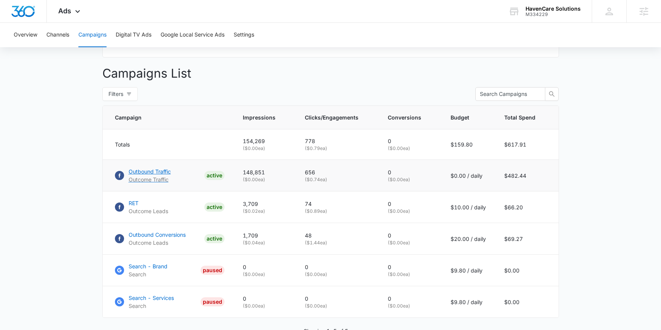
click at [156, 183] on p "Outcome Traffic" at bounding box center [150, 179] width 42 height 8
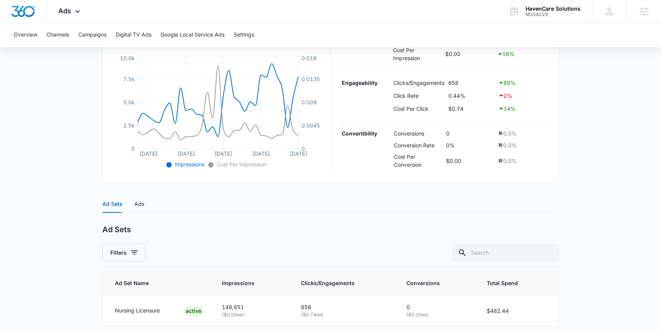
scroll to position [169, 0]
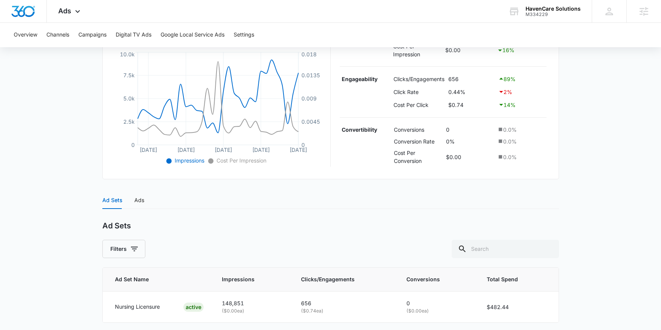
click at [144, 203] on div "Ad Sets Ads" at bounding box center [330, 200] width 457 height 18
click at [139, 196] on div "Ads" at bounding box center [139, 200] width 10 height 8
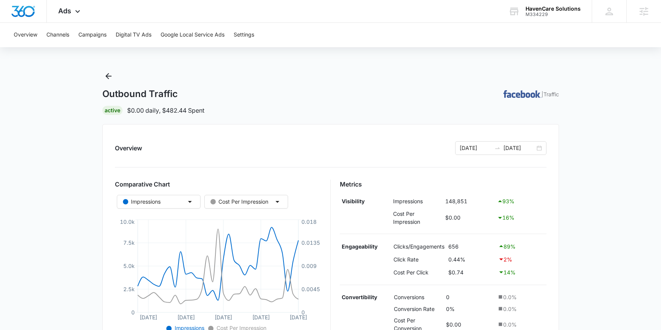
scroll to position [0, 0]
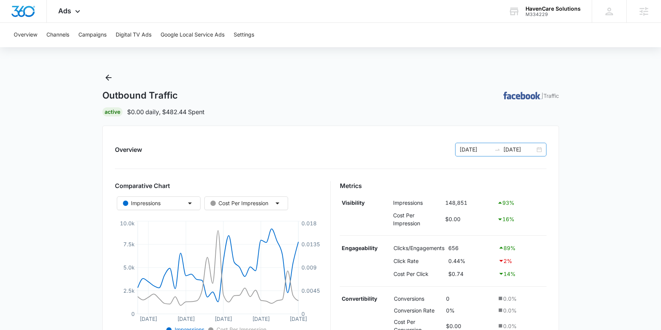
click at [539, 151] on div "09/06/2025 10/06/2025" at bounding box center [500, 150] width 91 height 14
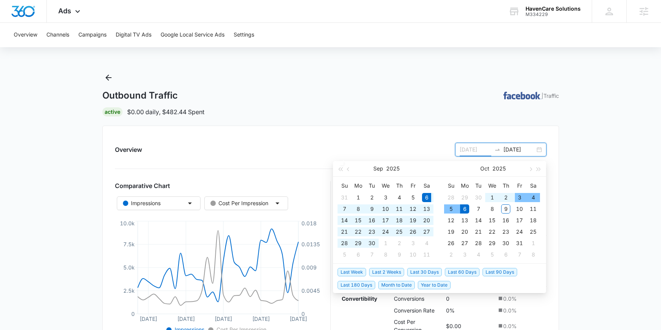
type input "09/06/2025"
click at [430, 273] on span "Last 30 Days" at bounding box center [424, 272] width 35 height 8
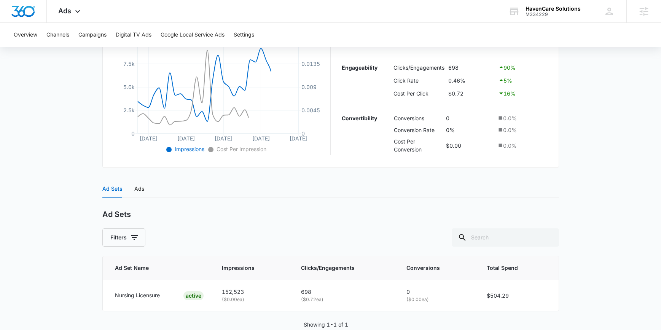
scroll to position [198, 0]
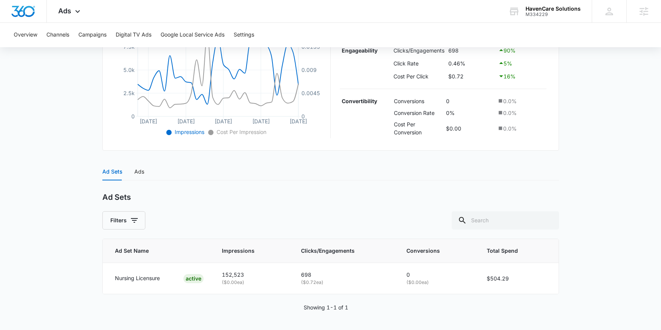
click at [146, 175] on div "Ad Sets Ads" at bounding box center [330, 172] width 457 height 18
click at [144, 173] on div "Ad Sets Ads" at bounding box center [330, 172] width 457 height 18
click at [141, 172] on div "Ads" at bounding box center [139, 171] width 10 height 8
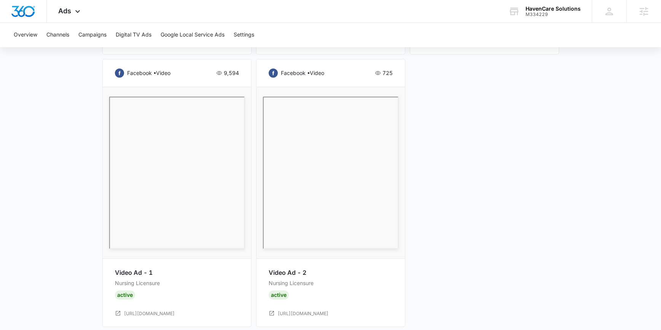
scroll to position [649, 0]
drag, startPoint x: 239, startPoint y: 72, endPoint x: 206, endPoint y: 72, distance: 33.1
click at [206, 72] on div "facebook • video 9,594 Video Ad - 1 Nursing Licensure Active https://havencares…" at bounding box center [176, 193] width 149 height 268
drag, startPoint x: 395, startPoint y: 70, endPoint x: 368, endPoint y: 66, distance: 27.0
click at [368, 66] on div "facebook • video 725 Video Ad - 2 Nursing Licensure Active https://havencaresol…" at bounding box center [330, 193] width 149 height 268
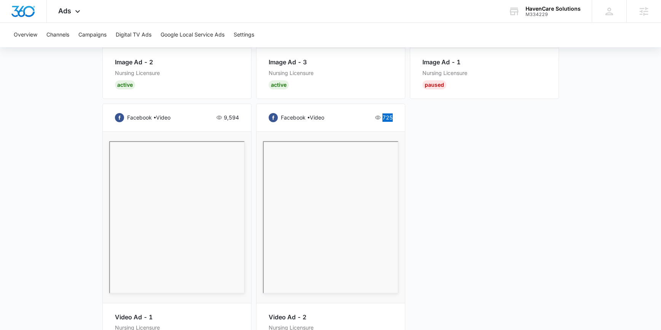
scroll to position [605, 0]
drag, startPoint x: 235, startPoint y: 118, endPoint x: 218, endPoint y: 117, distance: 17.5
click at [218, 117] on div "9,594" at bounding box center [227, 116] width 23 height 9
click at [226, 110] on div "facebook • video 9,594 Video Ad - 1 Nursing Licensure Active https://havencares…" at bounding box center [176, 236] width 149 height 268
click at [495, 227] on div "facebook • share 63k Image Ad - 2 Nursing Licensure Active facebook • share 51k…" at bounding box center [330, 108] width 457 height 523
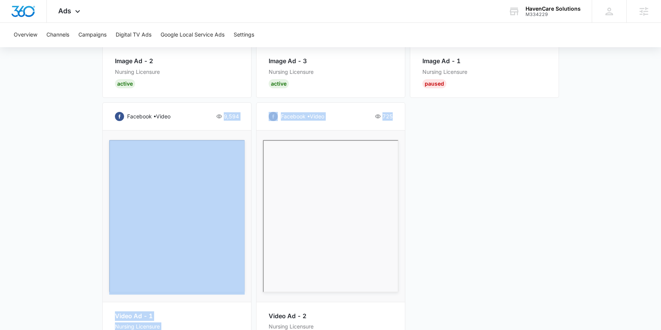
drag, startPoint x: 398, startPoint y: 118, endPoint x: 220, endPoint y: 111, distance: 177.9
click at [220, 111] on div "facebook • share 63k Image Ad - 2 Nursing Licensure Active facebook • share 51k…" at bounding box center [330, 108] width 457 height 523
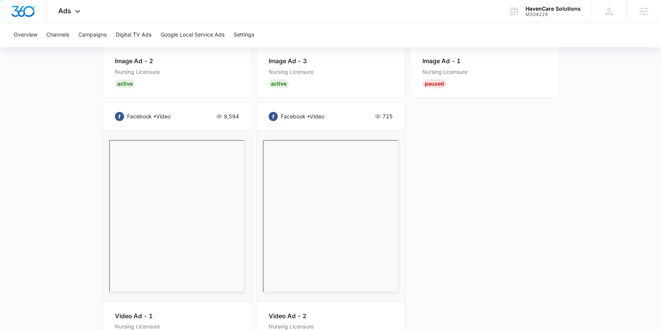
click at [220, 111] on div "facebook • video 9,594 Video Ad - 1 Nursing Licensure Active https://havencares…" at bounding box center [176, 236] width 149 height 268
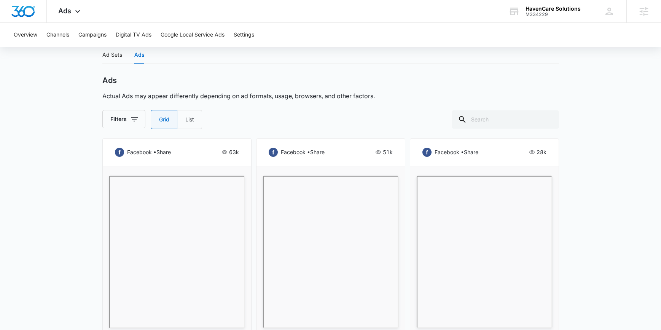
scroll to position [309, 0]
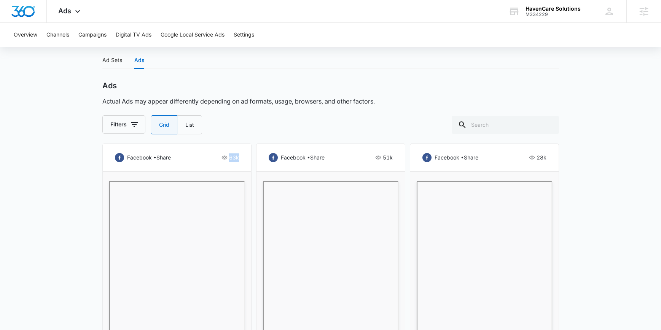
drag, startPoint x: 241, startPoint y: 159, endPoint x: 211, endPoint y: 156, distance: 30.6
click at [211, 156] on div "facebook • share 63k Image Ad - 2 Nursing Licensure Active" at bounding box center [176, 269] width 149 height 250
click at [297, 104] on p "Actual Ads may appear differently depending on ad formats, usage, browsers, and…" at bounding box center [238, 102] width 273 height 10
drag, startPoint x: 225, startPoint y: 151, endPoint x: 246, endPoint y: 159, distance: 23.3
click at [246, 159] on div "facebook • share 63k Image Ad - 2 Nursing Licensure Active" at bounding box center [176, 269] width 149 height 250
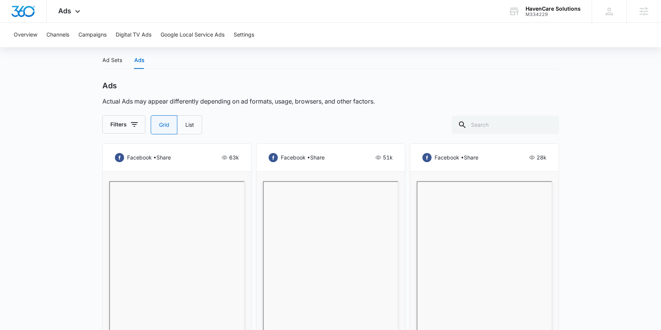
click at [273, 107] on div "Ads Actual Ads may appear differently depending on ad formats, usage, browsers,…" at bounding box center [330, 107] width 457 height 53
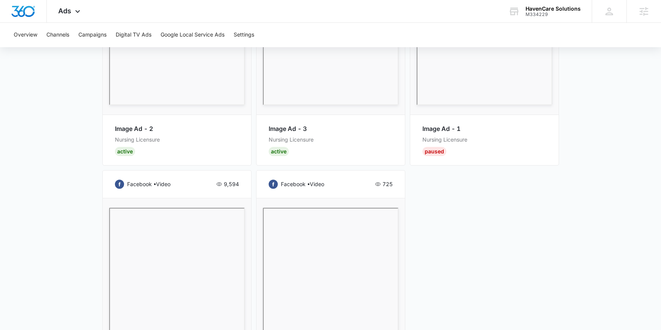
scroll to position [568, 0]
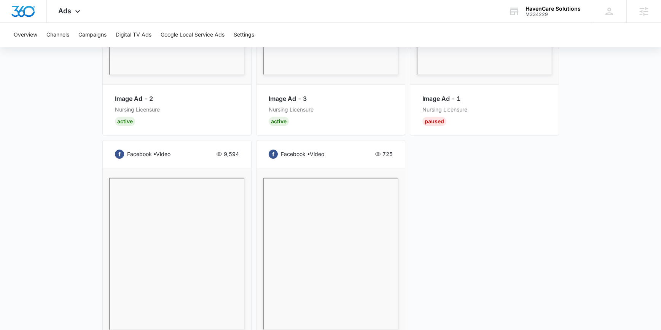
click at [539, 178] on div "facebook • share 63k Image Ad - 2 Nursing Licensure Active facebook • share 51k…" at bounding box center [330, 146] width 457 height 523
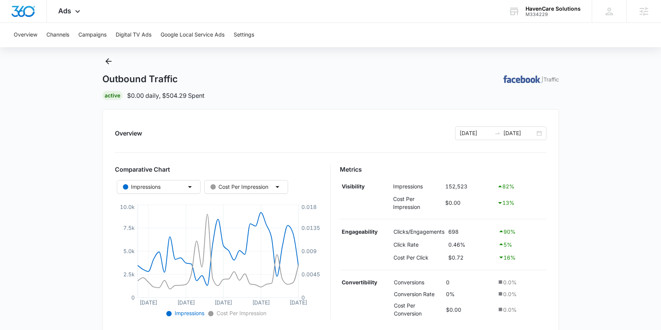
scroll to position [0, 0]
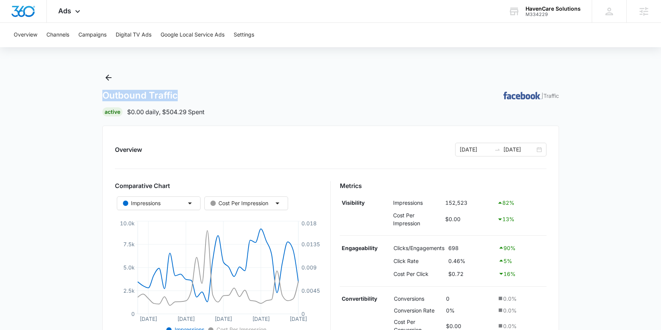
drag, startPoint x: 162, startPoint y: 93, endPoint x: 188, endPoint y: 99, distance: 26.2
click at [188, 99] on div "Outbound Traffic | Traffic Active $0.00 daily , $504.29 Spent" at bounding box center [330, 94] width 457 height 45
click at [187, 98] on div "Outbound Traffic | Traffic" at bounding box center [330, 95] width 457 height 11
click at [197, 72] on div "Outbound Traffic | Traffic Active $0.00 daily , $504.29 Spent" at bounding box center [330, 94] width 457 height 45
click at [108, 76] on icon "Back" at bounding box center [108, 77] width 9 height 9
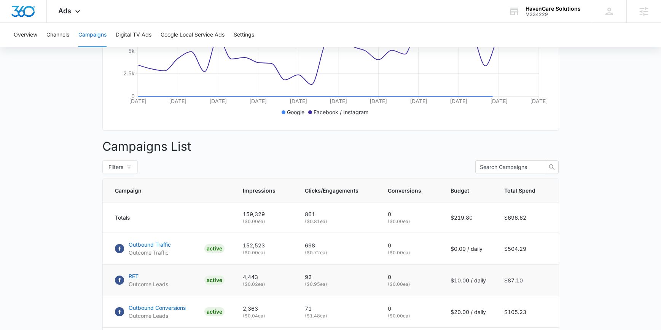
scroll to position [199, 0]
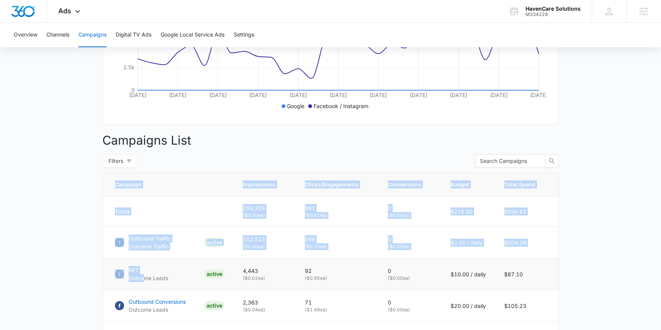
click at [144, 281] on main "Campaigns Filters [DATE] [DATE] Overall Results Impressions 159.3k 89.91% 83.9k…" at bounding box center [330, 155] width 661 height 566
click at [50, 213] on main "Campaigns Filters [DATE] [DATE] Overall Results Impressions 159.3k 89.91% 83.9k…" at bounding box center [330, 155] width 661 height 566
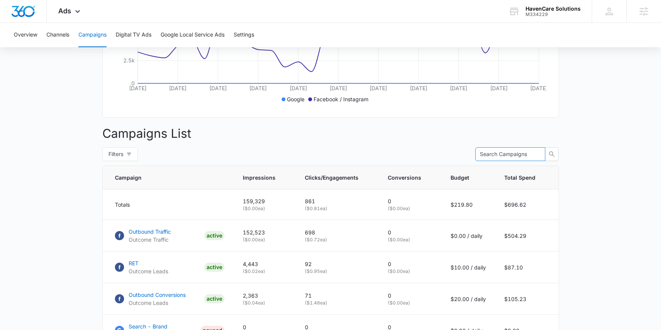
scroll to position [212, 0]
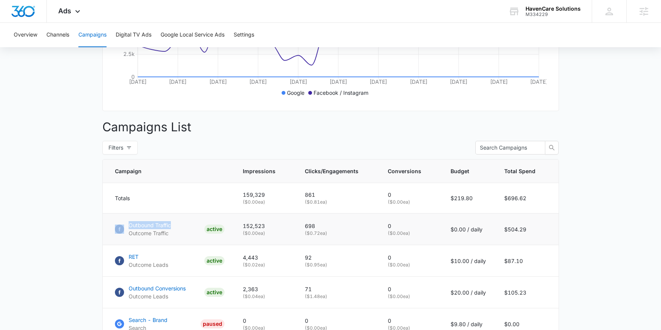
drag, startPoint x: 110, startPoint y: 221, endPoint x: 175, endPoint y: 231, distance: 66.6
click at [175, 231] on td "Outbound Traffic Outcome Traffic ACTIVE" at bounding box center [168, 230] width 131 height 32
click at [186, 234] on link "Outbound Traffic Outcome Traffic ACTIVE" at bounding box center [170, 229] width 110 height 16
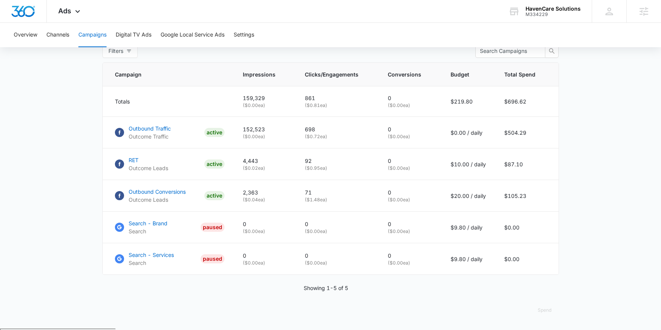
scroll to position [309, 0]
drag, startPoint x: 306, startPoint y: 195, endPoint x: 257, endPoint y: 191, distance: 49.3
click at [257, 191] on tr "Outbound Conversions Outcome Leads ACTIVE 2,363 ( $0.04 ea) 71 ( $1.48 ea) 0 ( …" at bounding box center [331, 196] width 456 height 32
click at [549, 167] on td "$87.10" at bounding box center [527, 165] width 64 height 32
drag, startPoint x: 73, startPoint y: 8, endPoint x: 106, endPoint y: 58, distance: 60.5
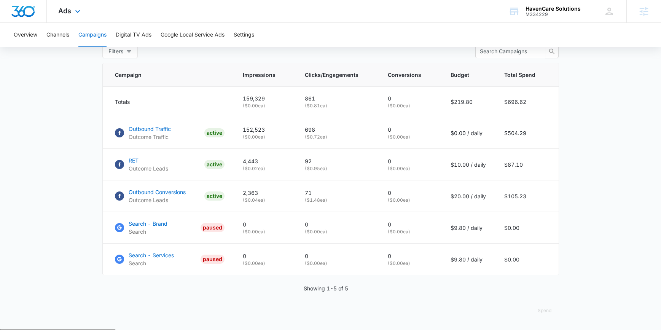
click at [73, 8] on icon at bounding box center [77, 11] width 9 height 9
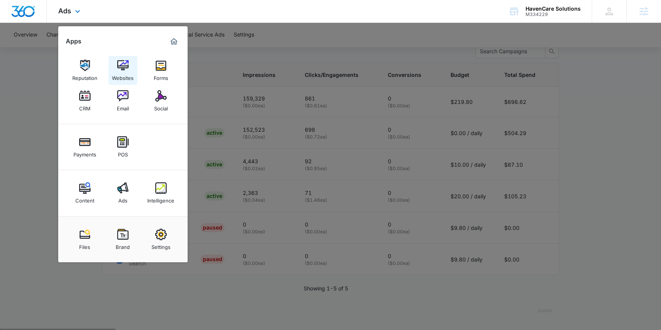
click at [132, 64] on link "Websites" at bounding box center [122, 70] width 29 height 29
